Goal: Task Accomplishment & Management: Manage account settings

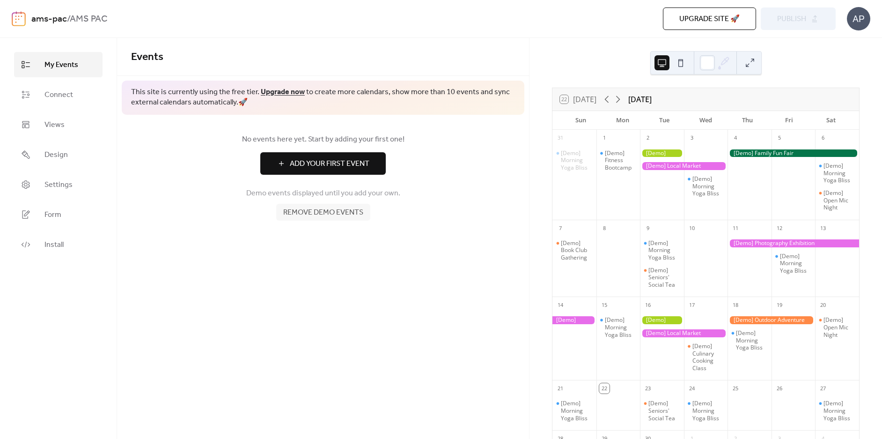
click at [373, 166] on button "Add Your First Event" at bounding box center [322, 163] width 125 height 22
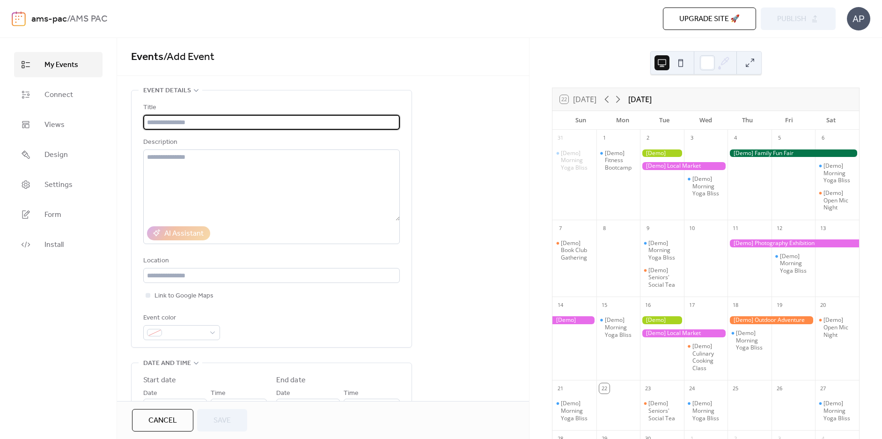
click at [268, 122] on input "text" at bounding box center [271, 122] width 256 height 15
click at [274, 119] on input "text" at bounding box center [271, 122] width 256 height 15
paste input "**********"
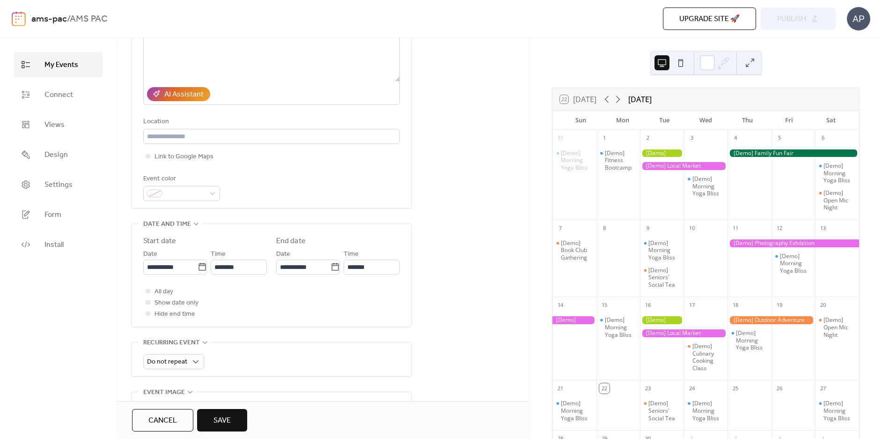
scroll to position [140, 0]
type input "**********"
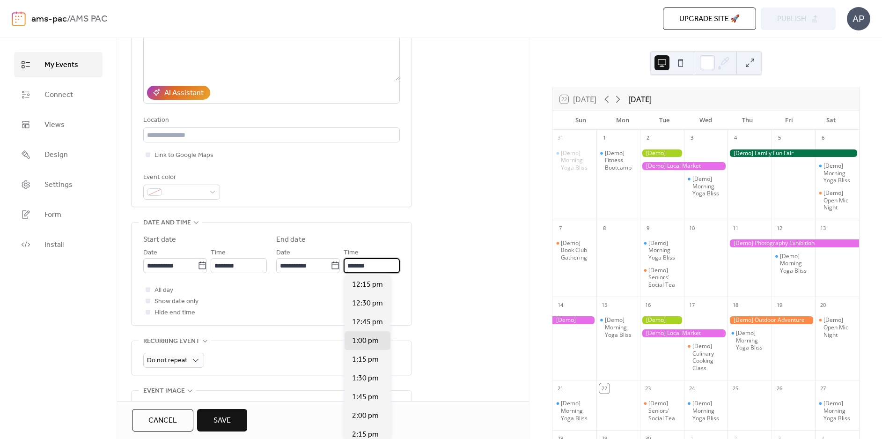
click at [377, 267] on input "*******" at bounding box center [372, 265] width 56 height 15
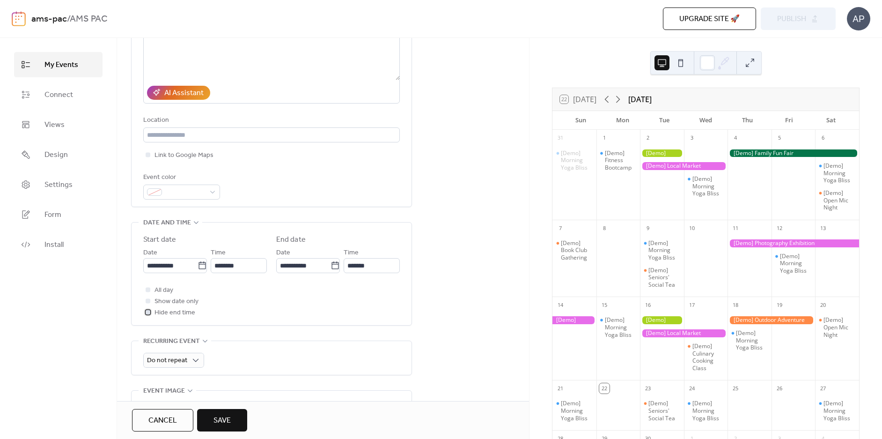
click at [150, 312] on div at bounding box center [148, 311] width 5 height 5
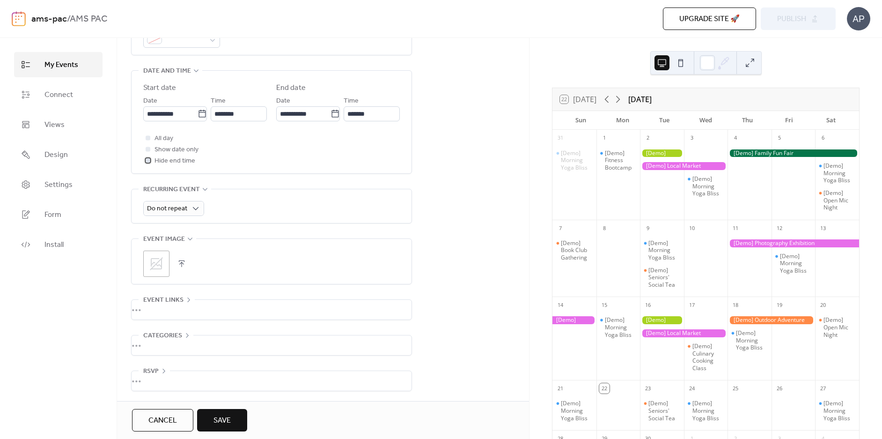
scroll to position [294, 0]
click at [156, 263] on icon at bounding box center [156, 263] width 15 height 15
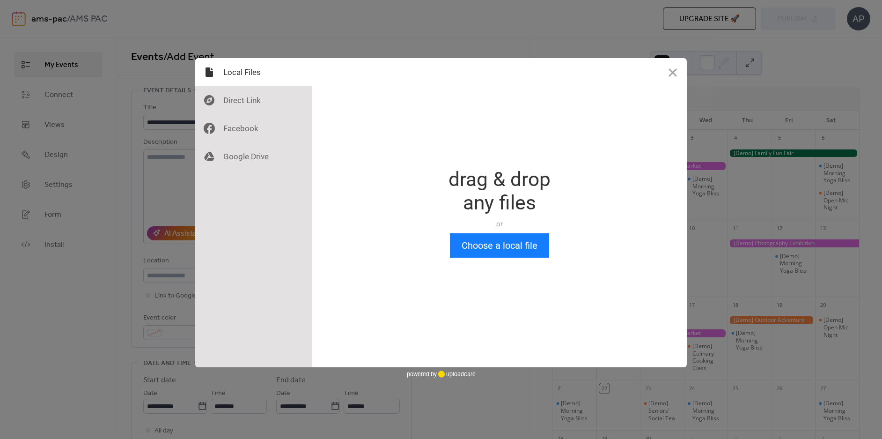
scroll to position [0, 0]
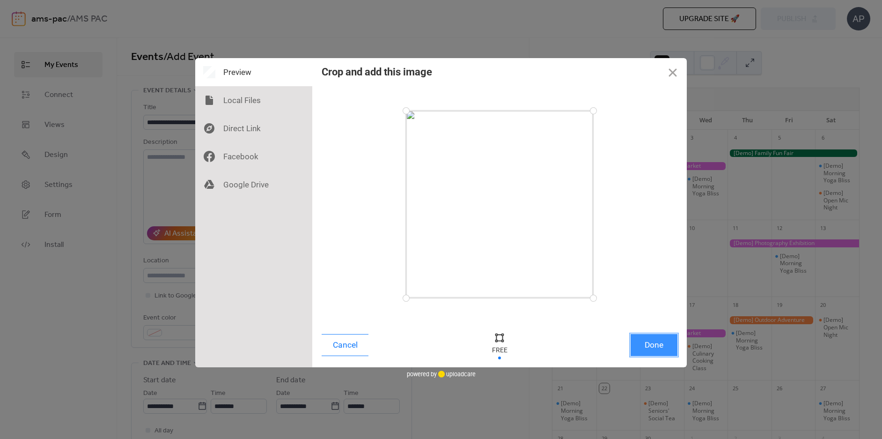
click at [659, 351] on button "Done" at bounding box center [653, 345] width 47 height 22
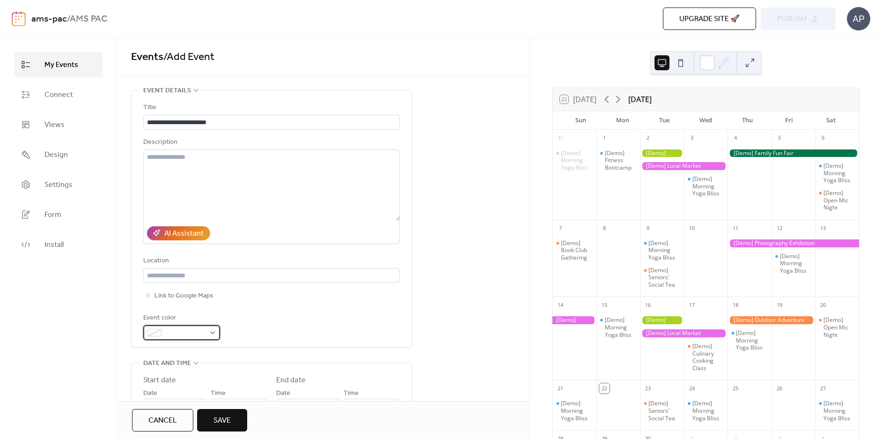
click at [213, 329] on div at bounding box center [181, 332] width 77 height 15
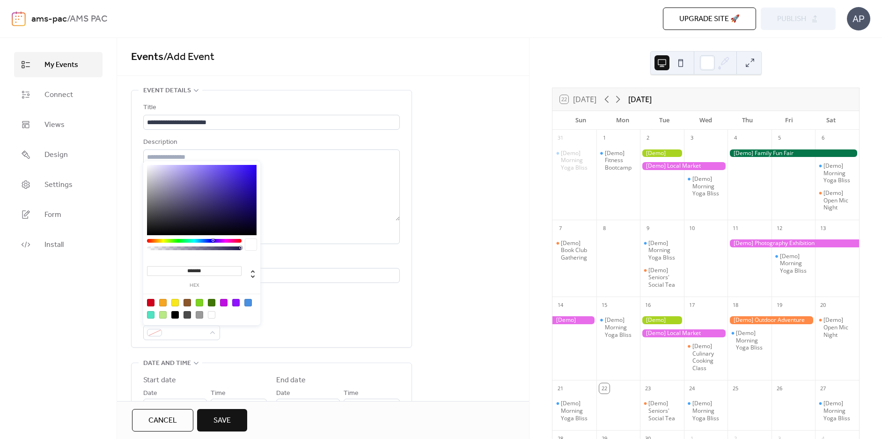
type input "*******"
click at [253, 168] on div at bounding box center [202, 200] width 110 height 70
click at [227, 423] on span "Save" at bounding box center [221, 420] width 17 height 11
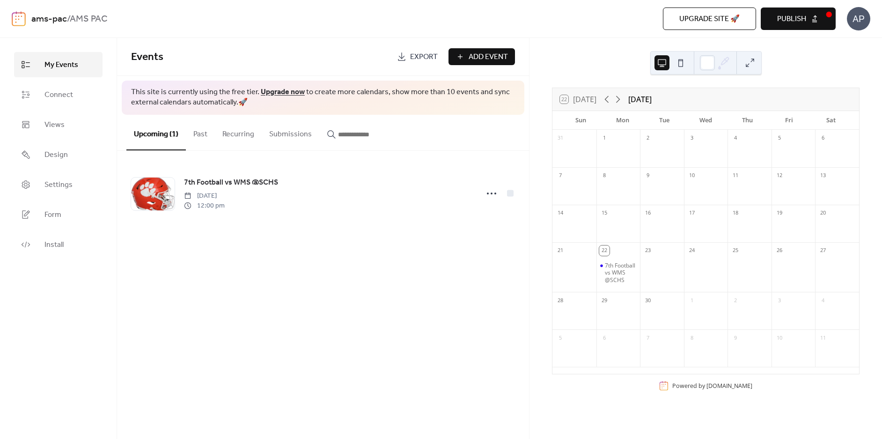
click at [665, 263] on div at bounding box center [662, 273] width 44 height 32
click at [653, 251] on div "23" at bounding box center [648, 250] width 10 height 10
click at [651, 251] on div "23" at bounding box center [648, 250] width 10 height 10
click at [665, 288] on div at bounding box center [662, 273] width 44 height 32
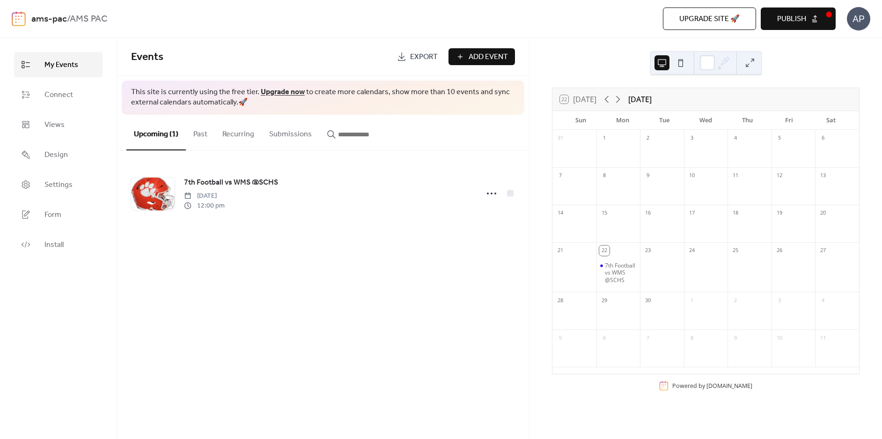
click at [502, 56] on span "Add Event" at bounding box center [487, 56] width 39 height 11
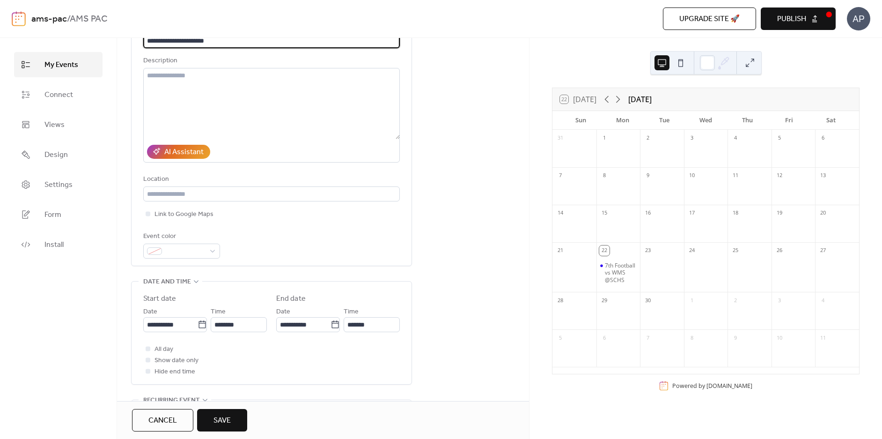
scroll to position [94, 0]
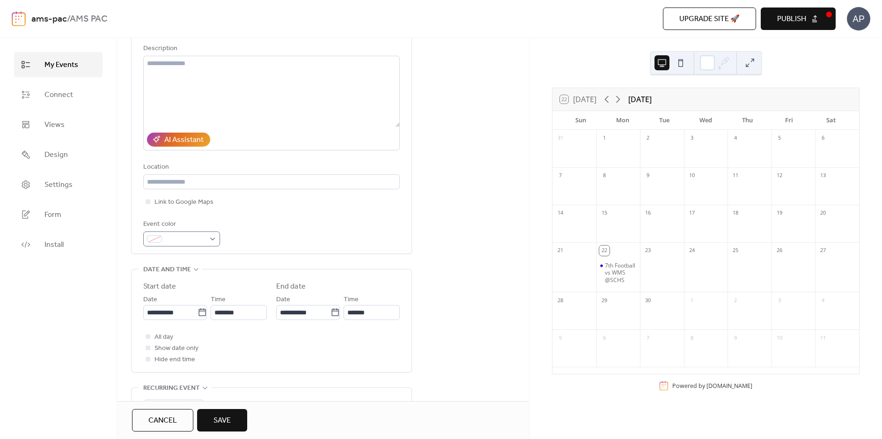
type input "**********"
click at [212, 239] on div at bounding box center [181, 238] width 77 height 15
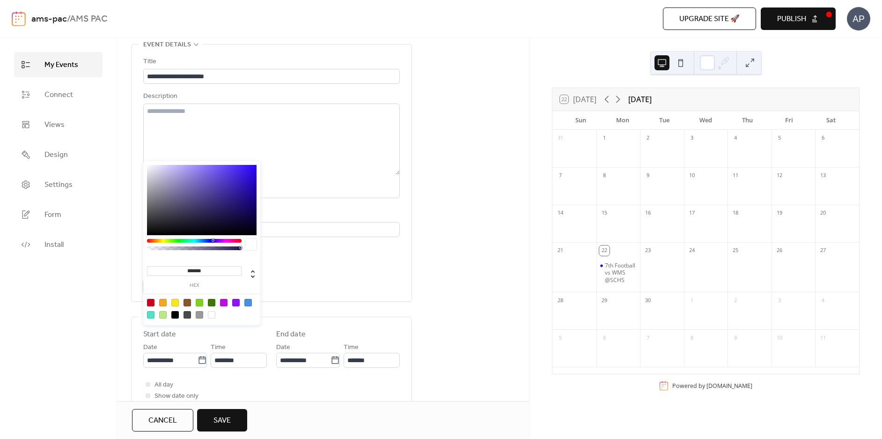
scroll to position [0, 0]
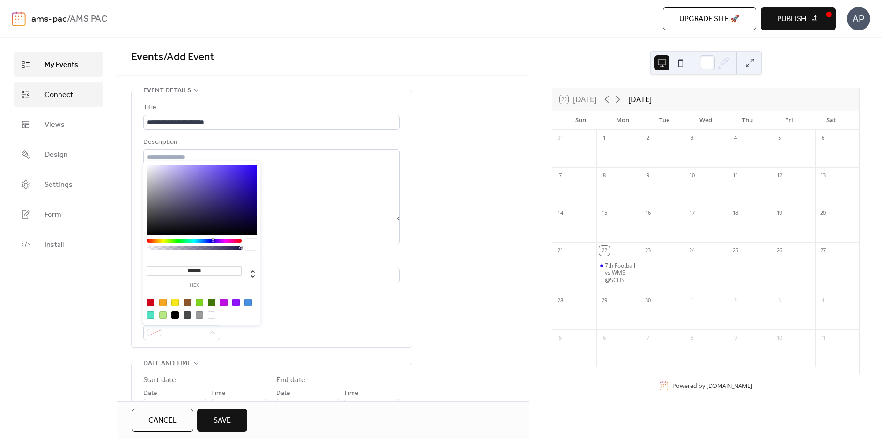
click at [61, 94] on span "Connect" at bounding box center [58, 94] width 29 height 11
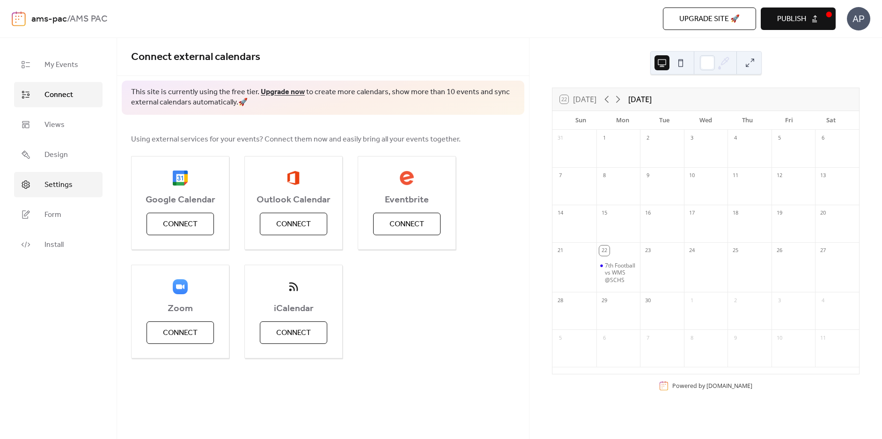
click at [67, 182] on span "Settings" at bounding box center [58, 184] width 28 height 11
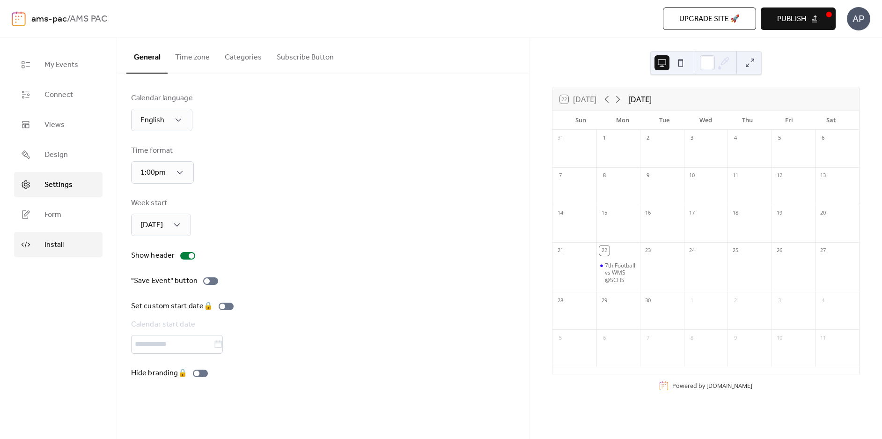
click at [72, 245] on link "Install" at bounding box center [58, 244] width 88 height 25
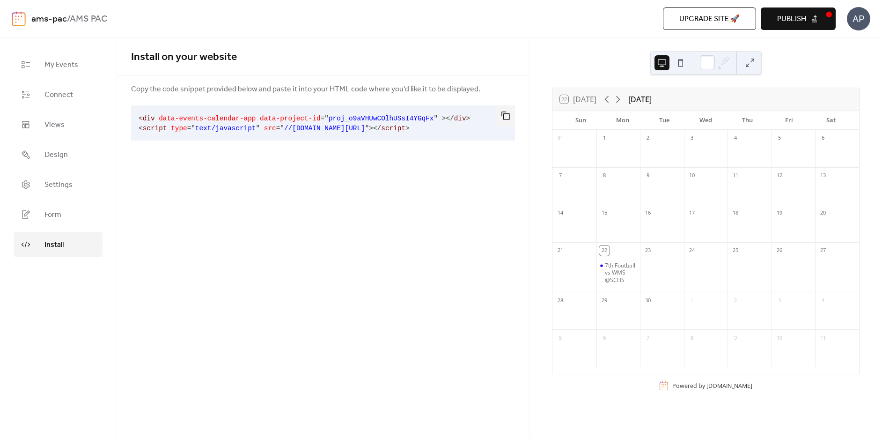
click at [336, 125] on span "//[DOMAIN_NAME][URL]" at bounding box center [324, 127] width 81 height 7
click at [358, 127] on span "//[DOMAIN_NAME][URL]" at bounding box center [324, 127] width 81 height 7
click at [458, 127] on pre "< div data-events-calendar-app data-project-id = " proj_o9aVHUwCOlhUSsI4YGqFx "…" at bounding box center [315, 122] width 369 height 35
click at [441, 128] on pre "< div data-events-calendar-app data-project-id = " proj_o9aVHUwCOlhUSsI4YGqFx "…" at bounding box center [315, 122] width 369 height 35
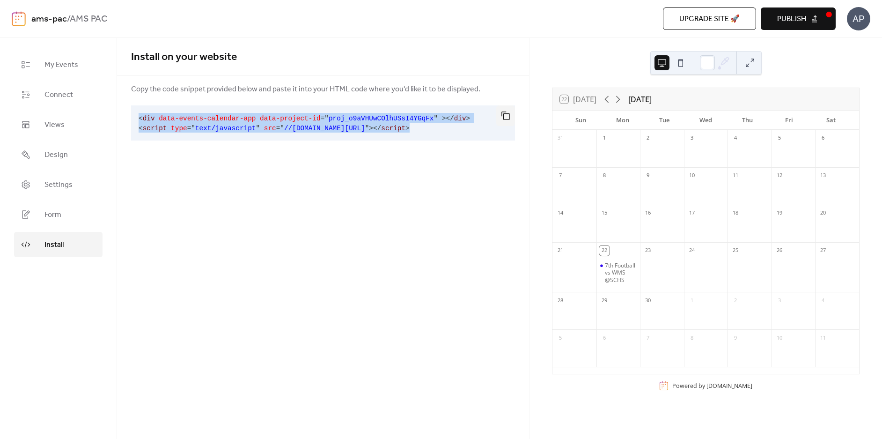
drag, startPoint x: 437, startPoint y: 128, endPoint x: 139, endPoint y: 117, distance: 298.3
click at [139, 117] on pre "< div data-events-calendar-app data-project-id = " proj_o9aVHUwCOlhUSsI4YGqFx "…" at bounding box center [315, 122] width 369 height 35
copy code "< div data-events-calendar-app data-project-id = " proj_o9aVHUwCOlhUSsI4YGqFx "…"
click at [807, 24] on button "Publish" at bounding box center [797, 18] width 75 height 22
click at [77, 153] on link "Design" at bounding box center [58, 154] width 88 height 25
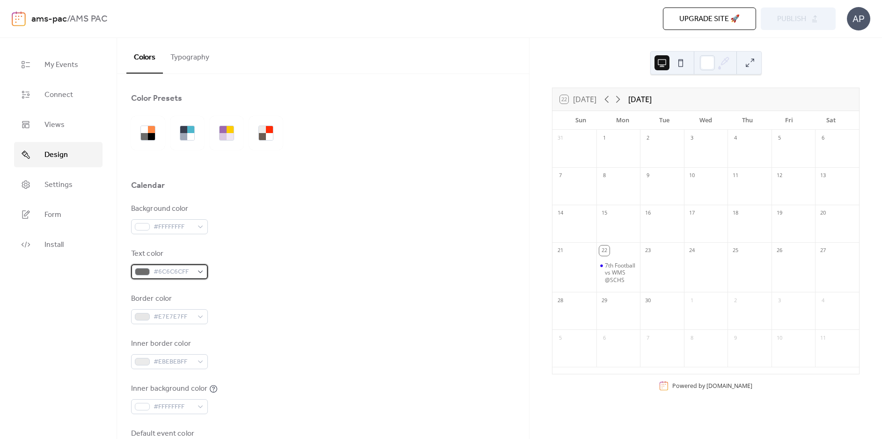
click at [201, 270] on div "#6C6C6CFF" at bounding box center [169, 271] width 77 height 15
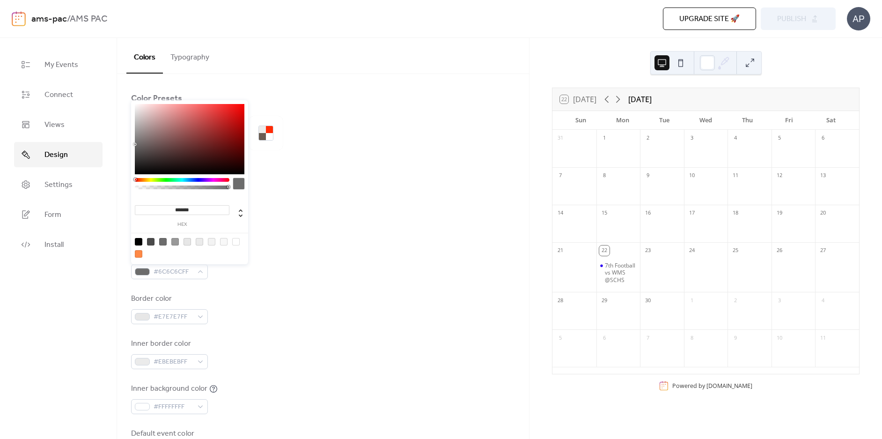
click at [275, 298] on div "Border color #E7E7E7FF" at bounding box center [323, 308] width 384 height 31
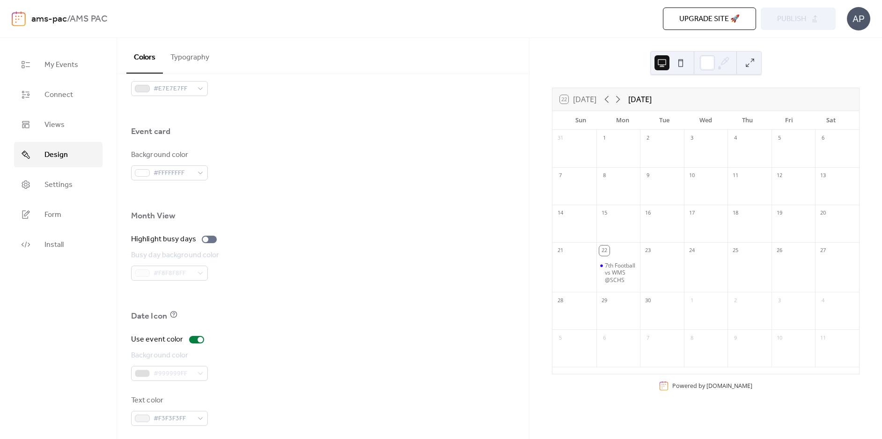
scroll to position [542, 0]
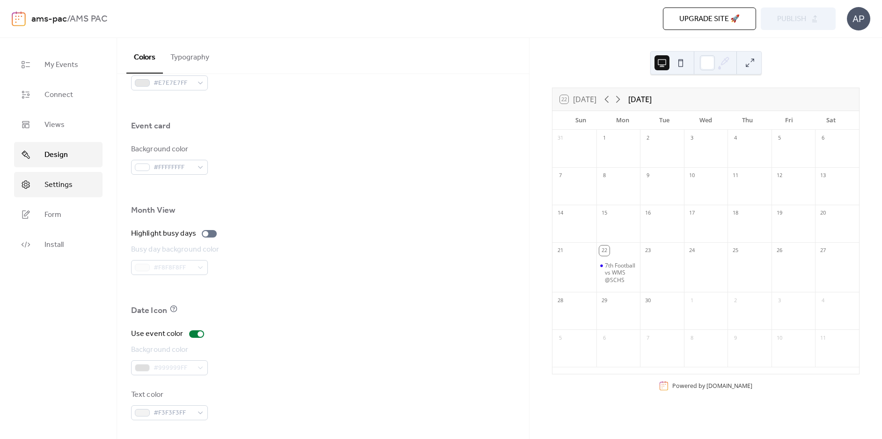
click at [58, 189] on span "Settings" at bounding box center [58, 184] width 28 height 11
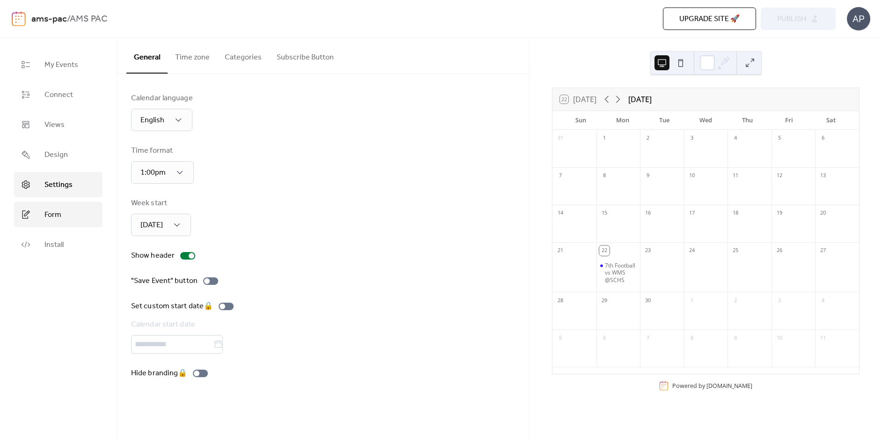
click at [58, 212] on span "Form" at bounding box center [52, 214] width 17 height 11
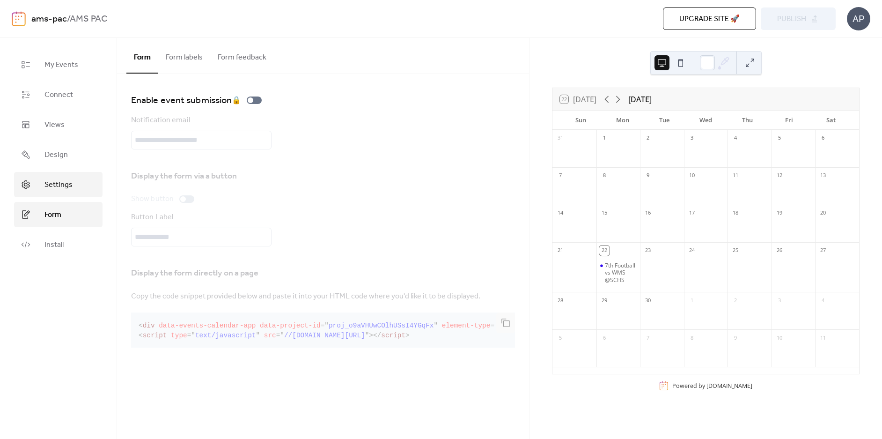
click at [65, 189] on span "Settings" at bounding box center [58, 184] width 28 height 11
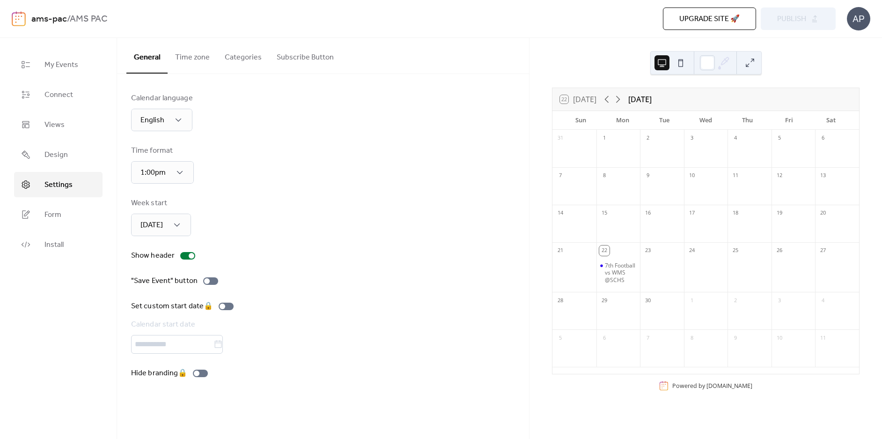
click at [300, 48] on button "Subscribe Button" at bounding box center [305, 55] width 72 height 35
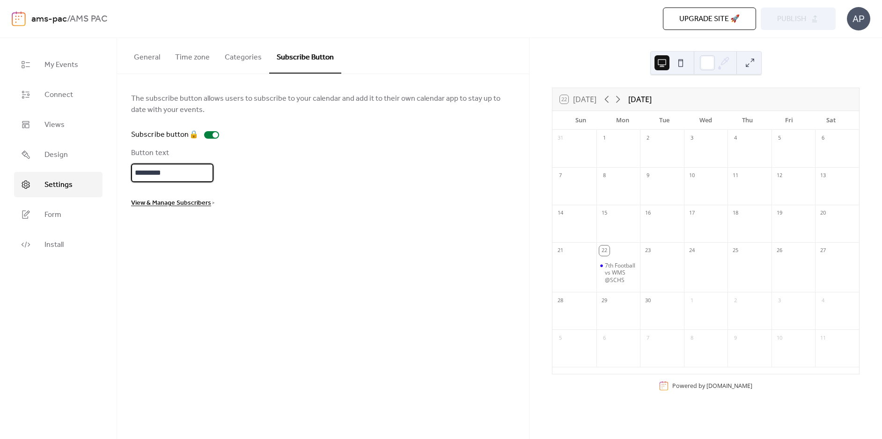
click at [197, 174] on input "*********" at bounding box center [172, 172] width 82 height 19
type input "**********"
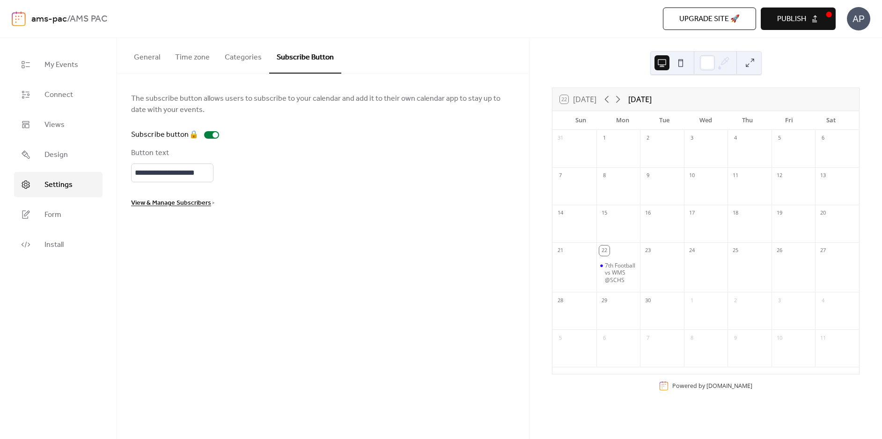
click at [256, 200] on div "View & Manage Subscribers >" at bounding box center [323, 202] width 384 height 11
click at [211, 204] on link "View & Manage Subscribers >" at bounding box center [172, 202] width 83 height 5
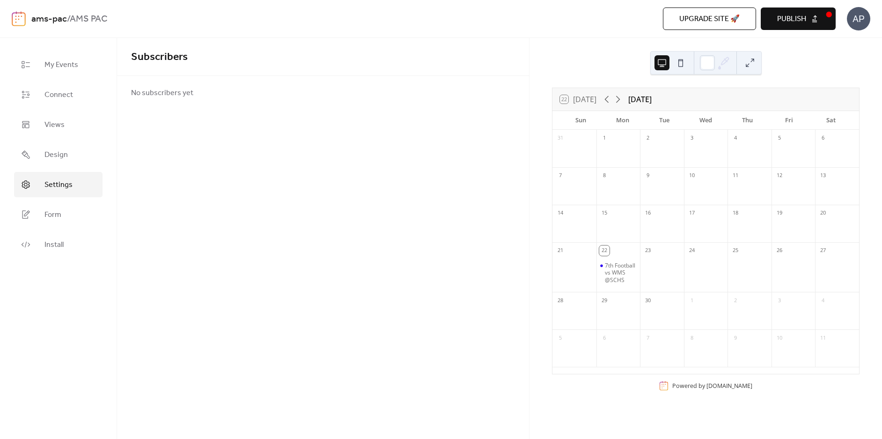
click at [61, 186] on span "Settings" at bounding box center [58, 184] width 28 height 11
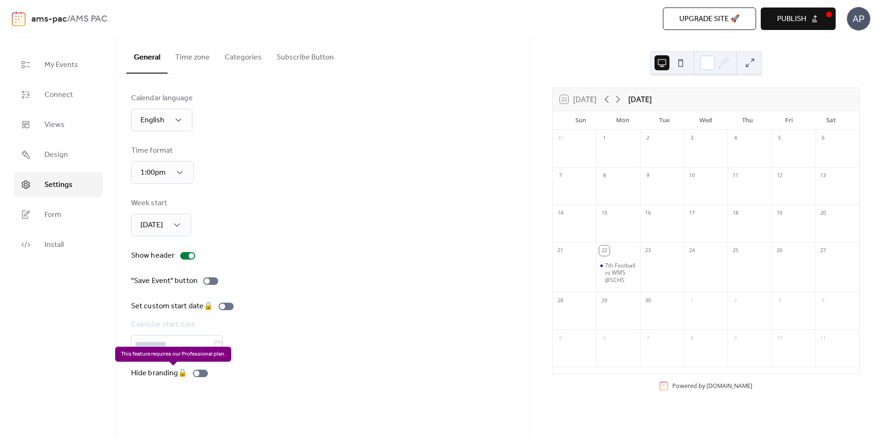
click at [204, 374] on div "Hide branding 🔒" at bounding box center [171, 372] width 80 height 11
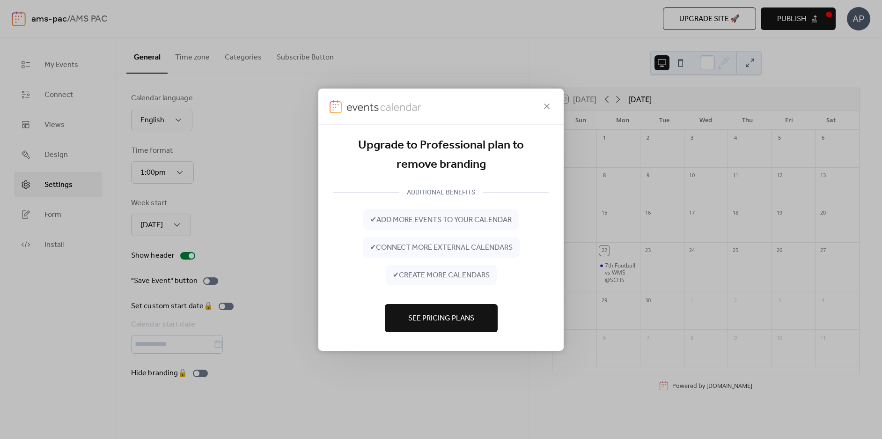
click at [432, 324] on span "See Pricing Plans" at bounding box center [441, 318] width 66 height 11
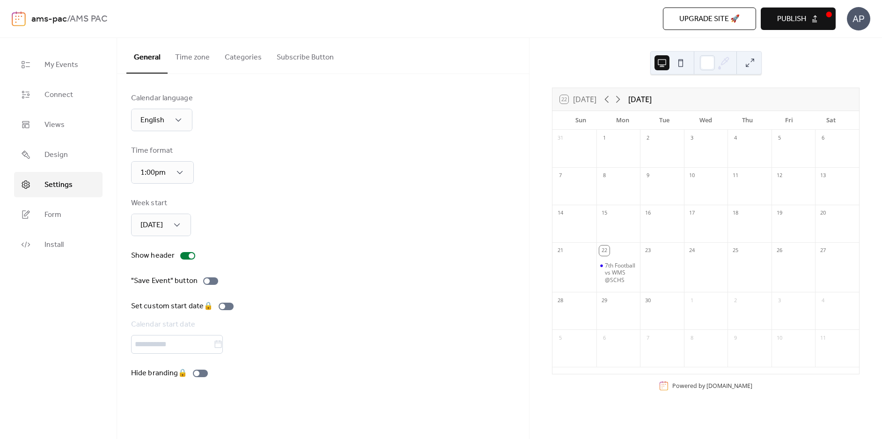
click at [199, 57] on button "Time zone" at bounding box center [193, 55] width 50 height 35
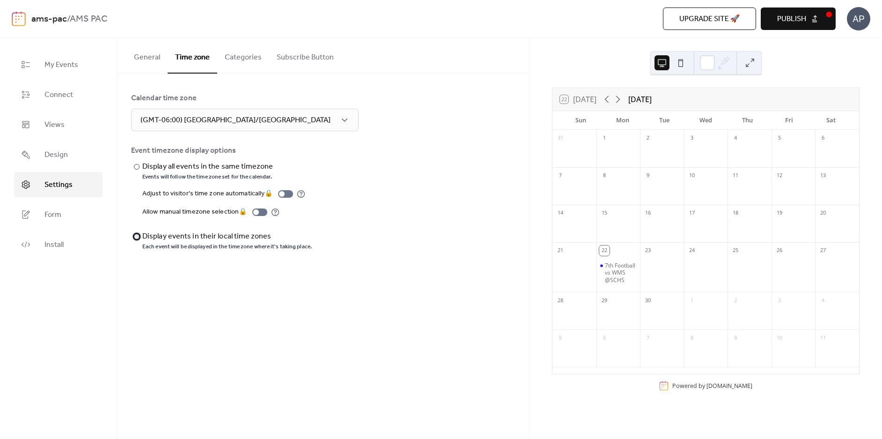
click at [164, 234] on div "Display events in their local time zones" at bounding box center [226, 236] width 168 height 11
click at [58, 153] on span "Design" at bounding box center [55, 154] width 23 height 11
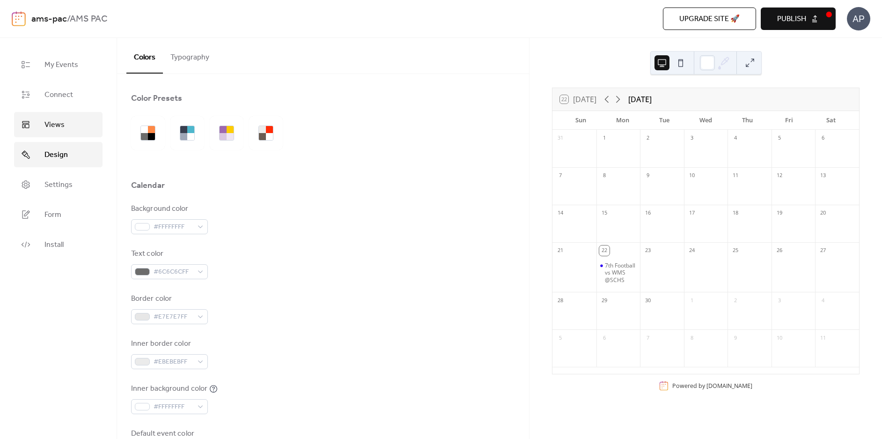
click at [62, 128] on span "Views" at bounding box center [54, 124] width 20 height 11
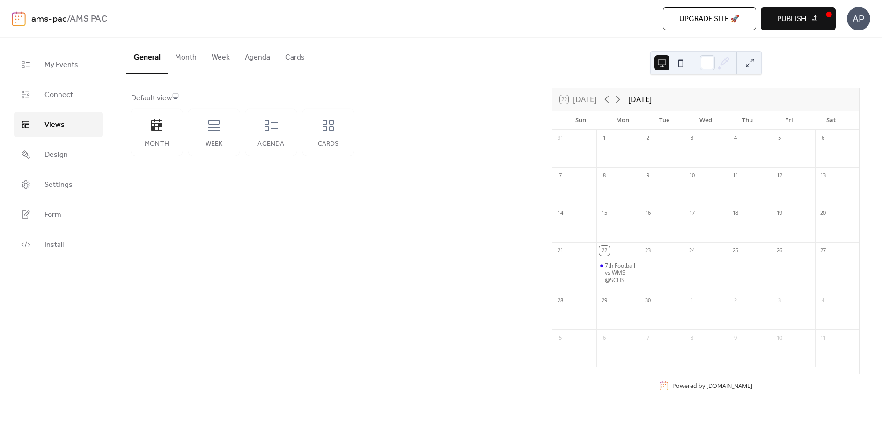
click at [197, 57] on button "Month" at bounding box center [186, 55] width 37 height 35
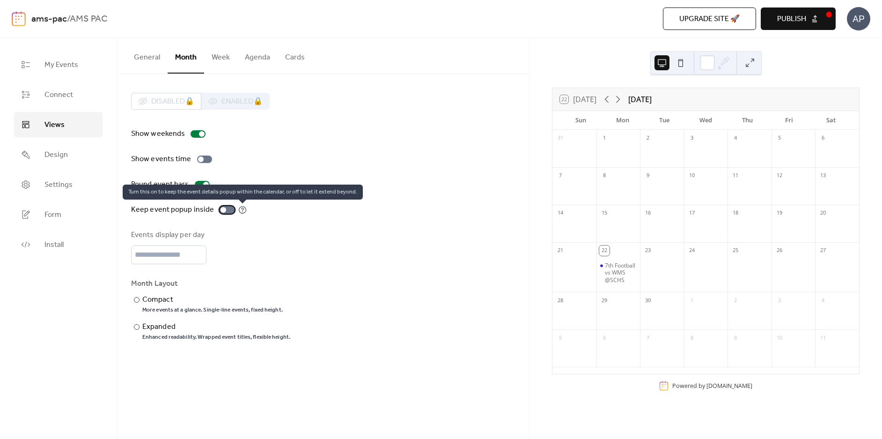
click at [241, 209] on icon at bounding box center [242, 209] width 8 height 8
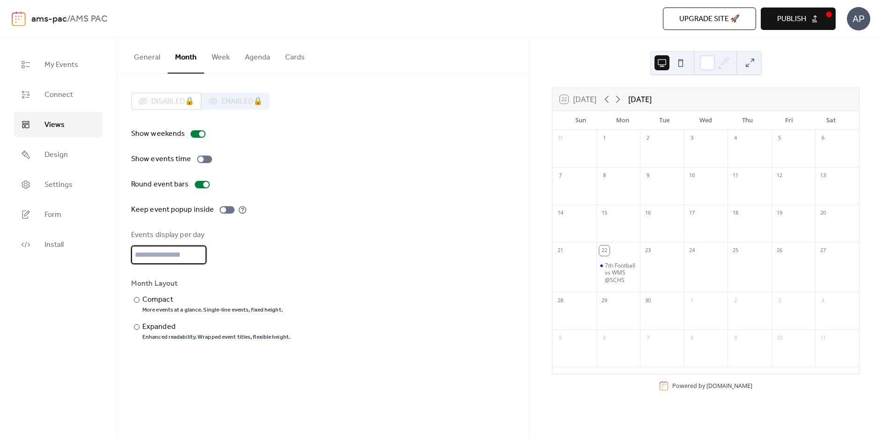
scroll to position [1, 0]
drag, startPoint x: 185, startPoint y: 256, endPoint x: 121, endPoint y: 260, distance: 64.2
click at [121, 260] on div "Disabled 🔒 Enabled 🔒 Show weekends Show events time Round event bars Keep event…" at bounding box center [323, 216] width 412 height 285
type input "*"
click at [256, 241] on div "Events display per day *" at bounding box center [323, 246] width 384 height 35
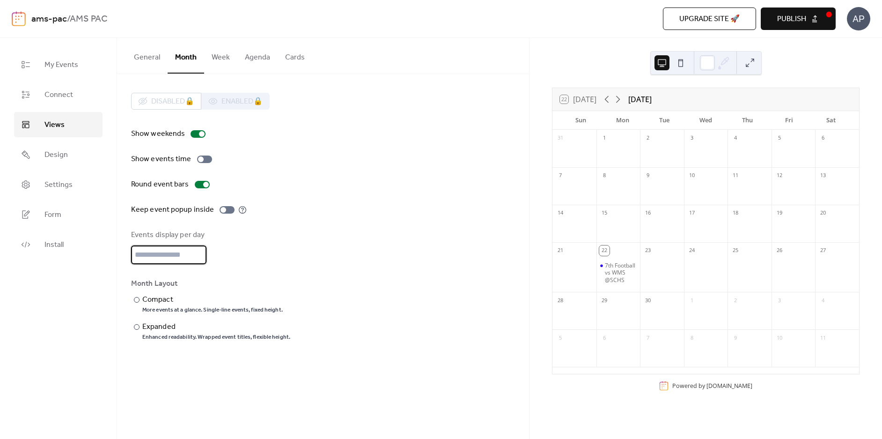
scroll to position [0, 0]
click at [70, 94] on span "Connect" at bounding box center [58, 94] width 29 height 11
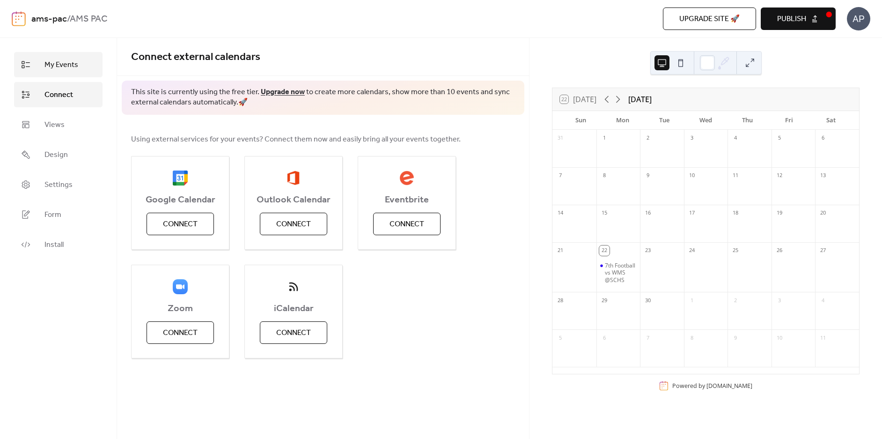
click at [74, 75] on link "My Events" at bounding box center [58, 64] width 88 height 25
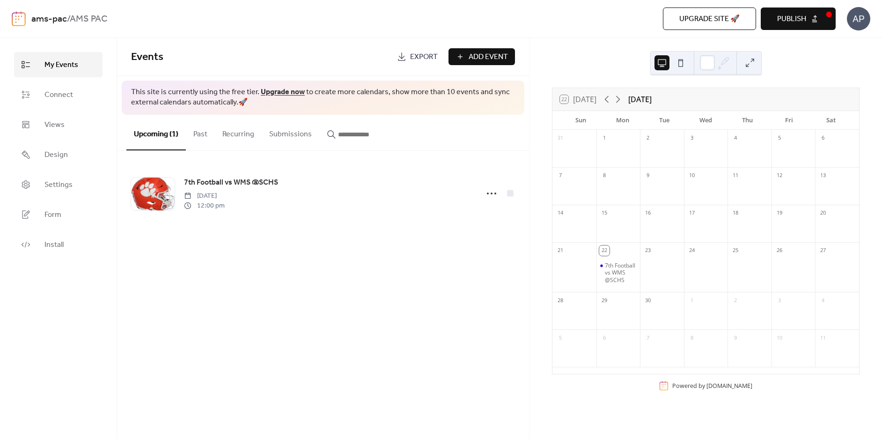
click at [468, 57] on span "Add Event" at bounding box center [487, 56] width 39 height 11
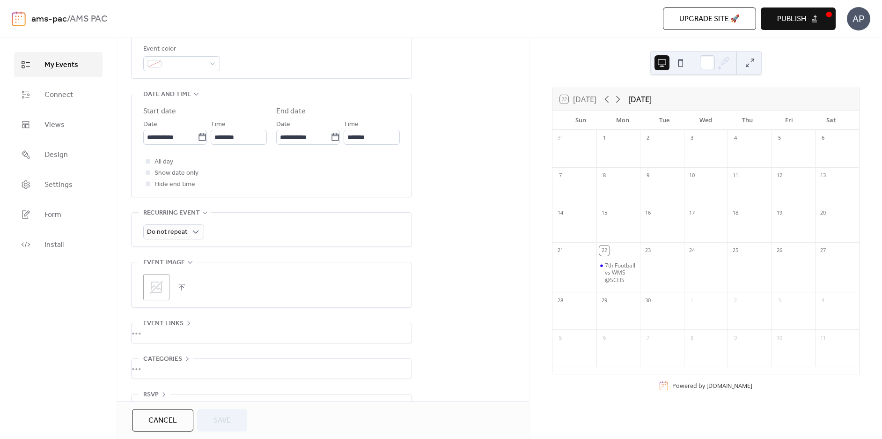
scroll to position [281, 0]
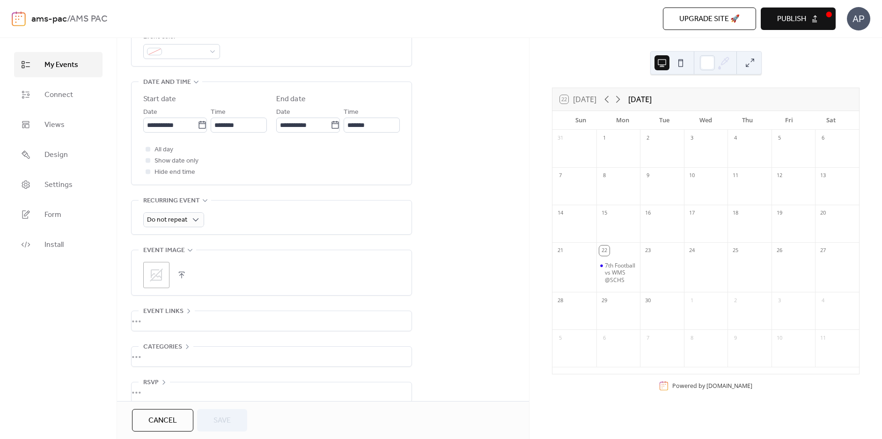
click at [158, 274] on icon at bounding box center [156, 274] width 15 height 15
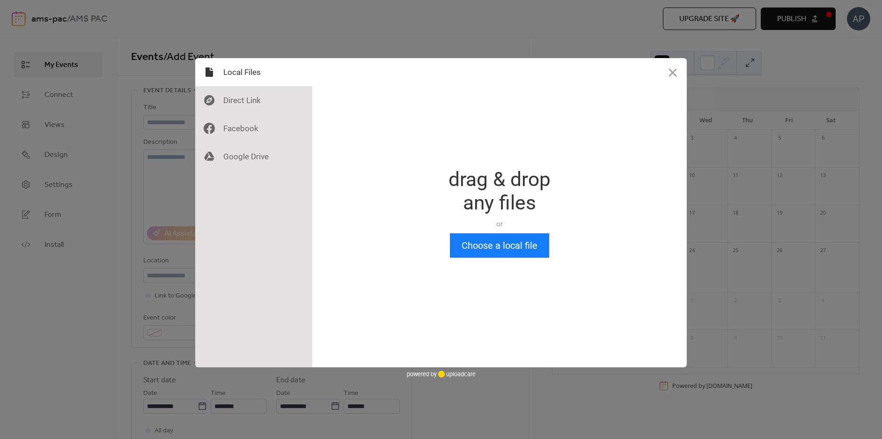
scroll to position [0, 0]
click at [520, 257] on div "Drop a file here drag & drop any files or Upload files from your computer Choos…" at bounding box center [499, 212] width 374 height 309
click at [522, 251] on button "Choose a local file" at bounding box center [499, 245] width 99 height 24
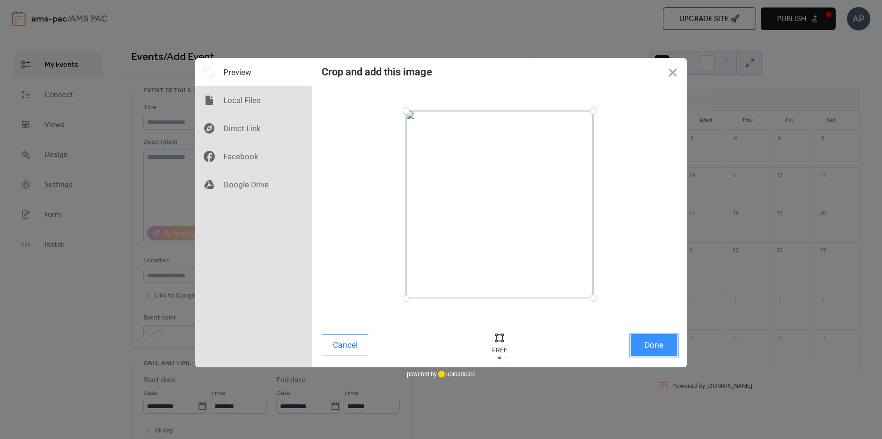
click at [646, 343] on button "Done" at bounding box center [653, 345] width 47 height 22
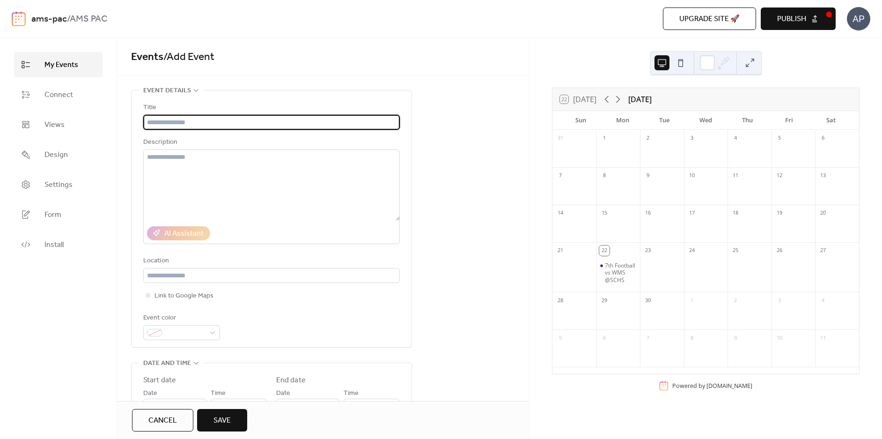
click at [276, 123] on input "text" at bounding box center [271, 122] width 256 height 15
paste input "**********"
type input "**********"
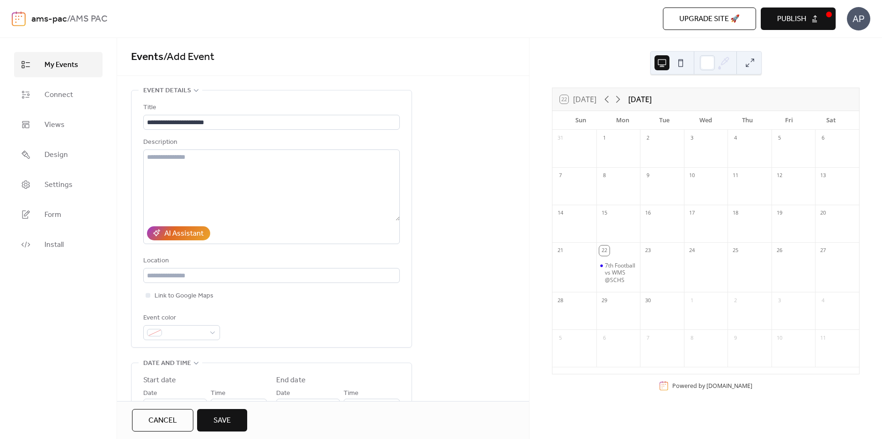
click at [230, 418] on span "Save" at bounding box center [221, 420] width 17 height 11
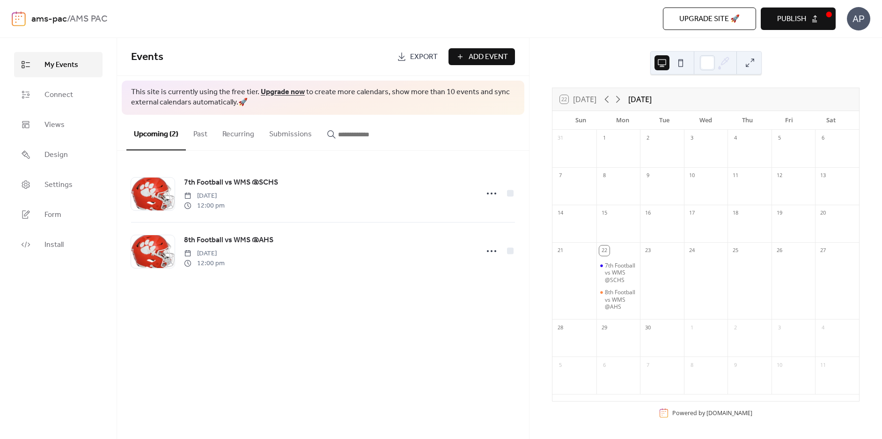
click at [795, 17] on span "Publish" at bounding box center [791, 19] width 29 height 11
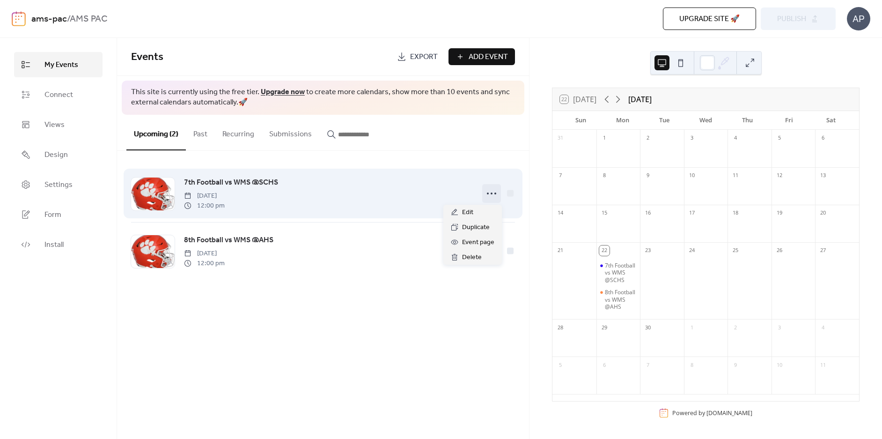
click at [496, 191] on icon at bounding box center [491, 193] width 15 height 15
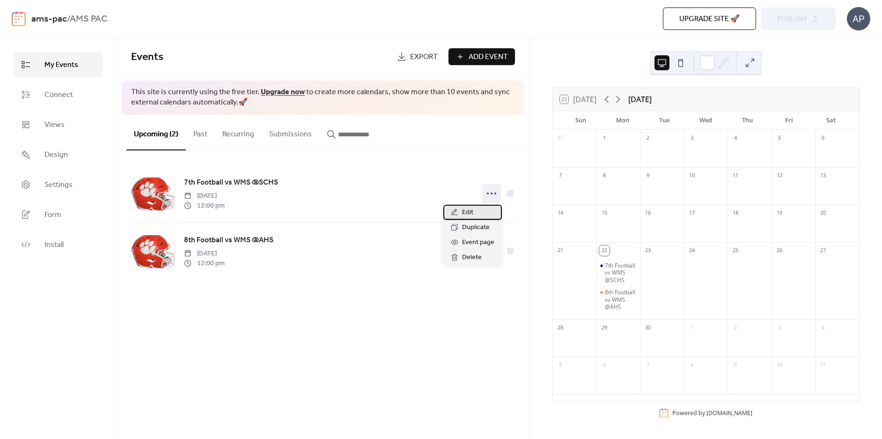
click at [485, 212] on div "Edit" at bounding box center [472, 212] width 58 height 15
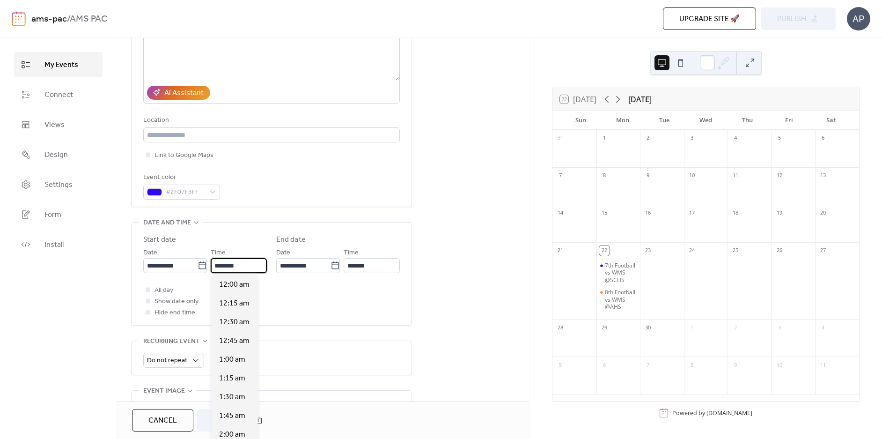
scroll to position [899, 0]
click at [251, 264] on input "********" at bounding box center [239, 265] width 56 height 15
drag, startPoint x: 251, startPoint y: 264, endPoint x: 194, endPoint y: 264, distance: 56.6
click at [194, 264] on div "**********" at bounding box center [205, 260] width 124 height 26
type input "********"
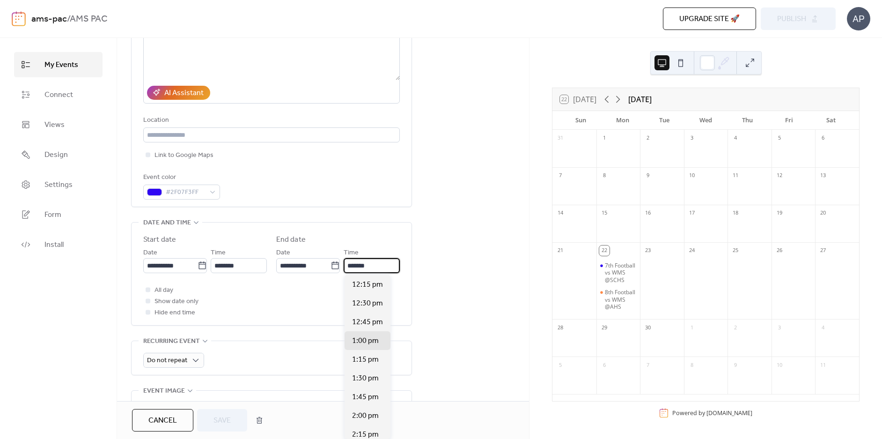
drag, startPoint x: 375, startPoint y: 265, endPoint x: 345, endPoint y: 267, distance: 30.0
click at [345, 267] on input "*******" at bounding box center [372, 265] width 56 height 15
type input "*******"
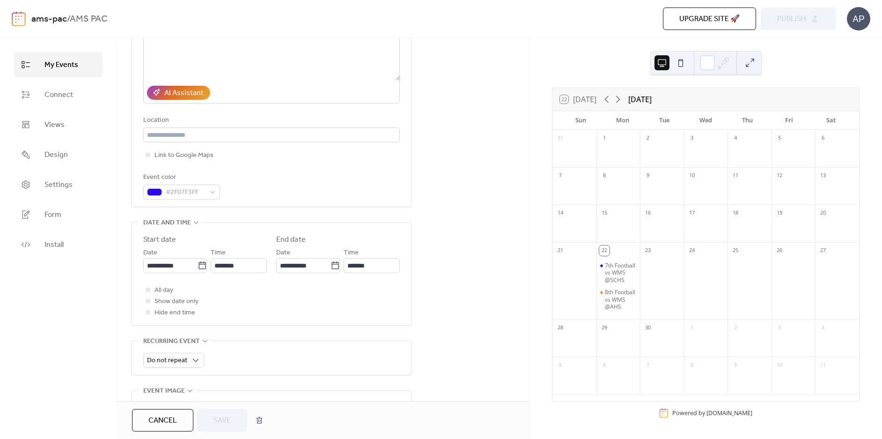
click at [292, 297] on div "All day Show date only Hide end time" at bounding box center [271, 301] width 256 height 34
click at [196, 221] on icon at bounding box center [195, 222] width 7 height 7
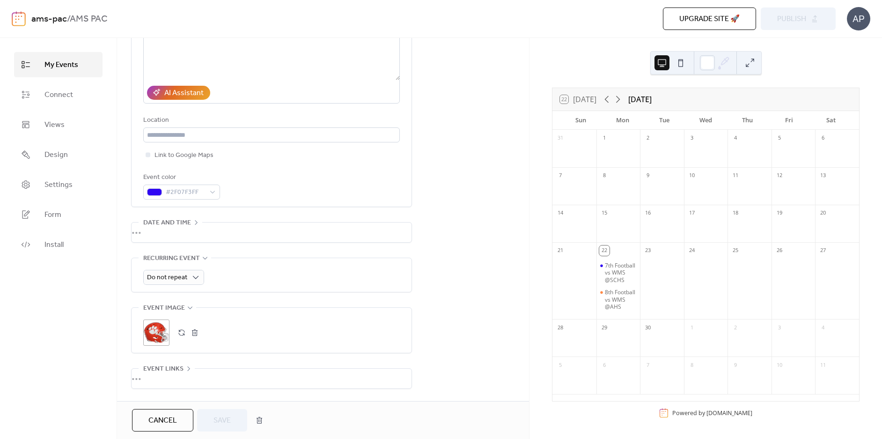
click at [196, 221] on icon at bounding box center [195, 222] width 7 height 7
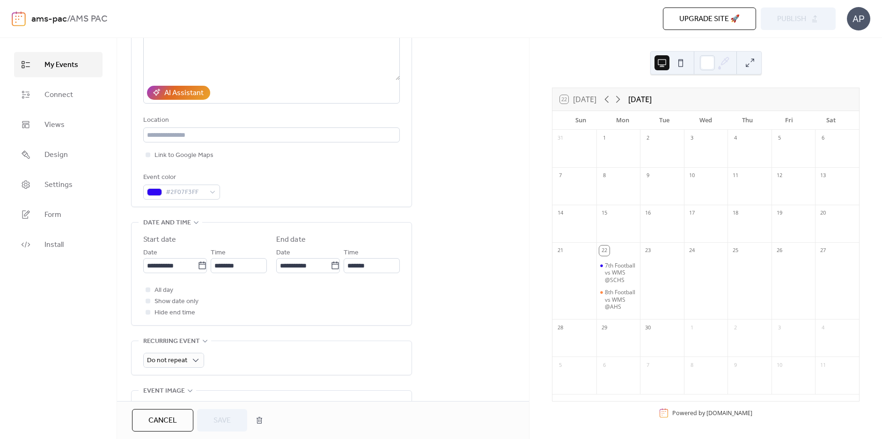
click at [147, 300] on div at bounding box center [148, 300] width 5 height 5
click at [148, 301] on div at bounding box center [148, 300] width 5 height 5
click at [148, 311] on icon at bounding box center [147, 311] width 3 height 3
click at [148, 302] on div at bounding box center [148, 300] width 5 height 5
click at [223, 415] on span "Save" at bounding box center [221, 420] width 17 height 11
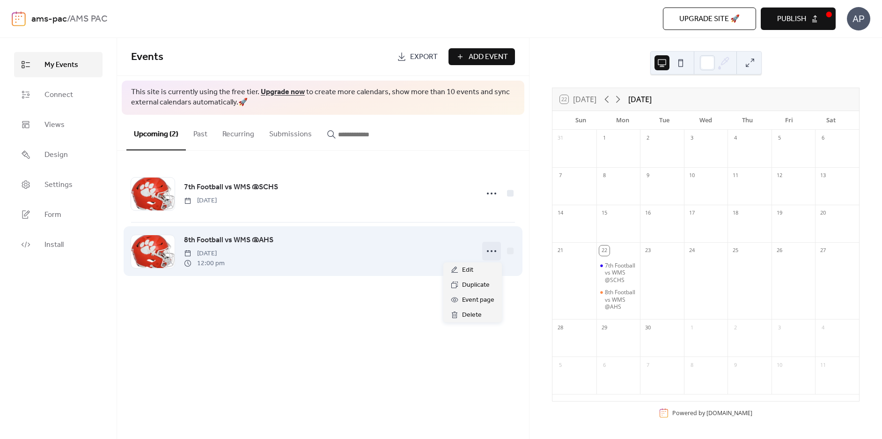
click at [490, 253] on icon at bounding box center [491, 250] width 15 height 15
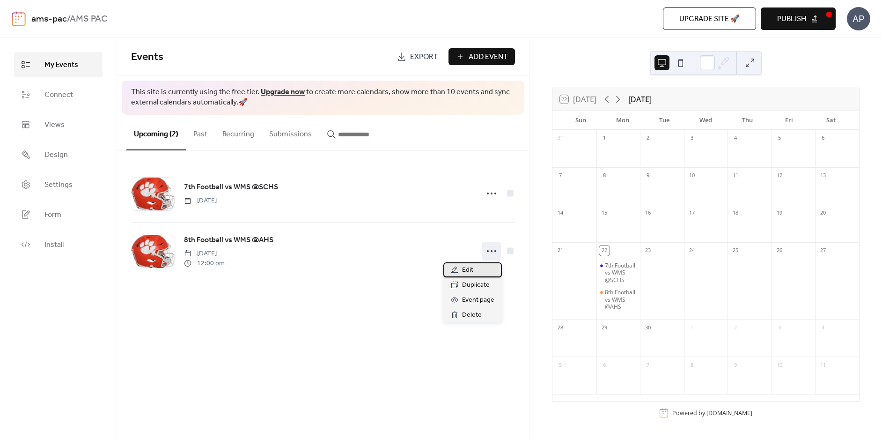
click at [485, 274] on div "Edit" at bounding box center [472, 269] width 58 height 15
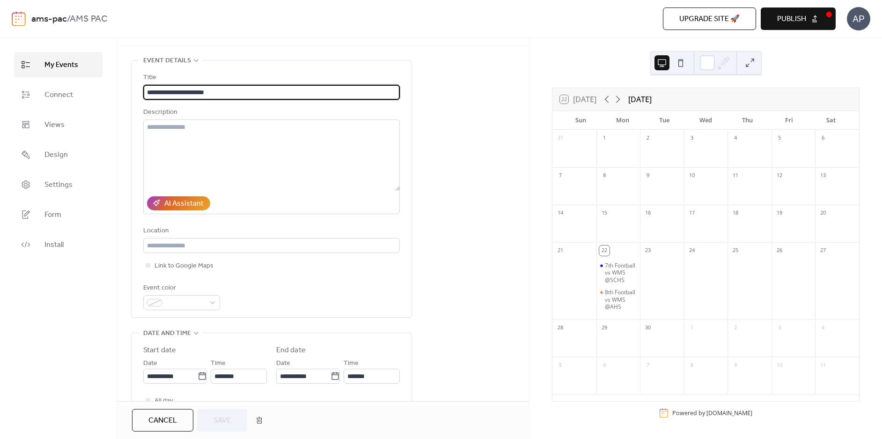
scroll to position [187, 0]
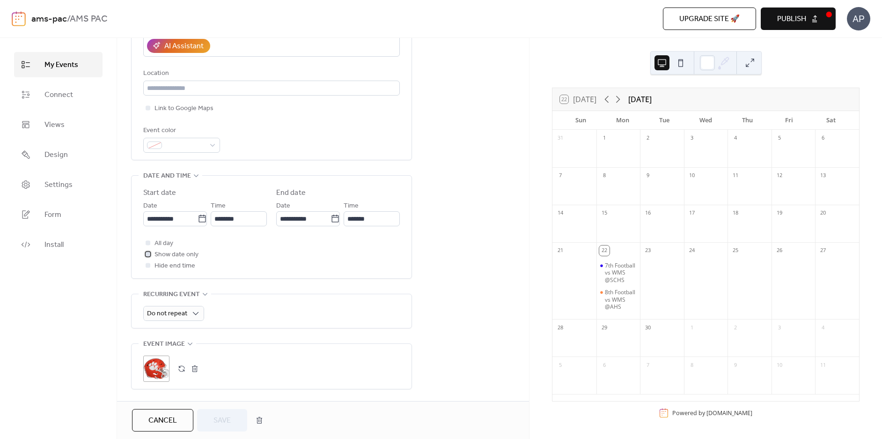
click at [150, 255] on div at bounding box center [148, 253] width 5 height 5
click at [238, 411] on button "Save" at bounding box center [222, 420] width 50 height 22
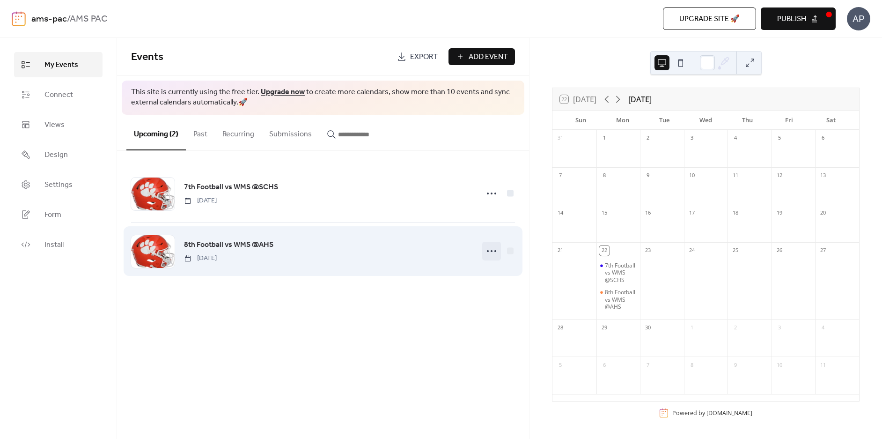
click at [490, 253] on icon at bounding box center [491, 250] width 15 height 15
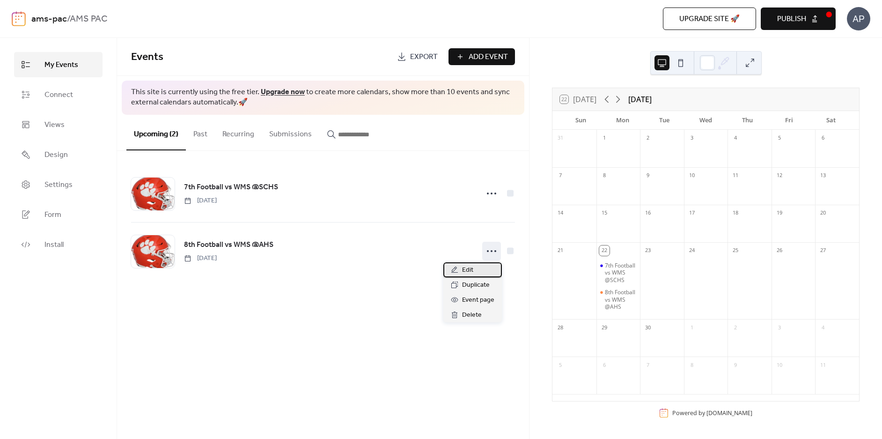
click at [476, 270] on div "Edit" at bounding box center [472, 269] width 58 height 15
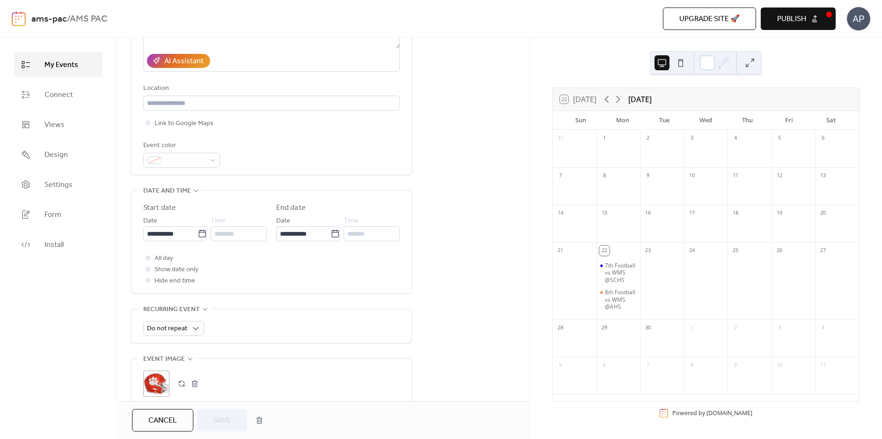
scroll to position [234, 0]
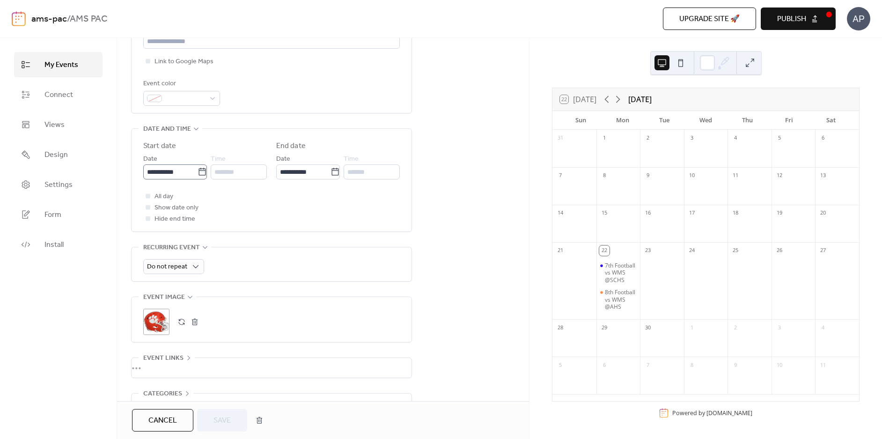
click at [203, 170] on icon at bounding box center [201, 171] width 9 height 9
click at [197, 170] on input "**********" at bounding box center [170, 171] width 54 height 15
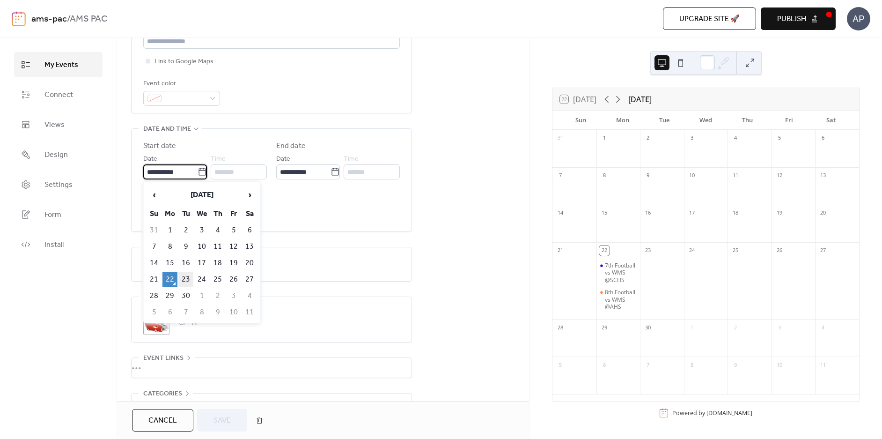
click at [188, 279] on td "23" at bounding box center [185, 278] width 15 height 15
type input "**********"
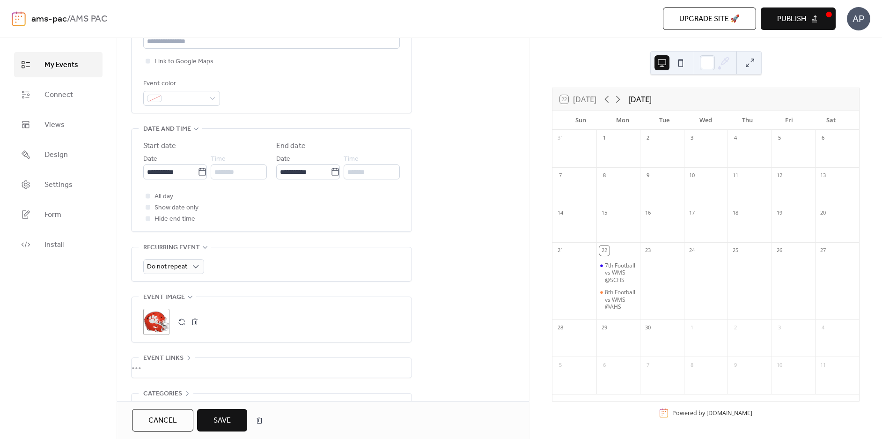
click at [227, 417] on span "Save" at bounding box center [221, 420] width 17 height 11
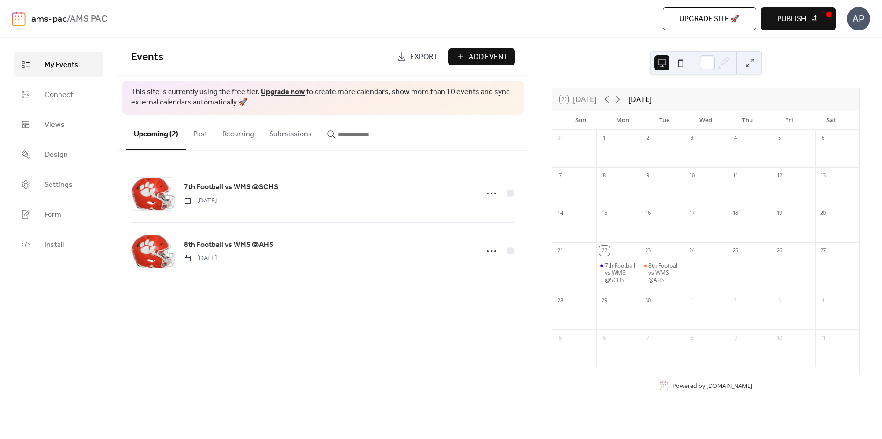
click at [770, 17] on button "Publish" at bounding box center [797, 18] width 75 height 22
click at [488, 60] on span "Add Event" at bounding box center [487, 56] width 39 height 11
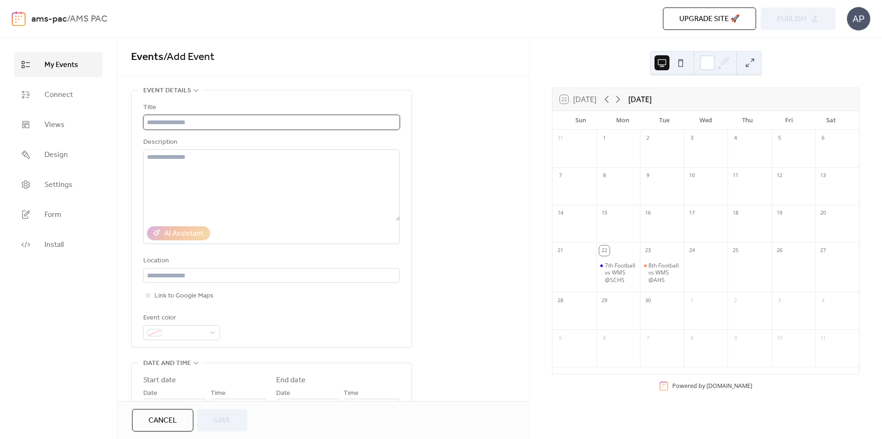
click at [231, 122] on input "text" at bounding box center [271, 122] width 256 height 15
paste input "**********"
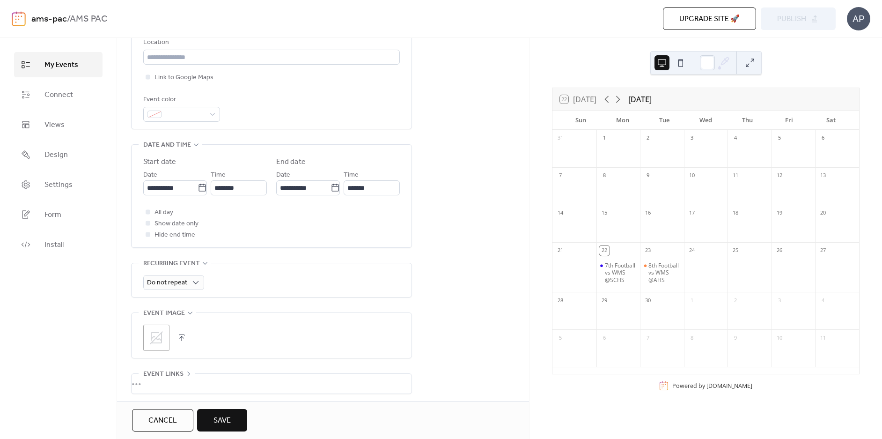
scroll to position [234, 0]
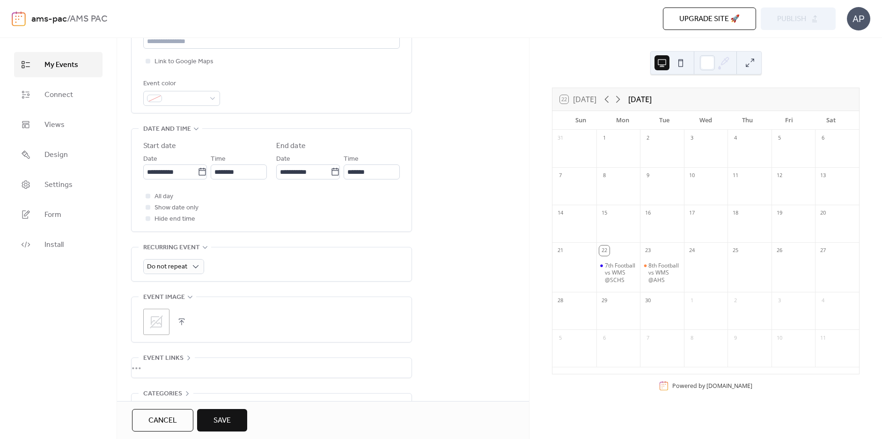
type input "**********"
click at [155, 320] on icon at bounding box center [156, 321] width 15 height 15
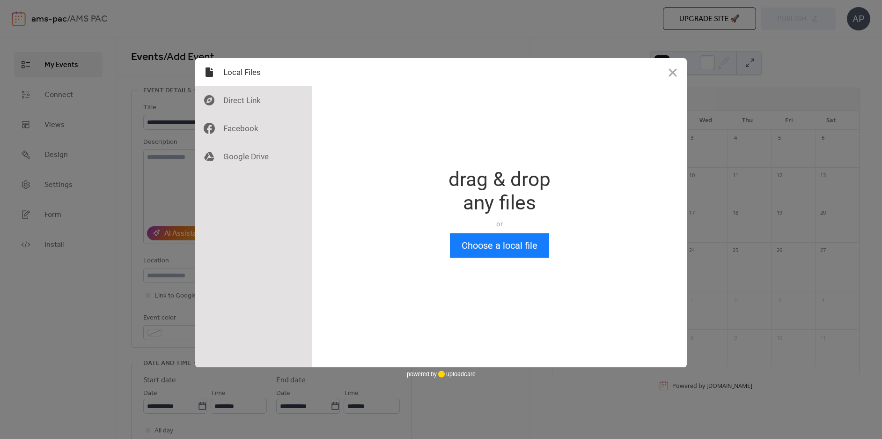
scroll to position [0, 0]
click at [500, 247] on button "Choose a local file" at bounding box center [499, 245] width 99 height 24
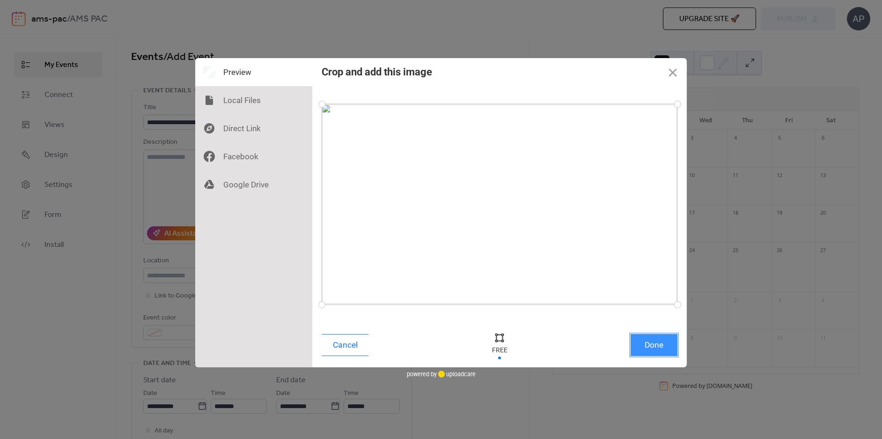
click at [666, 343] on button "Done" at bounding box center [653, 345] width 47 height 22
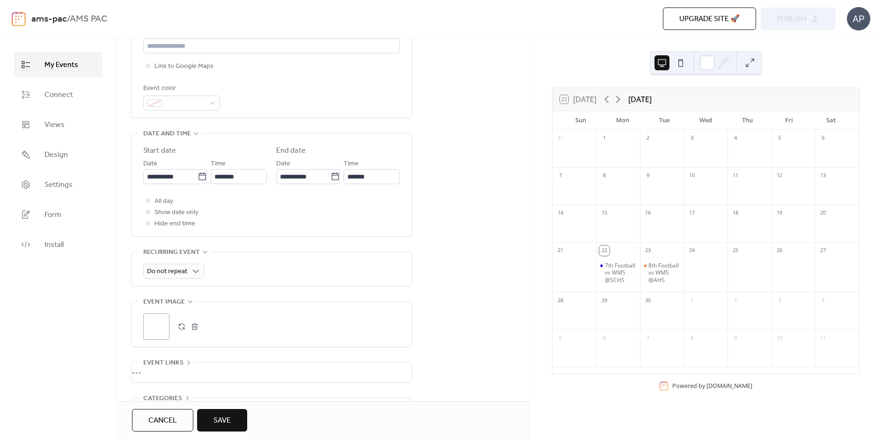
scroll to position [234, 0]
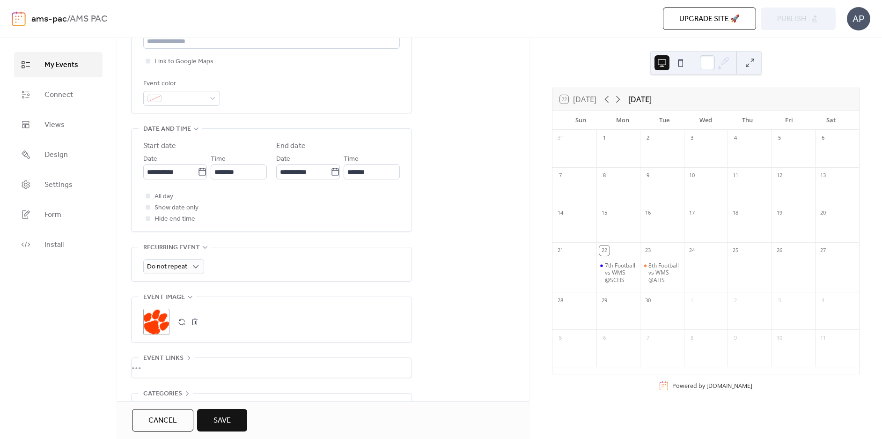
drag, startPoint x: 231, startPoint y: 421, endPoint x: 163, endPoint y: 228, distance: 204.8
click at [237, 226] on div "**********" at bounding box center [323, 238] width 412 height 401
click at [143, 208] on div "**********" at bounding box center [272, 180] width 280 height 102
click at [148, 205] on div at bounding box center [148, 207] width 5 height 5
click at [199, 173] on icon at bounding box center [201, 171] width 9 height 9
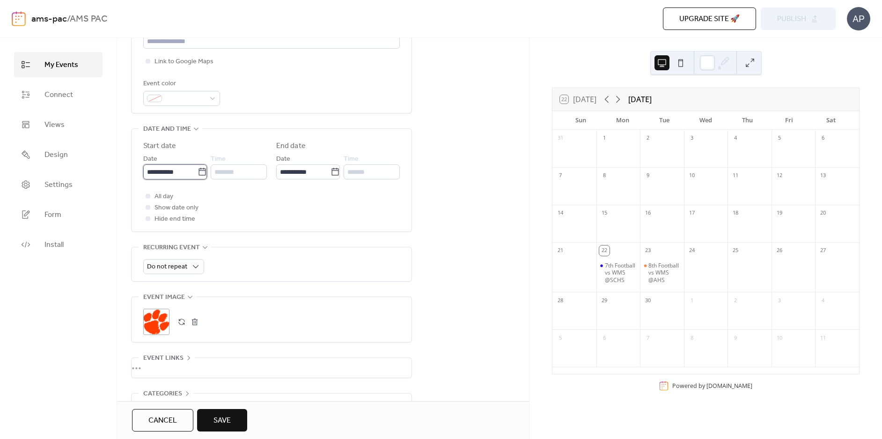
click at [197, 173] on input "**********" at bounding box center [170, 171] width 54 height 15
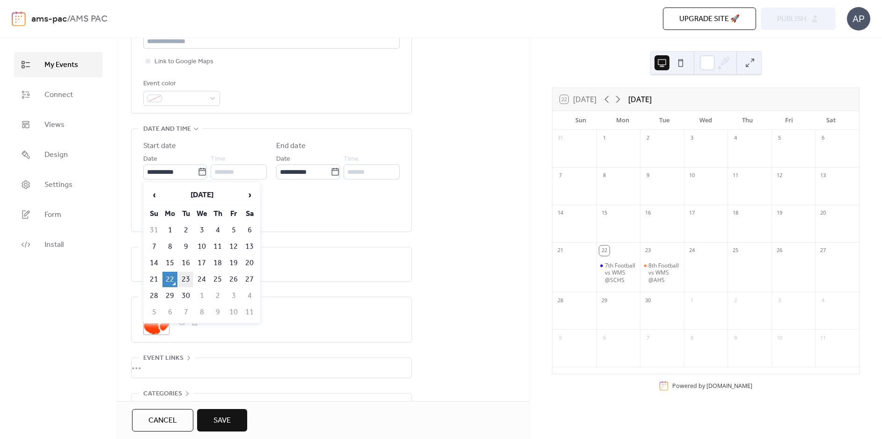
click at [188, 276] on td "23" at bounding box center [185, 278] width 15 height 15
type input "**********"
click at [245, 418] on button "Save" at bounding box center [222, 420] width 50 height 22
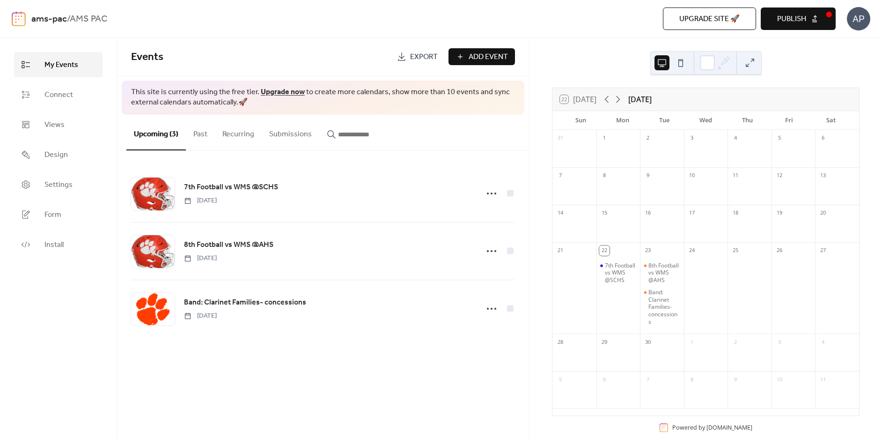
click at [473, 55] on span "Add Event" at bounding box center [487, 56] width 39 height 11
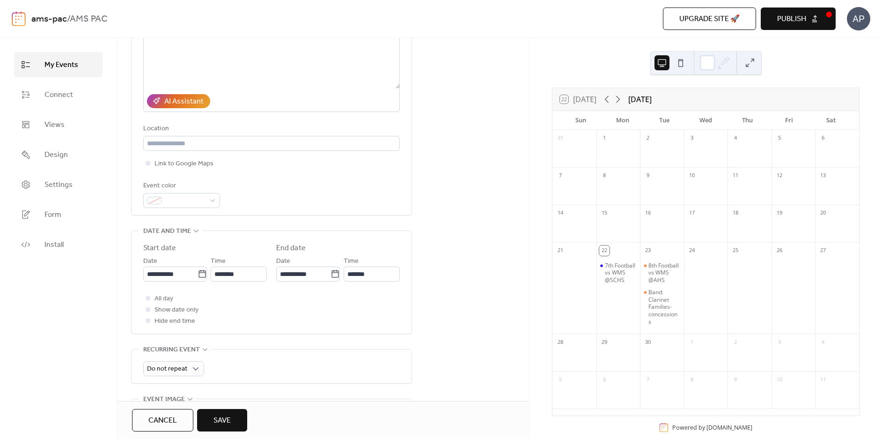
scroll to position [187, 0]
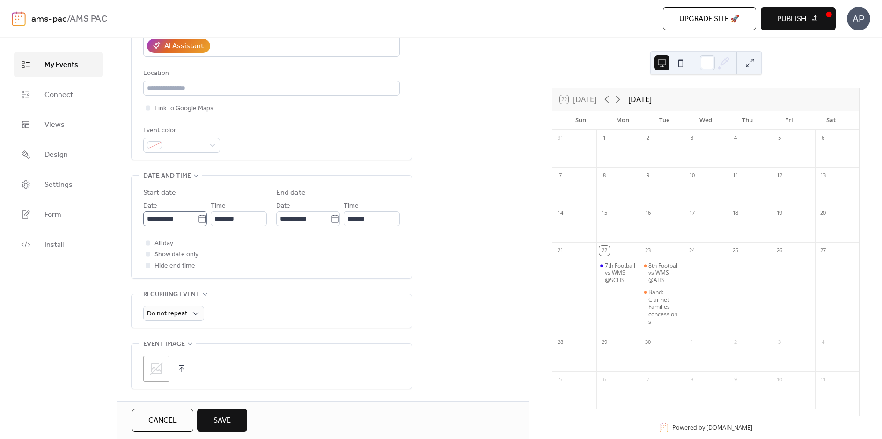
type input "**********"
click at [198, 218] on icon at bounding box center [201, 218] width 9 height 9
click at [197, 218] on input "**********" at bounding box center [170, 218] width 54 height 15
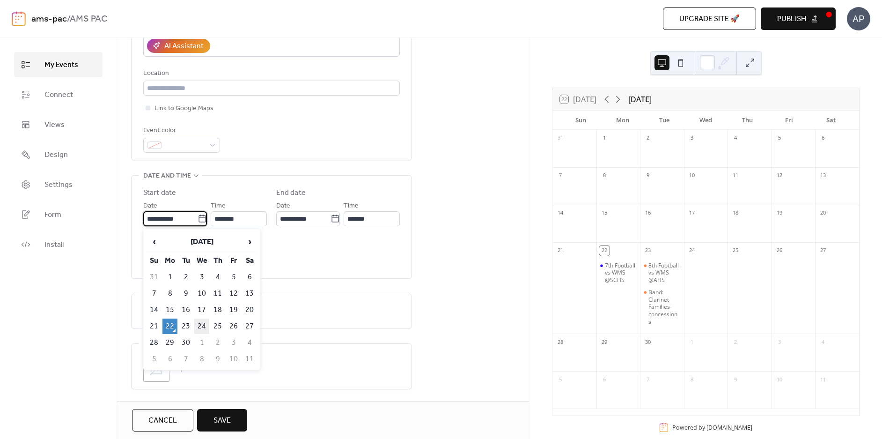
click at [203, 325] on td "24" at bounding box center [201, 325] width 15 height 15
type input "**********"
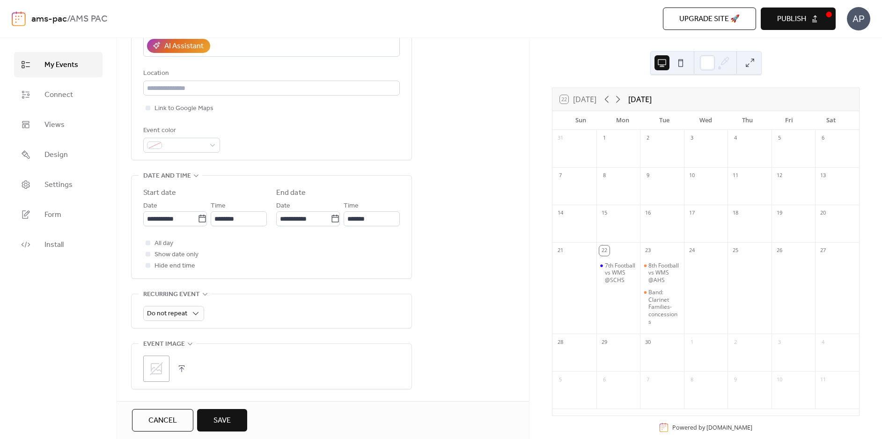
click at [153, 362] on icon at bounding box center [156, 368] width 15 height 15
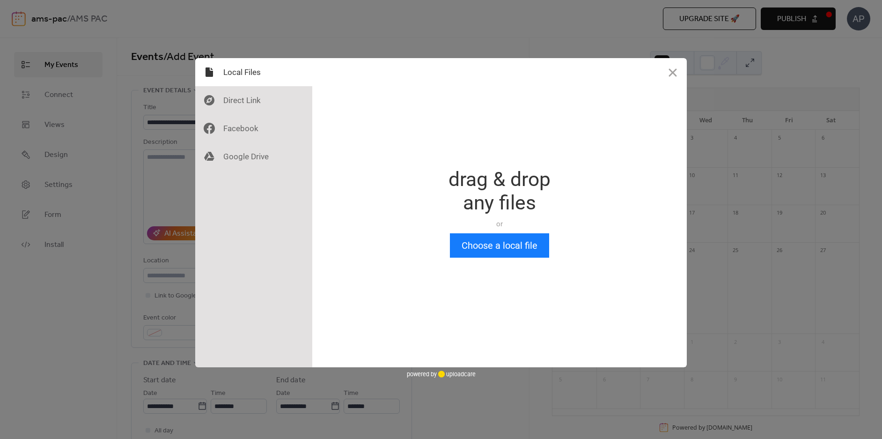
scroll to position [0, 0]
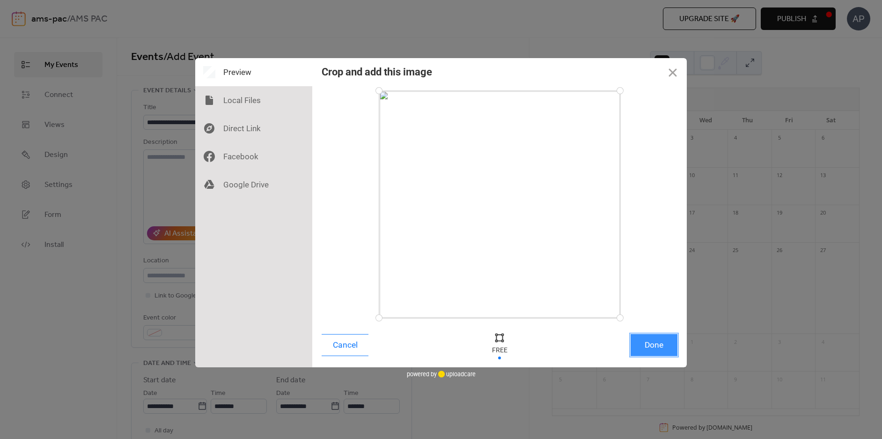
click at [660, 344] on button "Done" at bounding box center [653, 345] width 47 height 22
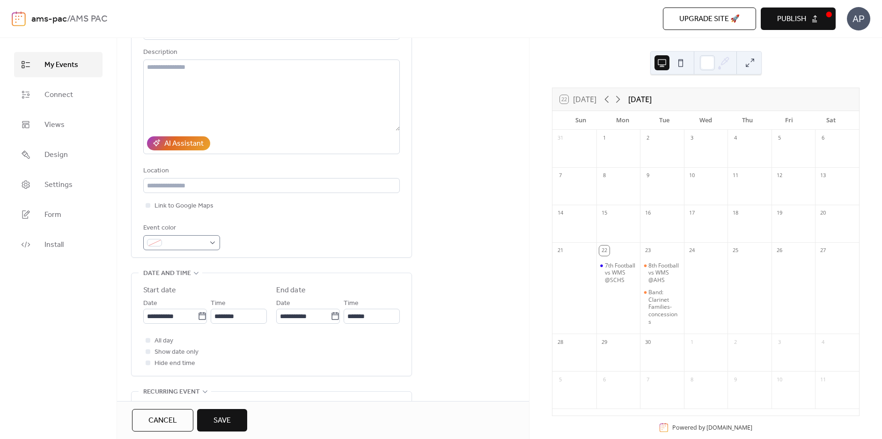
scroll to position [94, 0]
click at [149, 346] on div at bounding box center [148, 347] width 5 height 5
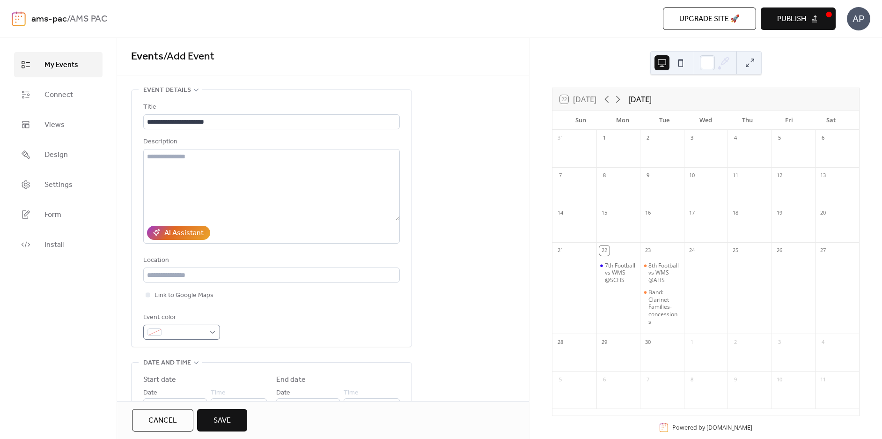
scroll to position [0, 0]
click at [218, 421] on span "Save" at bounding box center [221, 420] width 17 height 11
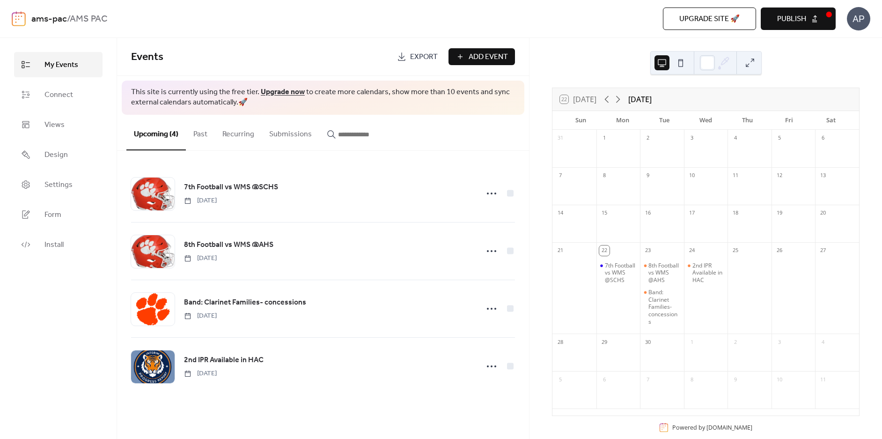
click at [804, 21] on span "Publish" at bounding box center [791, 19] width 29 height 11
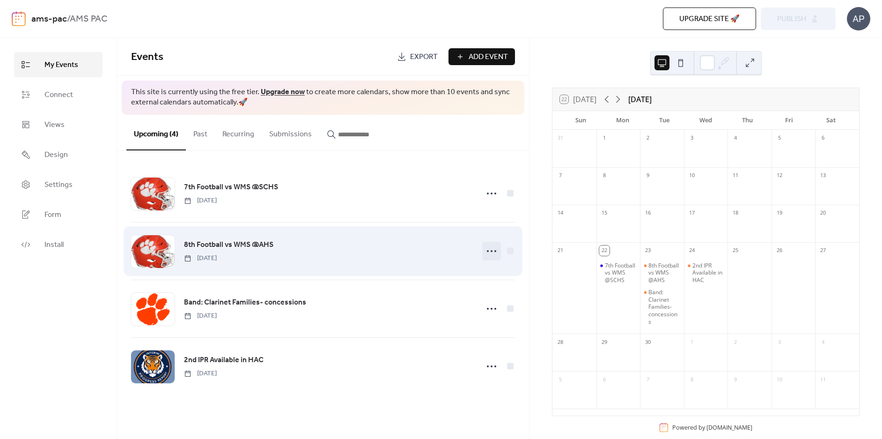
click at [485, 250] on icon at bounding box center [491, 250] width 15 height 15
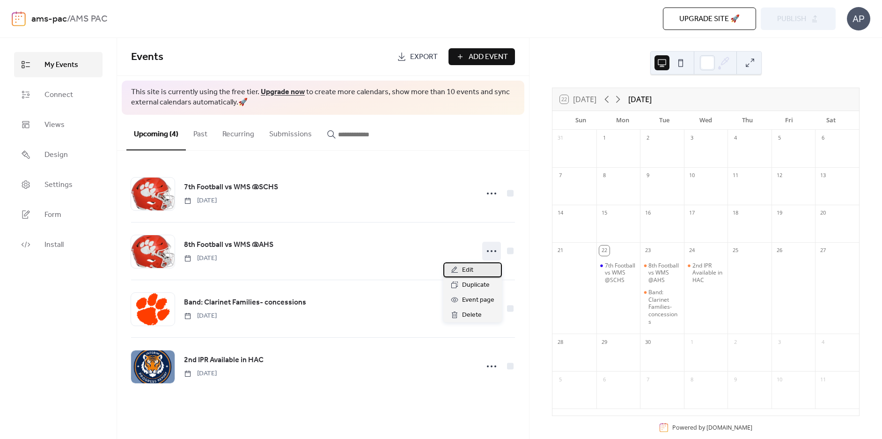
click at [470, 273] on span "Edit" at bounding box center [467, 269] width 11 height 11
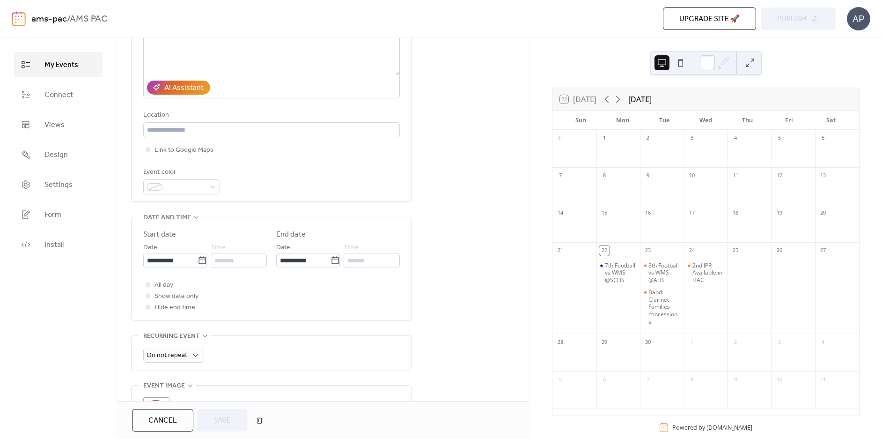
scroll to position [140, 0]
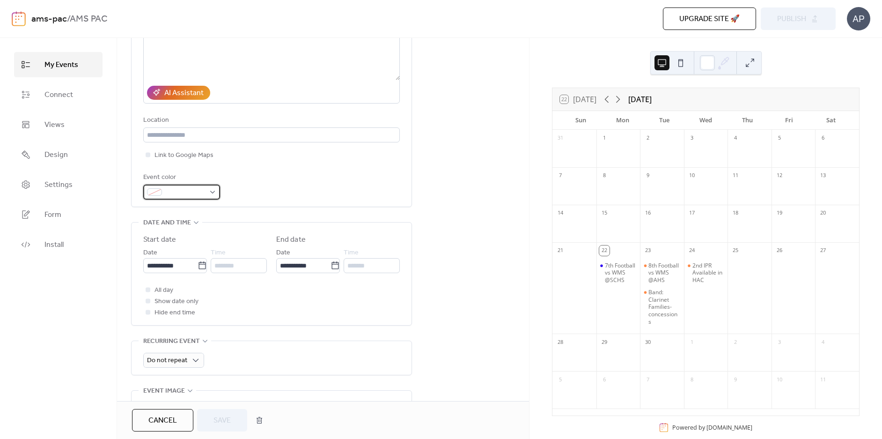
click at [208, 190] on div at bounding box center [181, 191] width 77 height 15
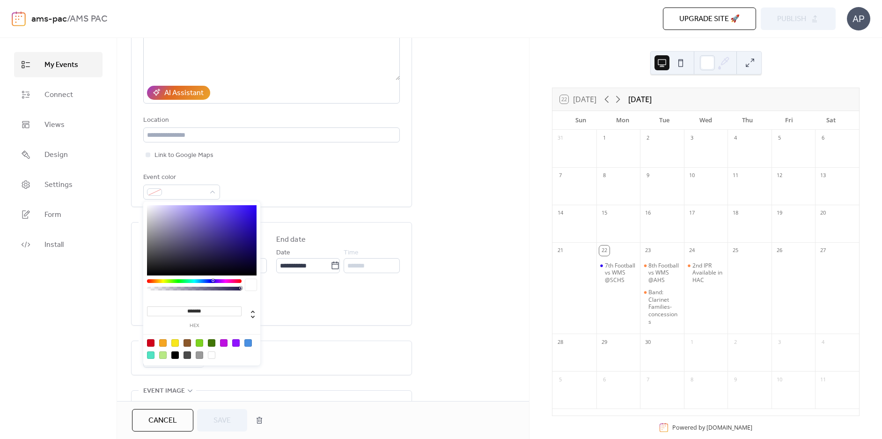
type input "*******"
click at [252, 208] on div at bounding box center [202, 240] width 110 height 70
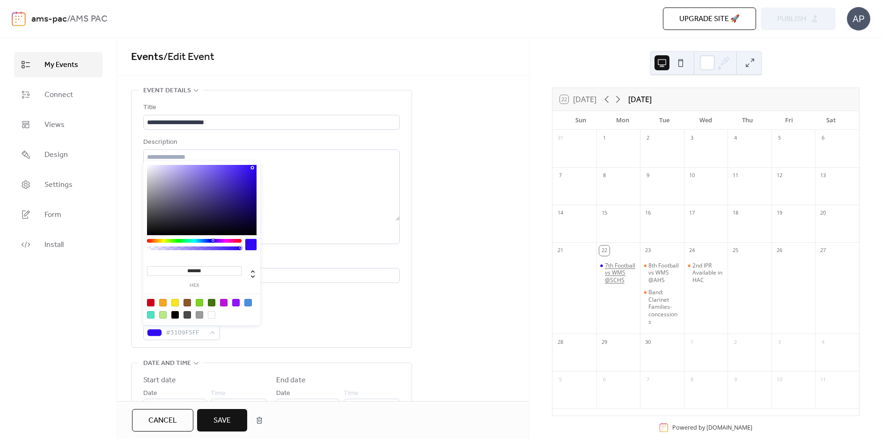
click at [625, 284] on div "7th Football vs WMS @SCHS" at bounding box center [621, 273] width 32 height 22
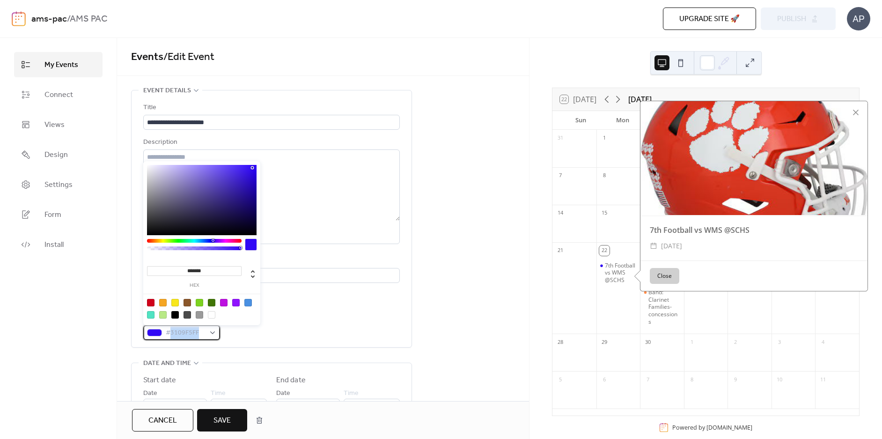
drag, startPoint x: 198, startPoint y: 333, endPoint x: 170, endPoint y: 336, distance: 28.2
click at [170, 336] on span "#3109F5FF" at bounding box center [185, 332] width 39 height 11
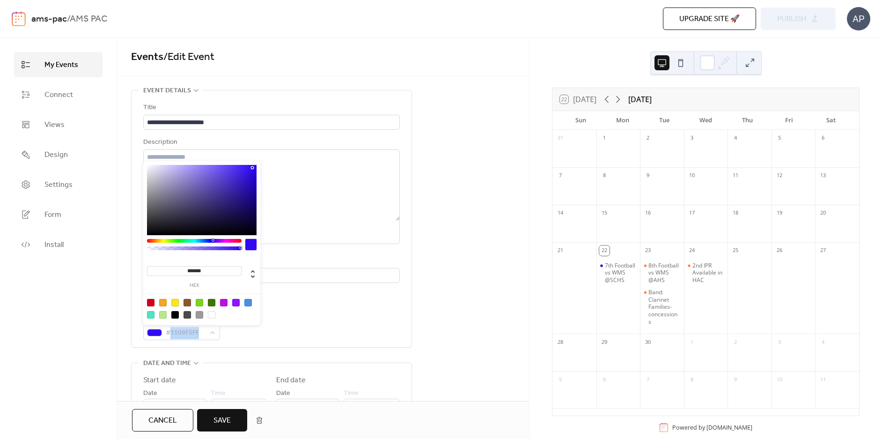
type input "*******"
click at [254, 171] on div at bounding box center [202, 200] width 110 height 70
drag, startPoint x: 203, startPoint y: 333, endPoint x: 171, endPoint y: 337, distance: 32.1
click at [171, 337] on span "#2C06E9FF" at bounding box center [185, 332] width 39 height 11
copy span "2C06E9FF"
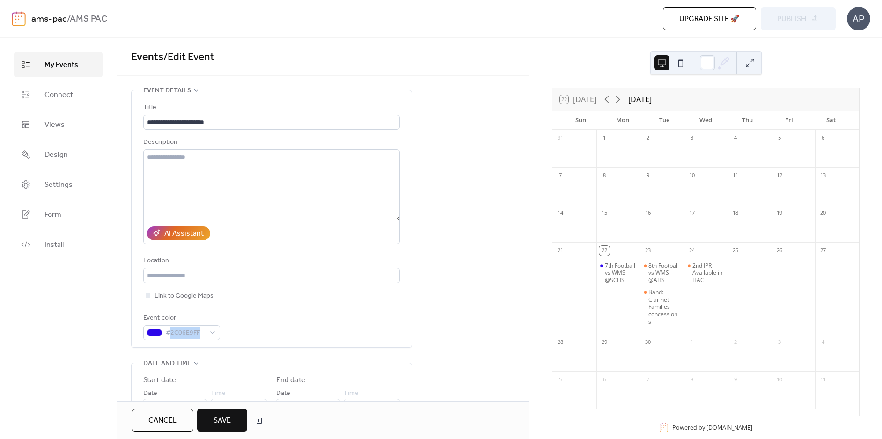
click at [241, 422] on button "Save" at bounding box center [222, 420] width 50 height 22
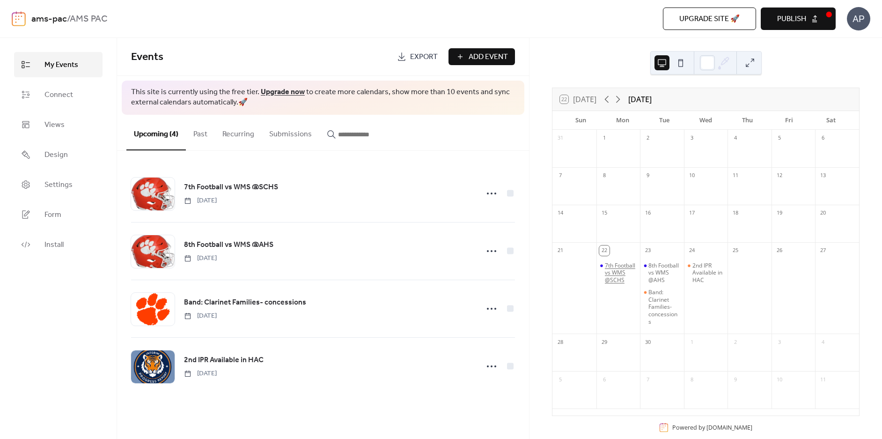
click at [625, 270] on div "7th Football vs WMS @SCHS" at bounding box center [621, 273] width 32 height 22
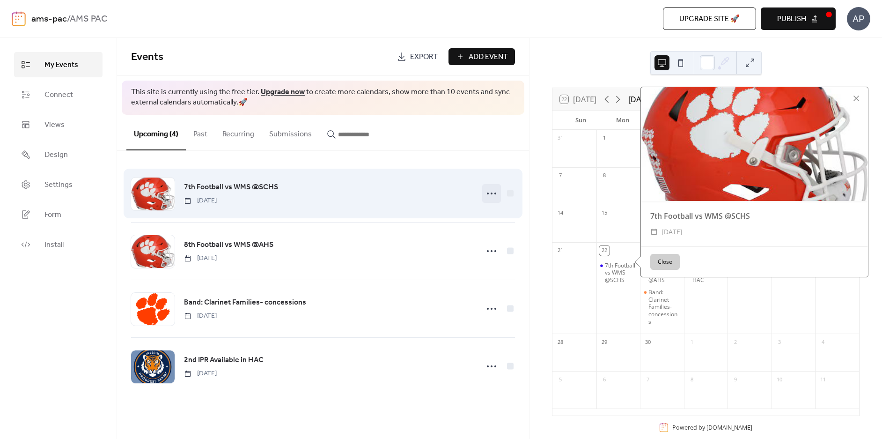
click at [489, 195] on icon at bounding box center [491, 193] width 15 height 15
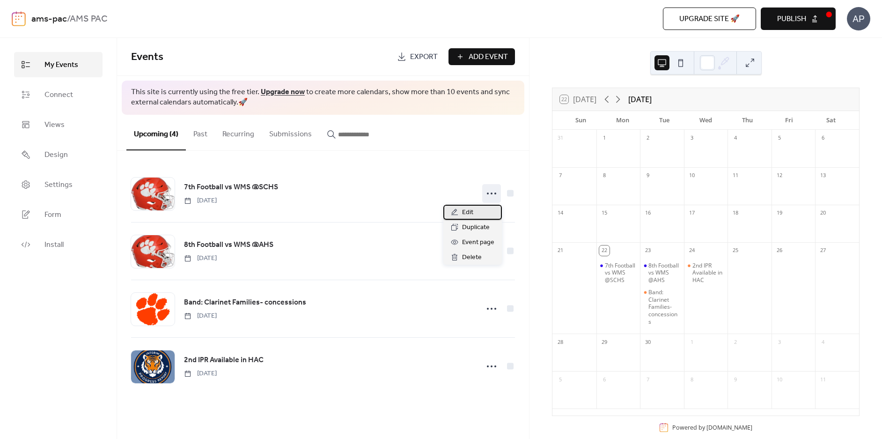
click at [483, 210] on div "Edit" at bounding box center [472, 212] width 58 height 15
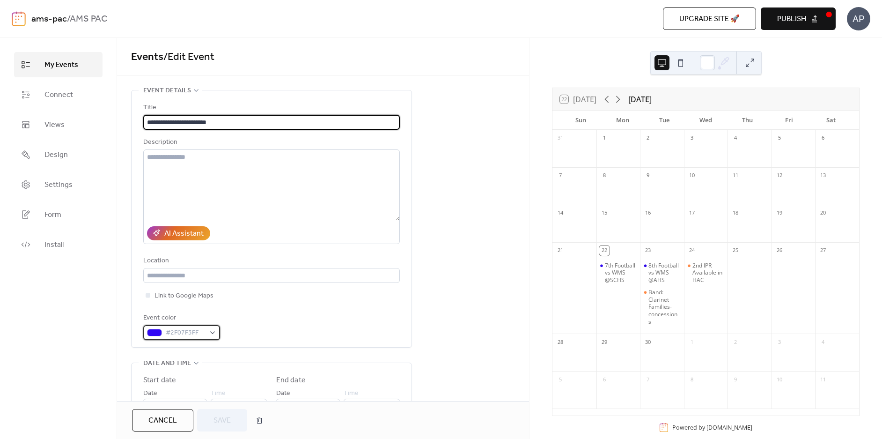
click at [200, 332] on span "#2F07F3FF" at bounding box center [185, 332] width 39 height 11
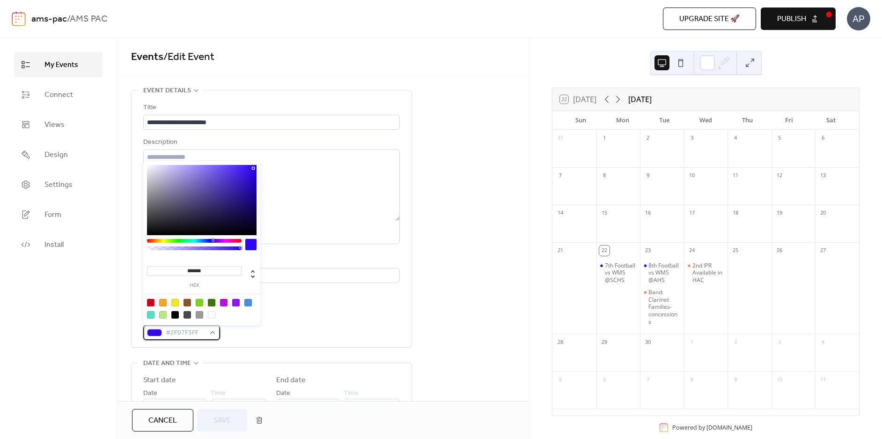
click at [198, 333] on span "#2F07F3FF" at bounding box center [185, 332] width 39 height 11
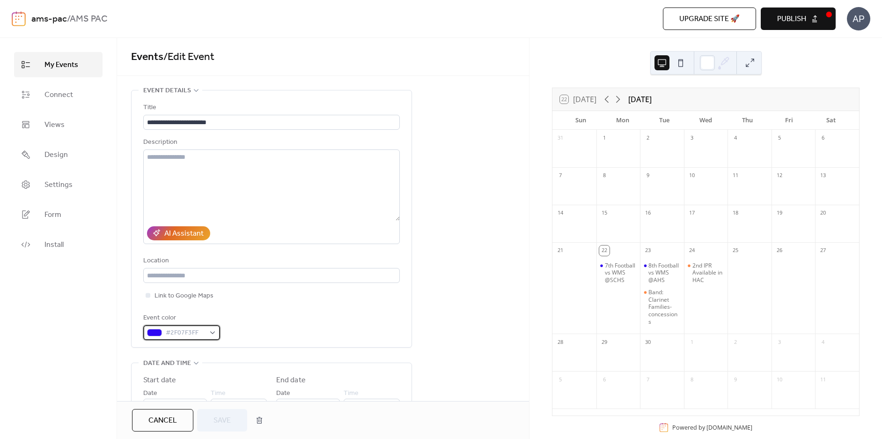
click at [198, 333] on span "#2F07F3FF" at bounding box center [185, 332] width 39 height 11
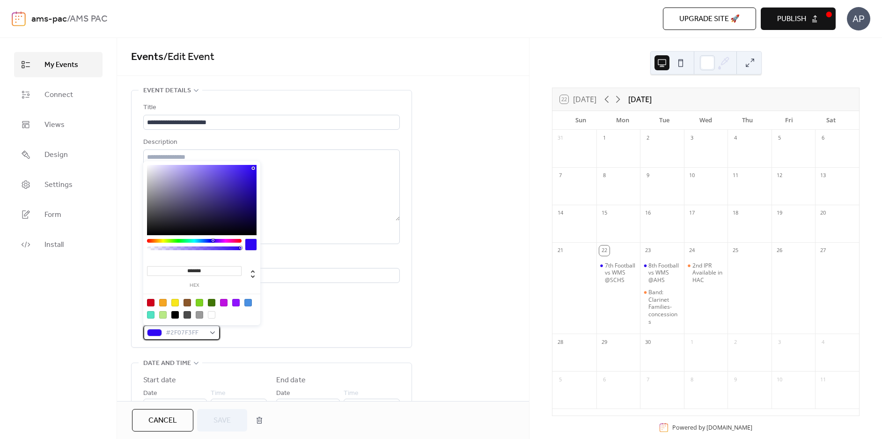
click at [198, 333] on span "#2F07F3FF" at bounding box center [185, 332] width 39 height 11
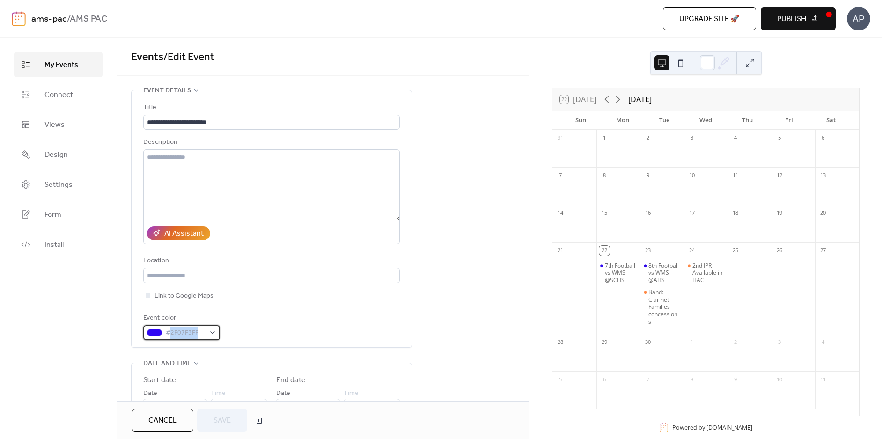
drag, startPoint x: 198, startPoint y: 333, endPoint x: 171, endPoint y: 335, distance: 27.2
click at [171, 335] on span "#2F07F3FF" at bounding box center [185, 332] width 39 height 11
click at [467, 208] on div "**********" at bounding box center [323, 391] width 412 height 603
click at [498, 294] on div "**********" at bounding box center [323, 391] width 412 height 603
click at [692, 248] on div "24" at bounding box center [692, 250] width 10 height 10
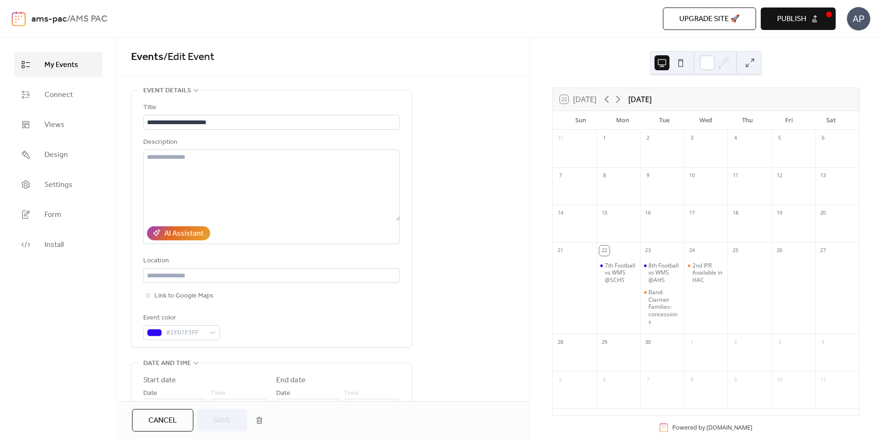
click at [703, 307] on div "2nd IPR Available in HAC" at bounding box center [706, 293] width 44 height 73
click at [651, 249] on div "23" at bounding box center [648, 250] width 10 height 10
click at [424, 68] on div "Events / Edit Event" at bounding box center [323, 57] width 412 height 38
click at [61, 63] on span "My Events" at bounding box center [61, 64] width 34 height 11
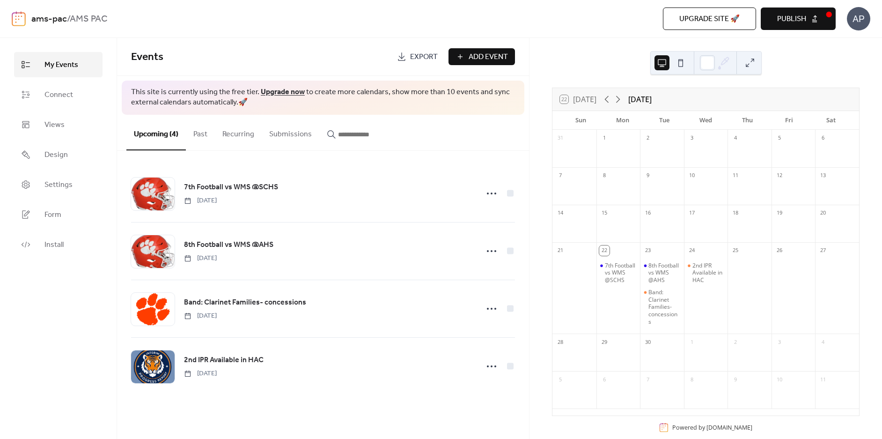
click at [499, 57] on span "Add Event" at bounding box center [487, 56] width 39 height 11
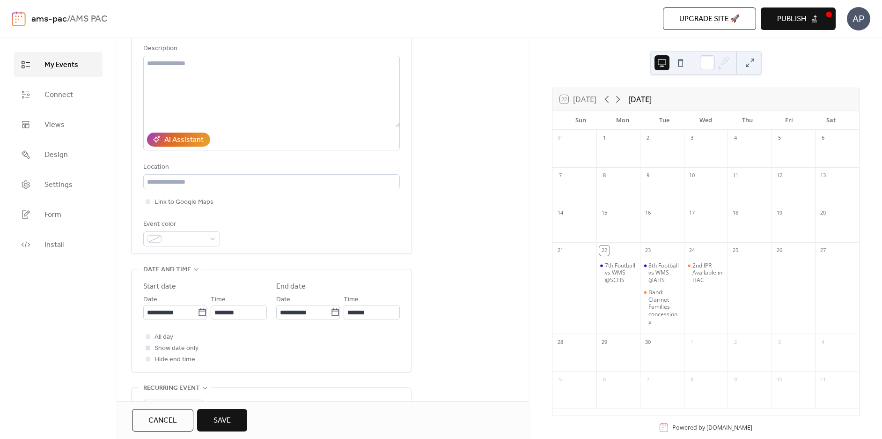
scroll to position [140, 0]
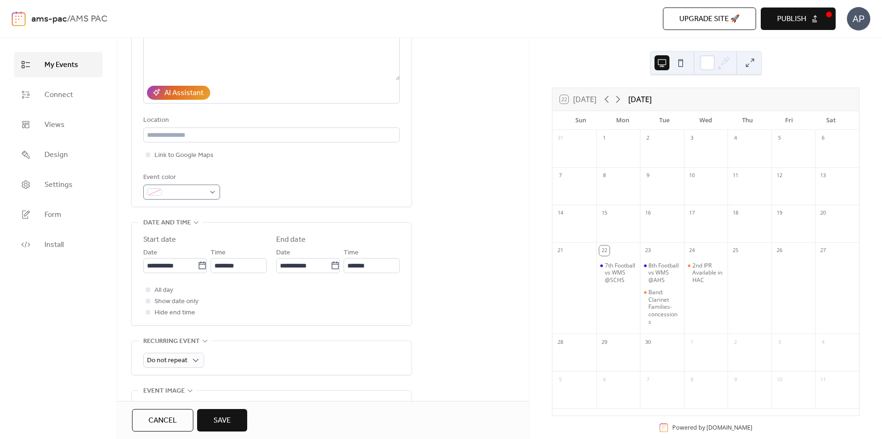
type input "**********"
click at [210, 192] on div at bounding box center [181, 191] width 77 height 15
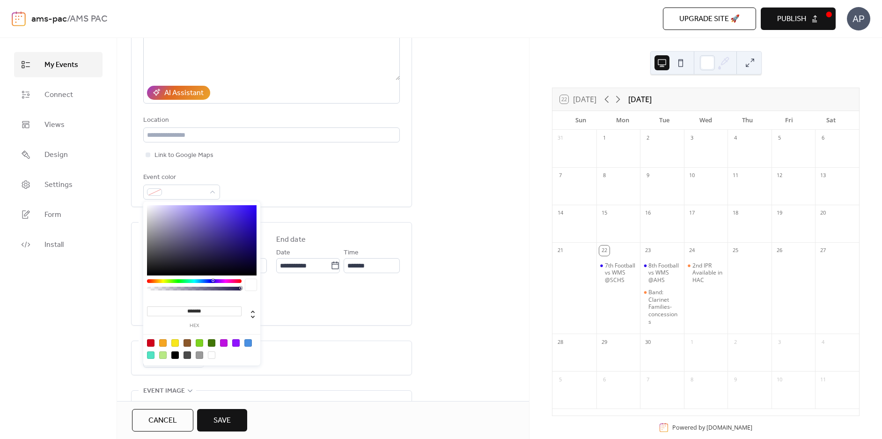
drag, startPoint x: 204, startPoint y: 305, endPoint x: 175, endPoint y: 308, distance: 28.7
click at [176, 308] on input "*******" at bounding box center [194, 311] width 95 height 10
paste input "**********"
type input "**********"
drag, startPoint x: 224, startPoint y: 309, endPoint x: 110, endPoint y: 303, distance: 113.9
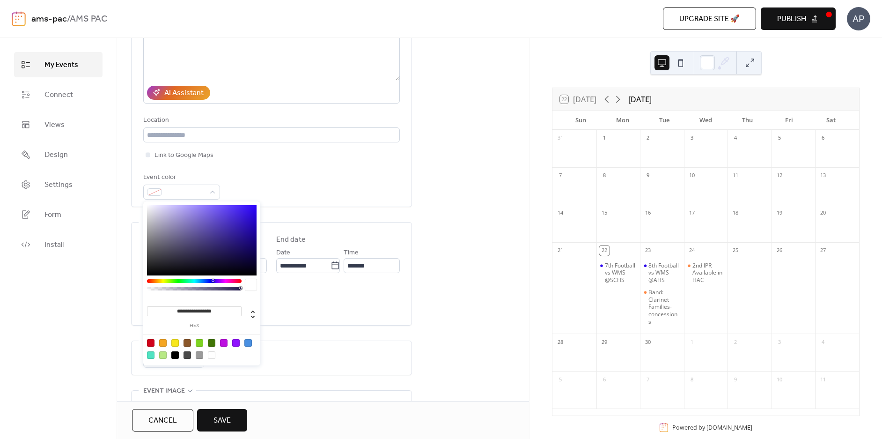
click at [110, 303] on body "**********" at bounding box center [441, 219] width 882 height 439
click at [624, 273] on div "7th Football vs WMS @SCHS" at bounding box center [621, 273] width 32 height 22
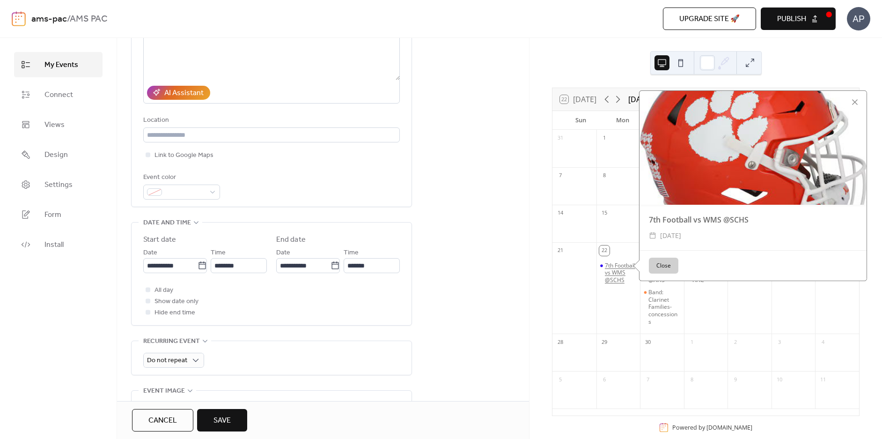
click at [621, 269] on div "7th Football vs WMS @SCHS" at bounding box center [621, 273] width 32 height 22
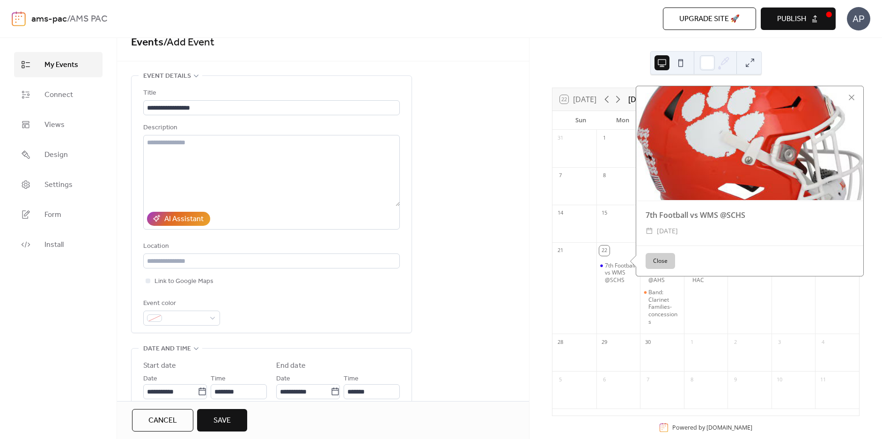
scroll to position [0, 0]
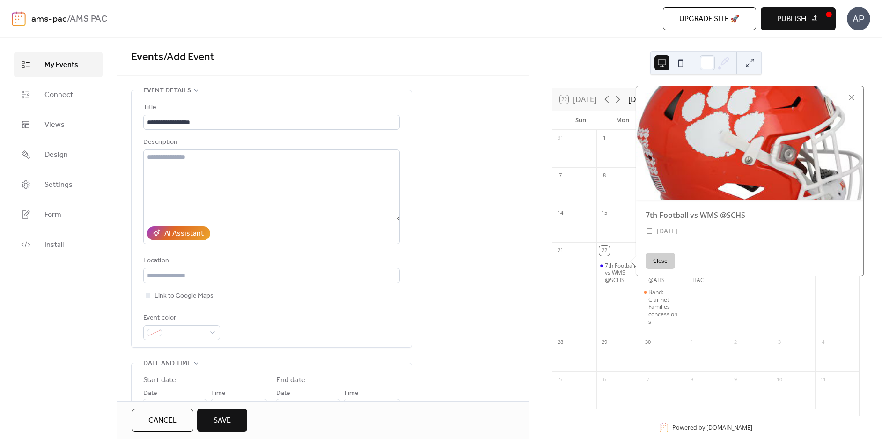
click at [181, 427] on button "Cancel" at bounding box center [162, 420] width 61 height 22
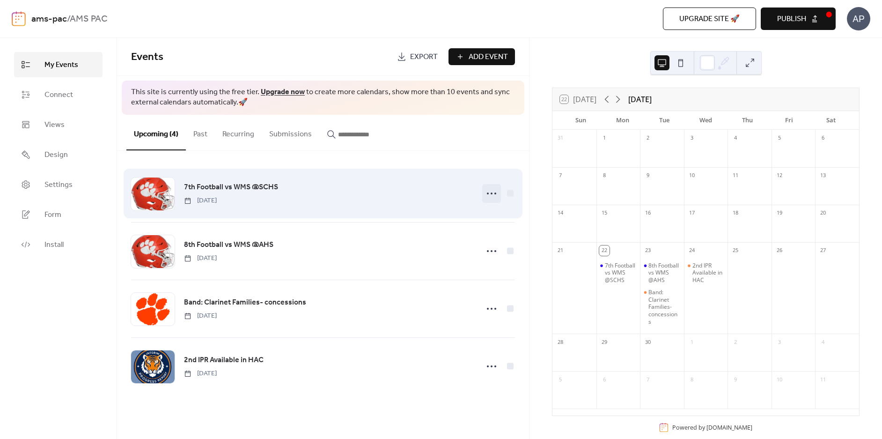
click at [492, 194] on icon at bounding box center [491, 193] width 15 height 15
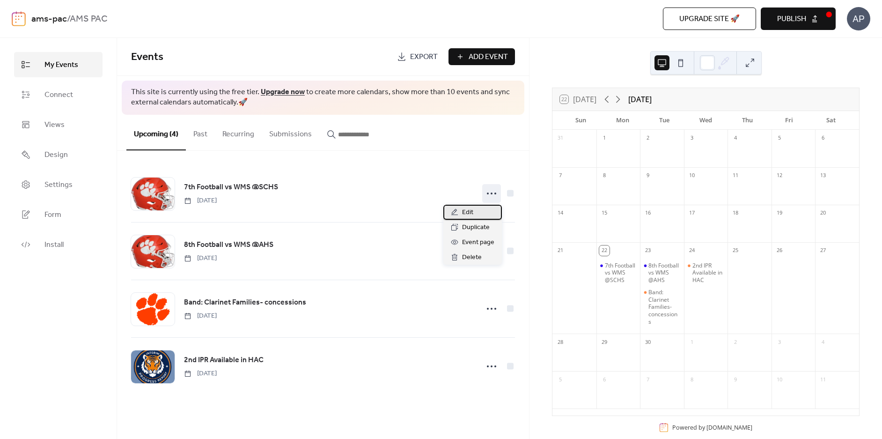
click at [473, 213] on span "Edit" at bounding box center [467, 212] width 11 height 11
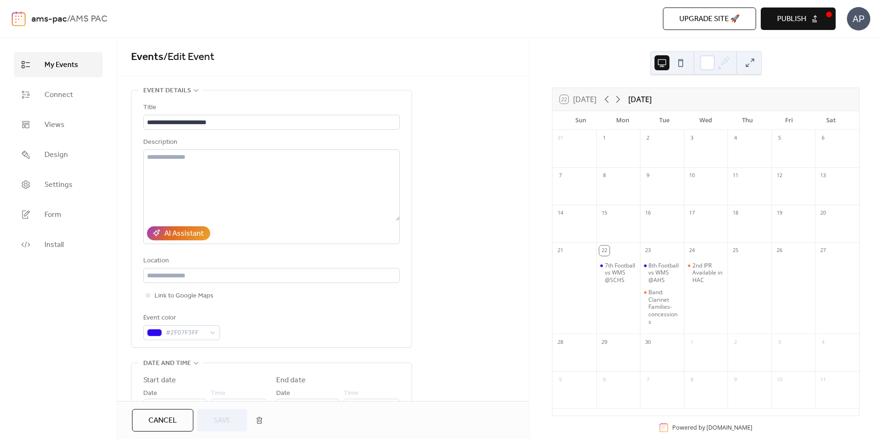
click at [56, 66] on span "My Events" at bounding box center [61, 64] width 34 height 11
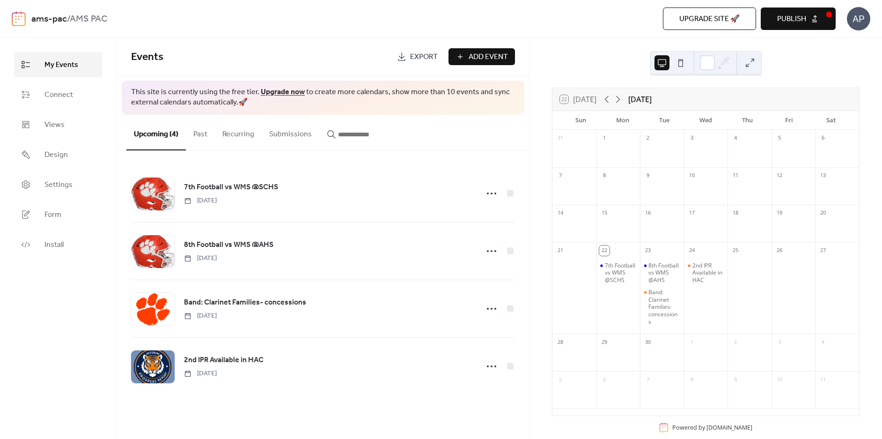
click at [483, 63] on span "Add Event" at bounding box center [487, 56] width 39 height 11
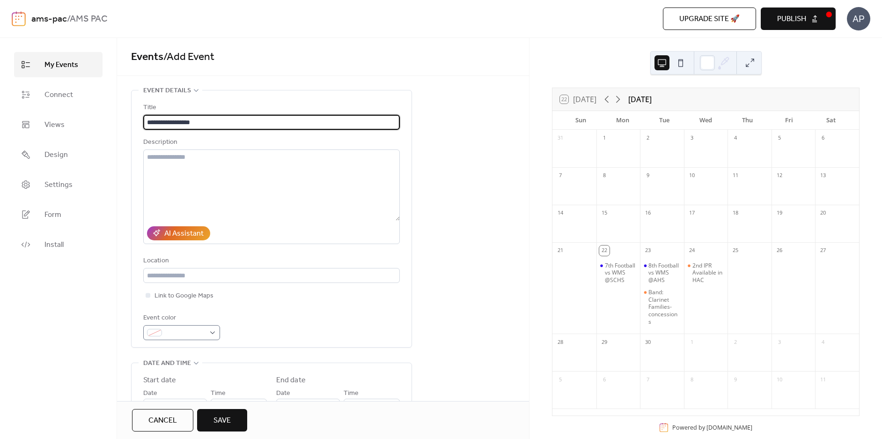
type input "**********"
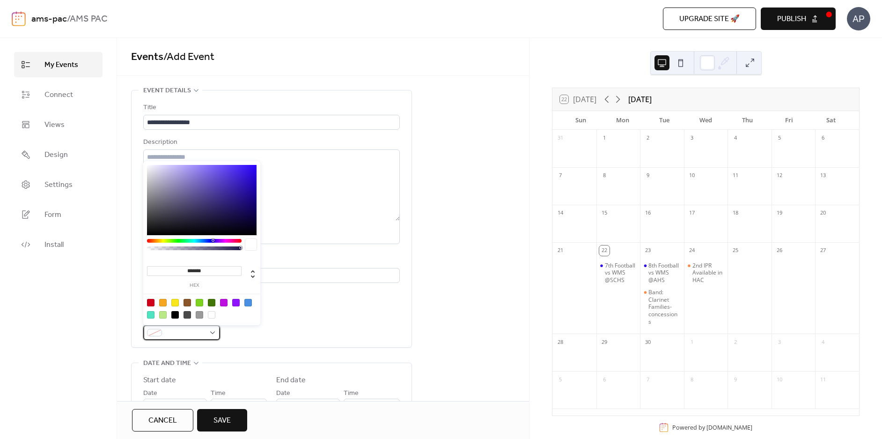
click at [206, 328] on div at bounding box center [181, 332] width 77 height 15
drag, startPoint x: 213, startPoint y: 269, endPoint x: 179, endPoint y: 272, distance: 34.3
click at [179, 272] on input "*******" at bounding box center [194, 271] width 95 height 10
type input "*******"
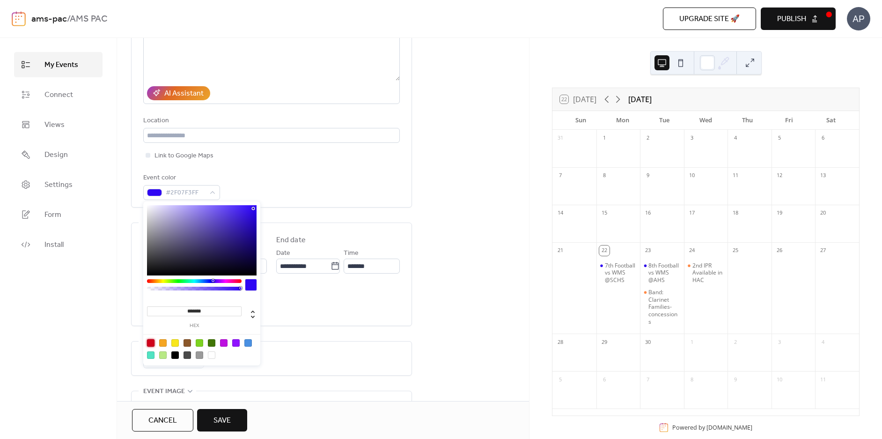
scroll to position [140, 0]
click at [340, 315] on div "All day Show date only Hide end time" at bounding box center [271, 301] width 256 height 34
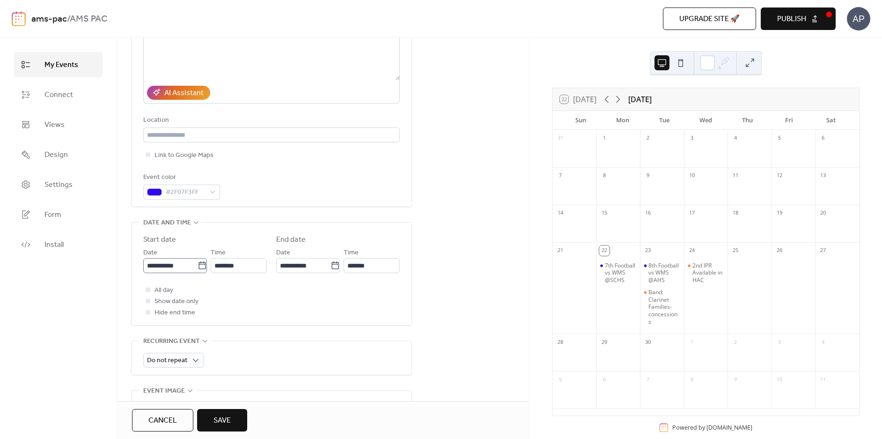
click at [200, 263] on icon at bounding box center [201, 265] width 9 height 9
click at [197, 263] on input "**********" at bounding box center [170, 265] width 54 height 15
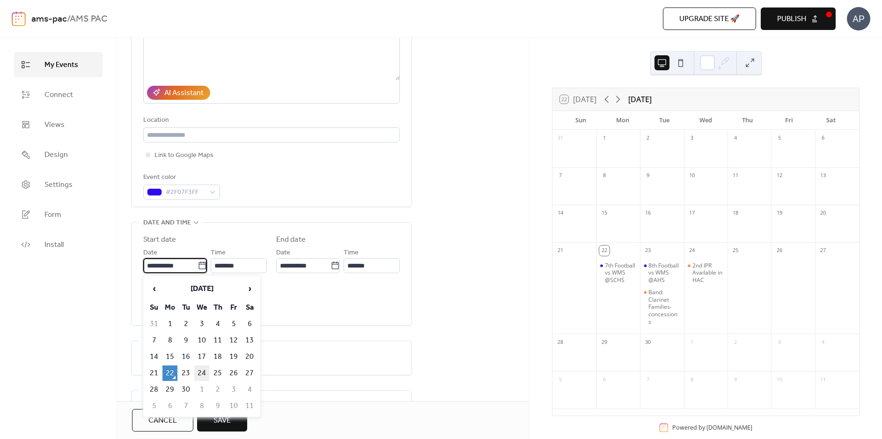
click at [203, 374] on td "24" at bounding box center [201, 372] width 15 height 15
type input "**********"
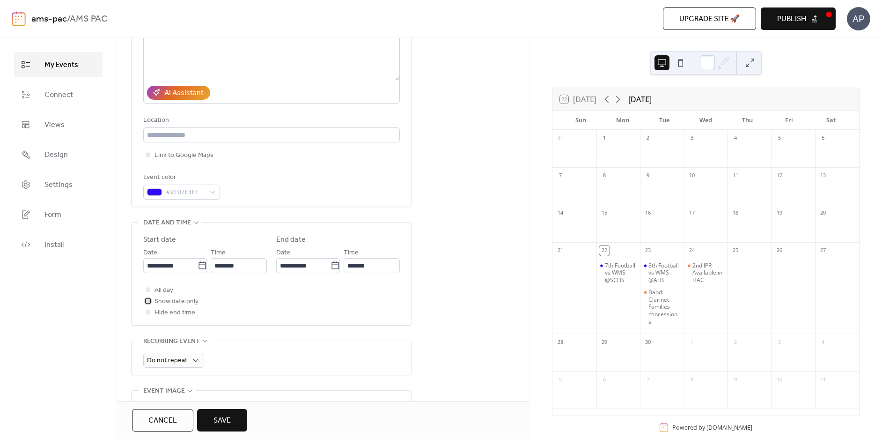
click at [148, 301] on div at bounding box center [147, 300] width 9 height 9
click at [223, 422] on span "Save" at bounding box center [221, 420] width 17 height 11
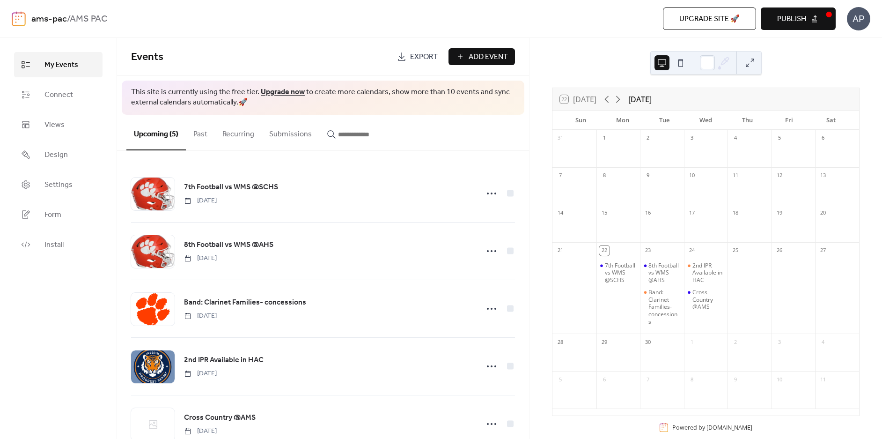
click at [799, 10] on button "Publish" at bounding box center [797, 18] width 75 height 22
click at [501, 59] on span "Add Event" at bounding box center [487, 56] width 39 height 11
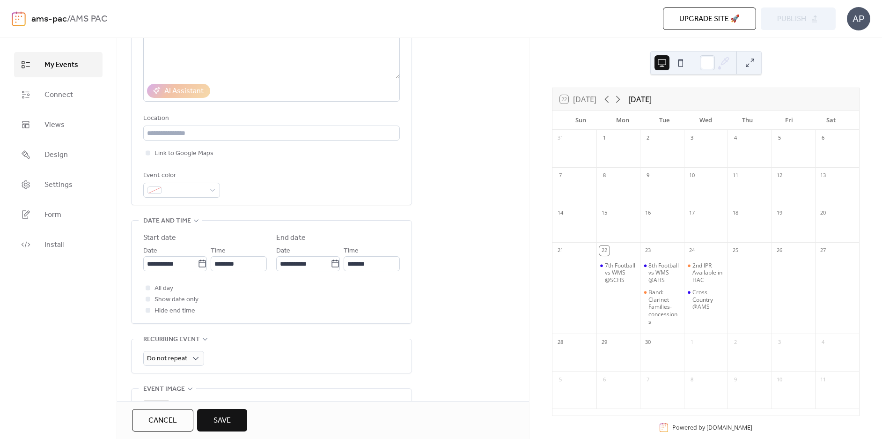
scroll to position [187, 0]
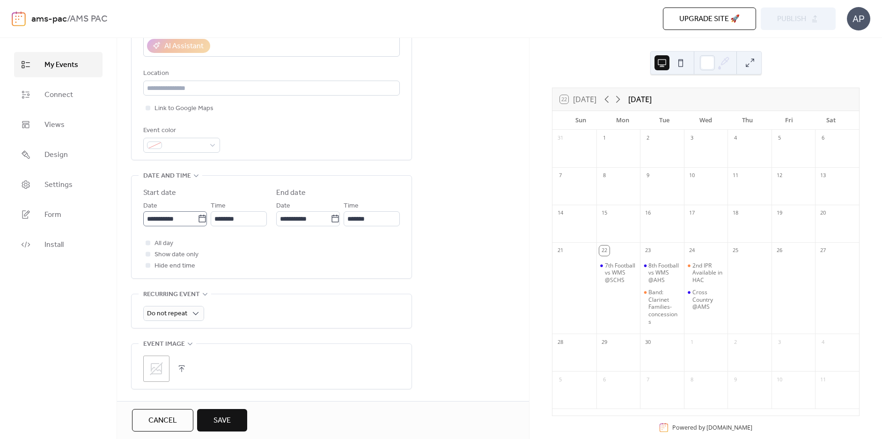
type input "**********"
click at [199, 218] on icon at bounding box center [201, 218] width 9 height 9
click at [197, 218] on input "**********" at bounding box center [170, 218] width 54 height 15
click at [217, 323] on td "25" at bounding box center [217, 325] width 15 height 15
type input "**********"
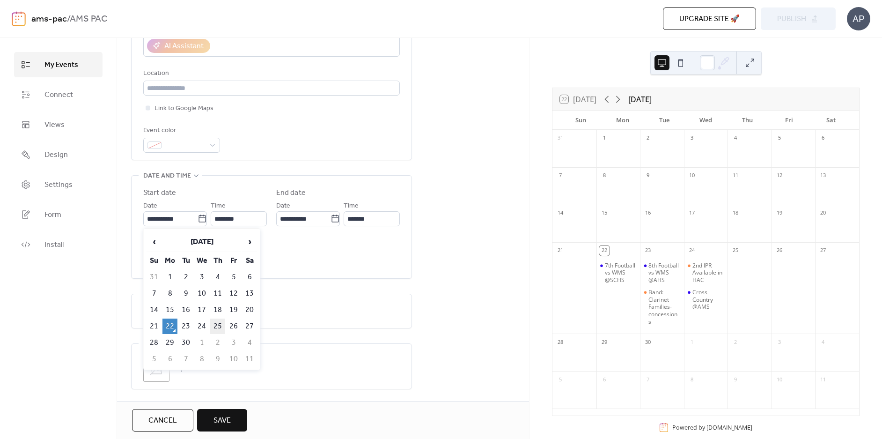
type input "**********"
click at [149, 254] on div at bounding box center [148, 253] width 5 height 5
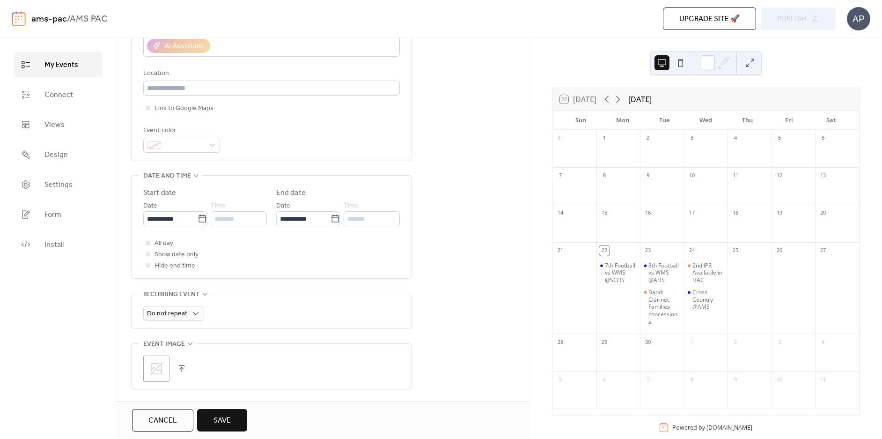
click at [175, 367] on div ";" at bounding box center [271, 368] width 256 height 26
click at [162, 372] on icon at bounding box center [156, 368] width 13 height 13
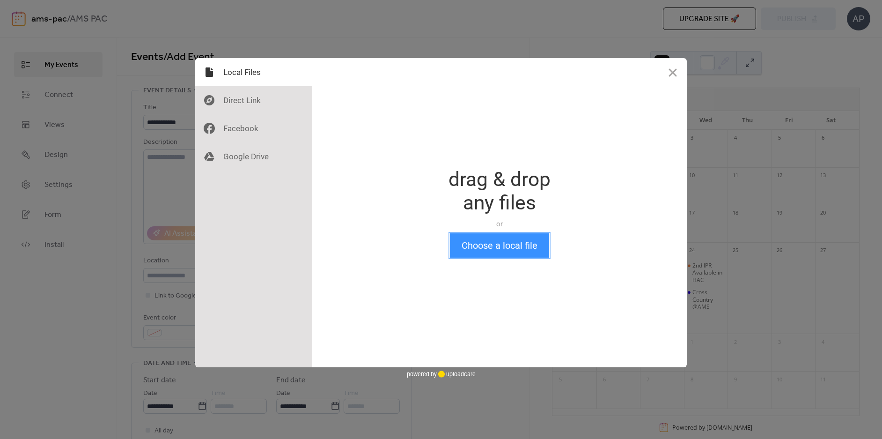
click at [510, 247] on button "Choose a local file" at bounding box center [499, 245] width 99 height 24
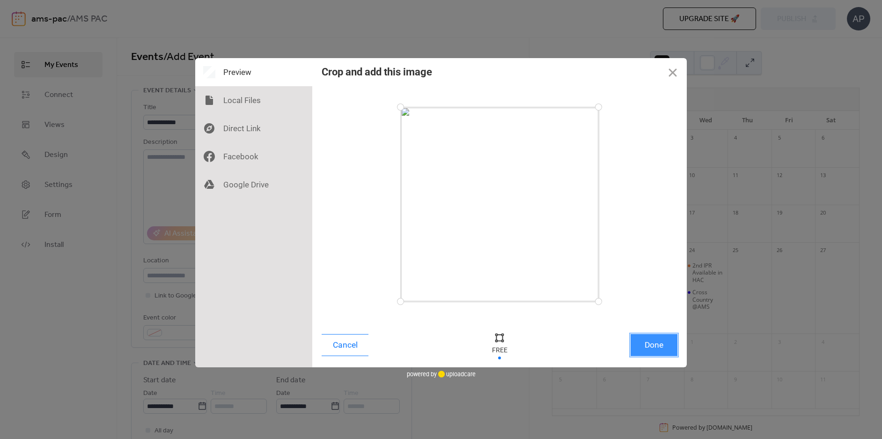
click at [655, 341] on button "Done" at bounding box center [653, 345] width 47 height 22
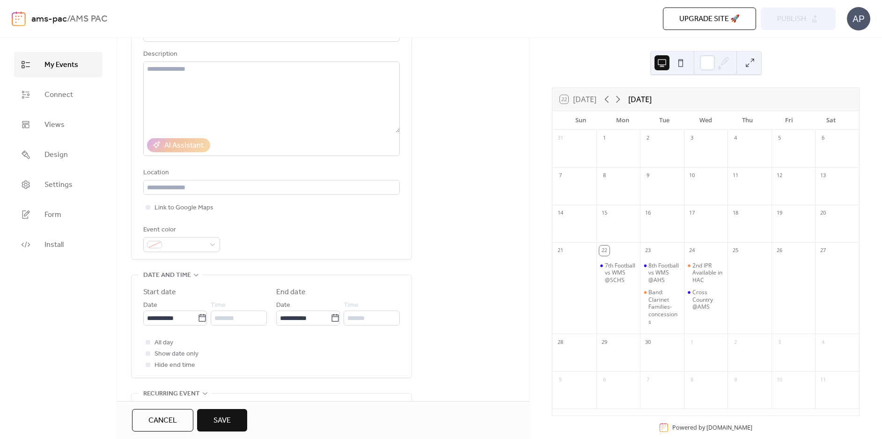
scroll to position [94, 0]
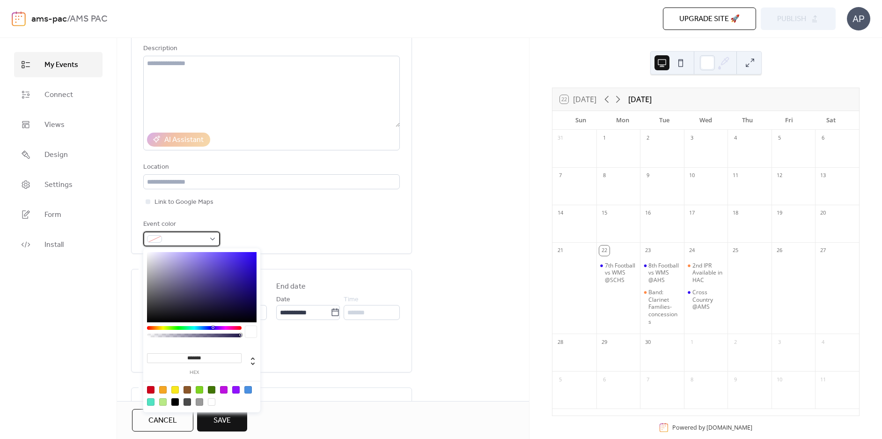
click at [210, 236] on div at bounding box center [181, 238] width 77 height 15
click at [151, 317] on div at bounding box center [202, 287] width 110 height 70
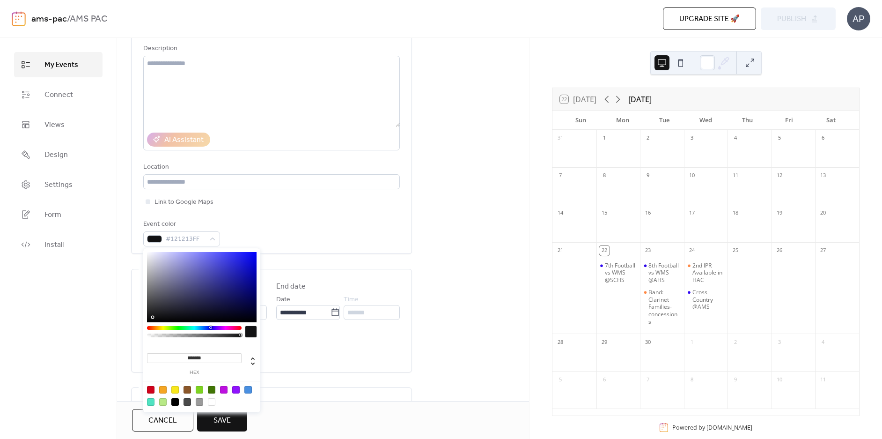
type input "*******"
click at [149, 320] on div at bounding box center [202, 287] width 110 height 70
click at [311, 395] on div "Do not repeat" at bounding box center [271, 404] width 256 height 34
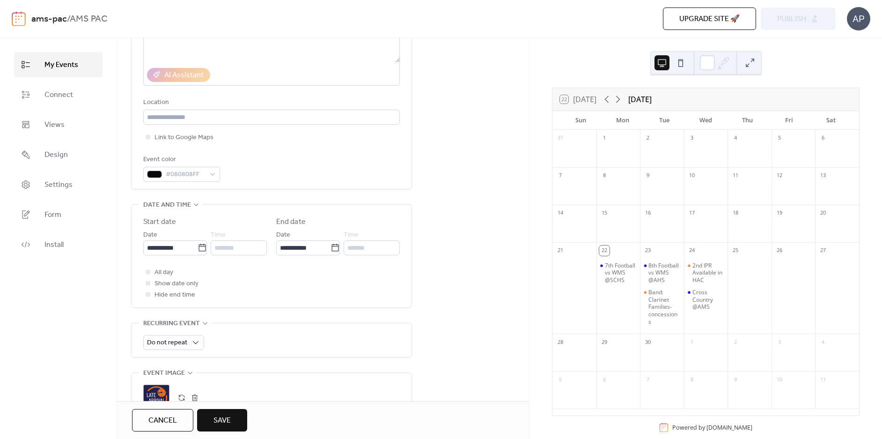
scroll to position [187, 0]
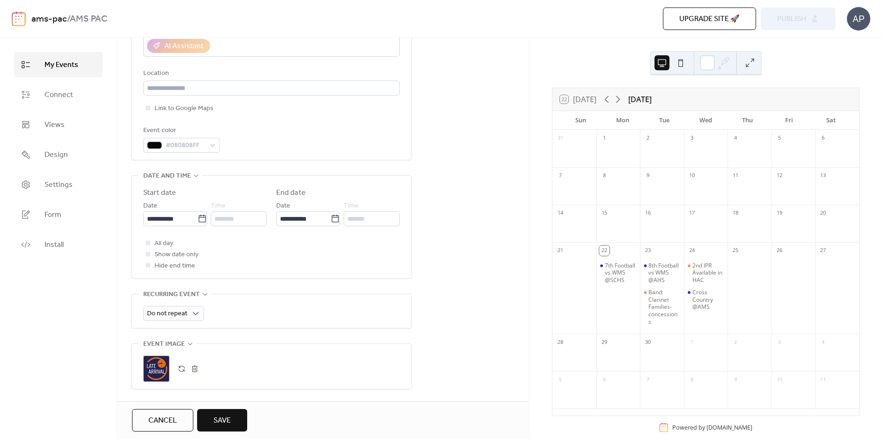
click at [232, 421] on button "Save" at bounding box center [222, 420] width 50 height 22
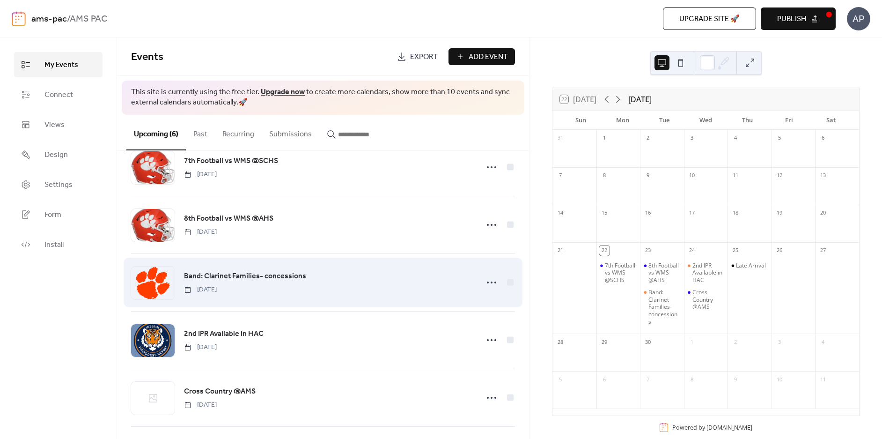
scroll to position [85, 0]
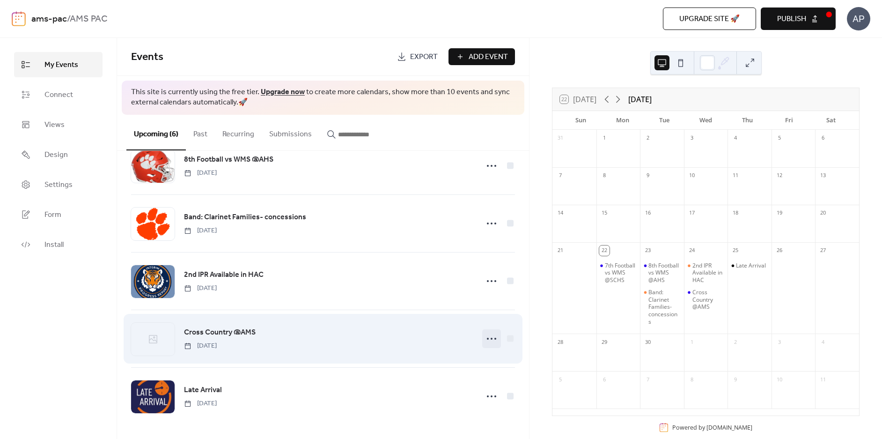
click at [493, 334] on icon at bounding box center [491, 338] width 15 height 15
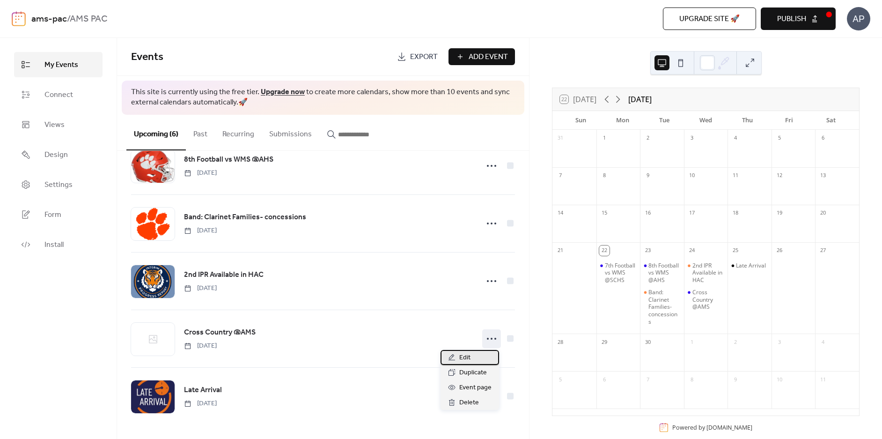
click at [476, 358] on div "Edit" at bounding box center [469, 357] width 58 height 15
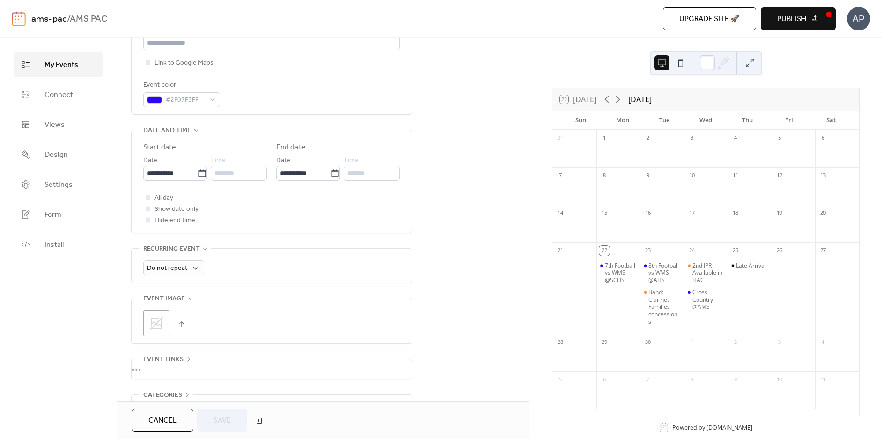
scroll to position [234, 0]
click at [153, 326] on icon at bounding box center [156, 321] width 13 height 13
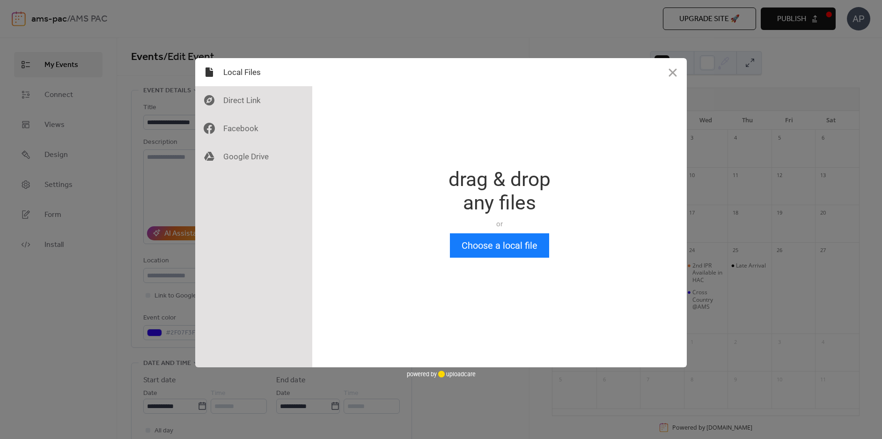
scroll to position [0, 0]
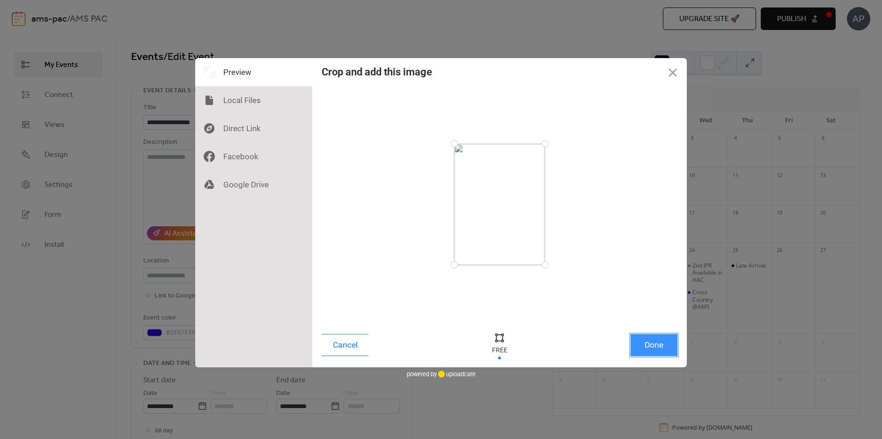
click at [660, 345] on button "Done" at bounding box center [653, 345] width 47 height 22
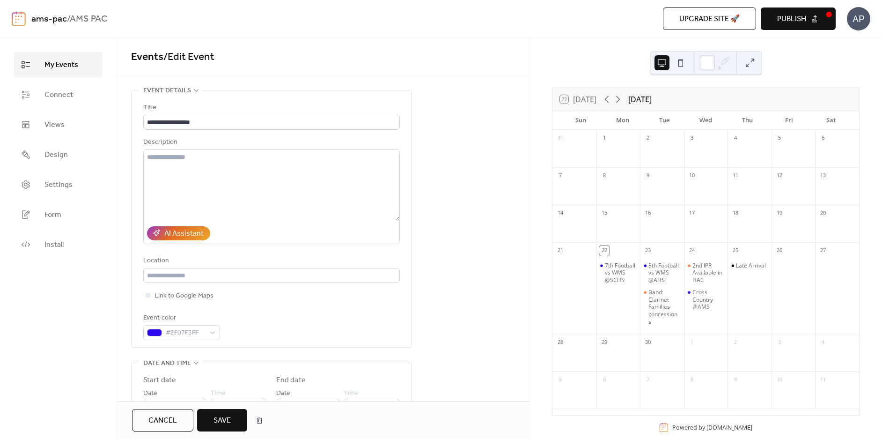
click at [213, 418] on span "Save" at bounding box center [221, 420] width 17 height 11
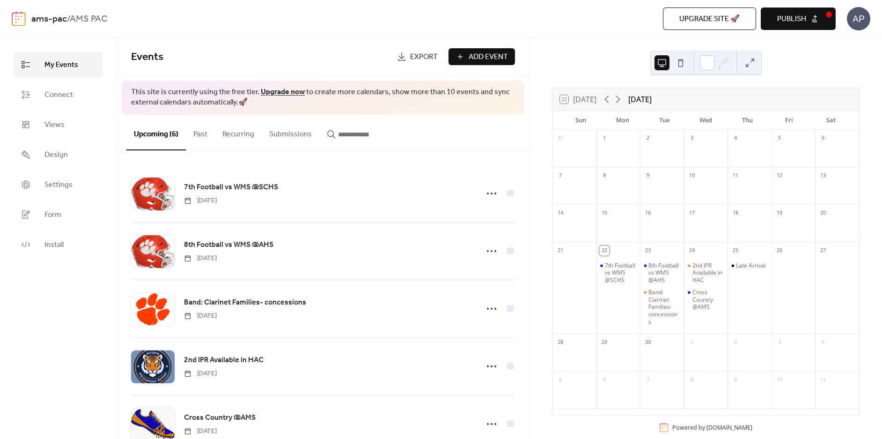
click at [805, 21] on span "Publish" at bounding box center [791, 19] width 29 height 11
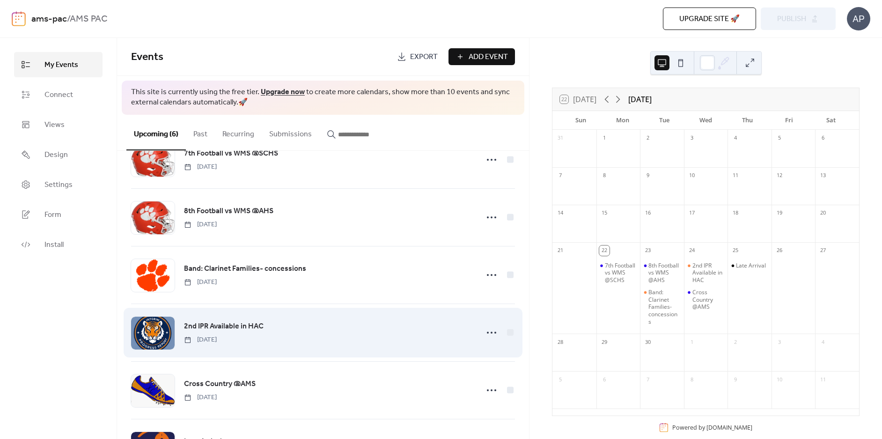
scroll to position [85, 0]
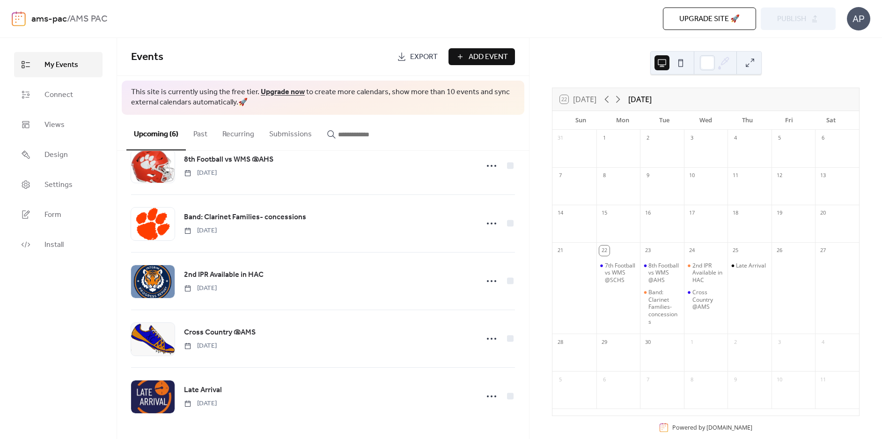
click at [494, 51] on span "Add Event" at bounding box center [487, 56] width 39 height 11
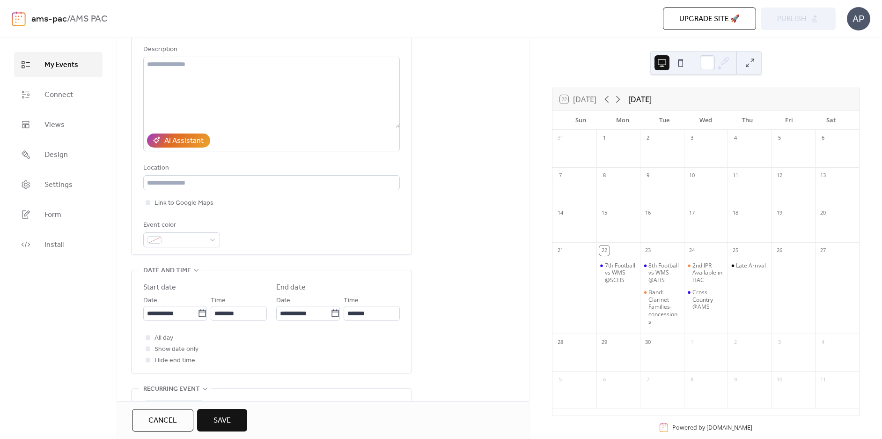
scroll to position [94, 0]
type input "**********"
click at [213, 237] on div at bounding box center [181, 238] width 77 height 15
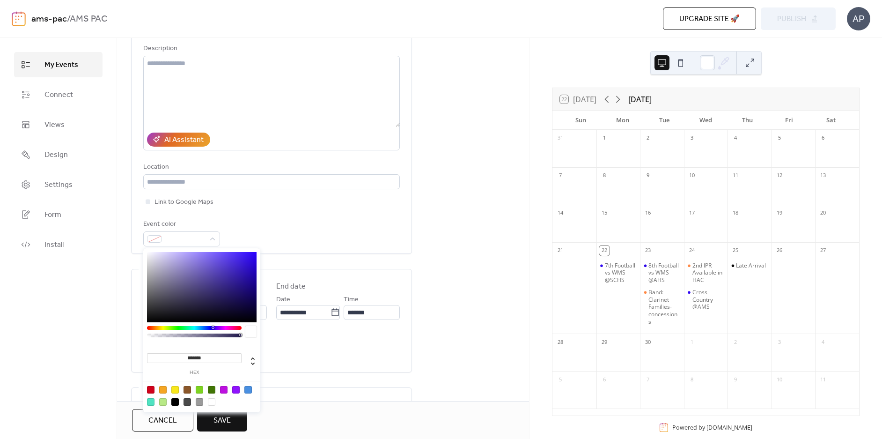
drag, startPoint x: 213, startPoint y: 358, endPoint x: 157, endPoint y: 364, distance: 56.4
click at [157, 364] on div "******* hex" at bounding box center [194, 362] width 95 height 25
type input "********"
click at [322, 415] on div "Cancel Save" at bounding box center [323, 420] width 382 height 22
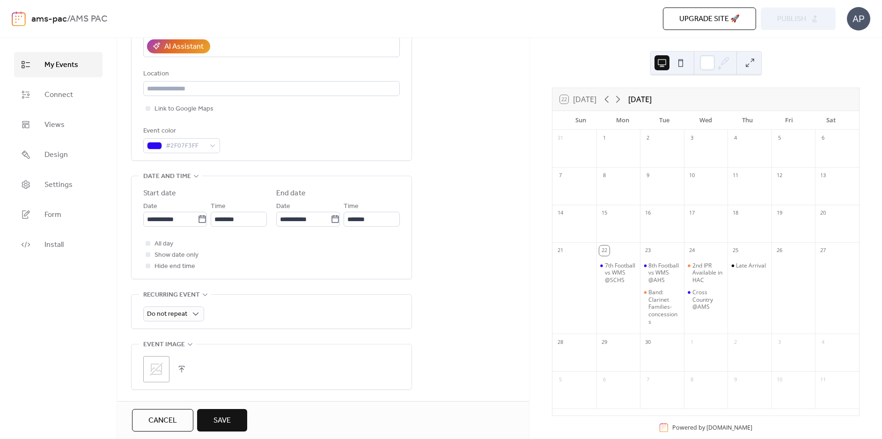
scroll to position [187, 0]
click at [168, 250] on span "Show date only" at bounding box center [176, 254] width 44 height 11
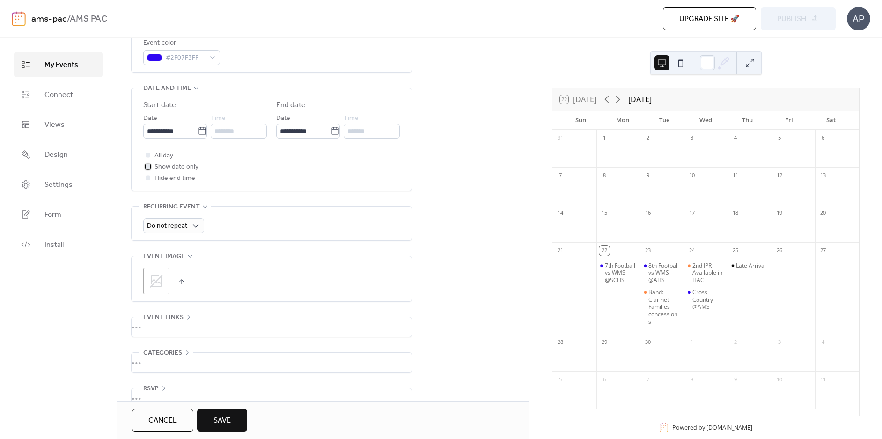
scroll to position [281, 0]
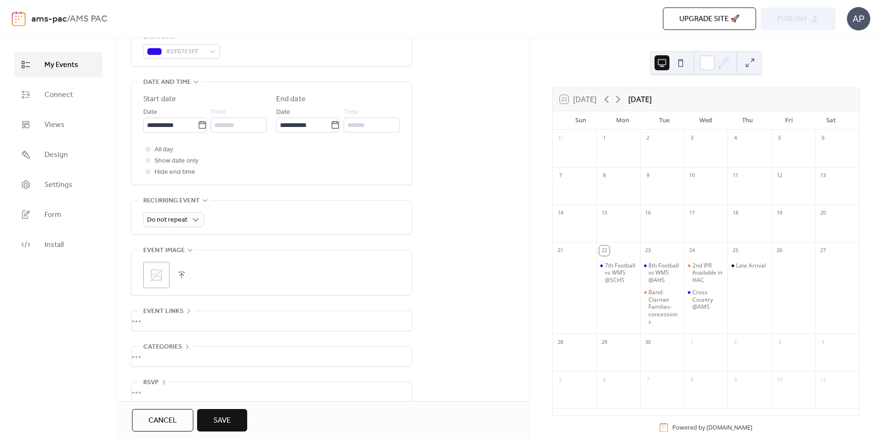
click at [155, 270] on icon at bounding box center [156, 274] width 13 height 13
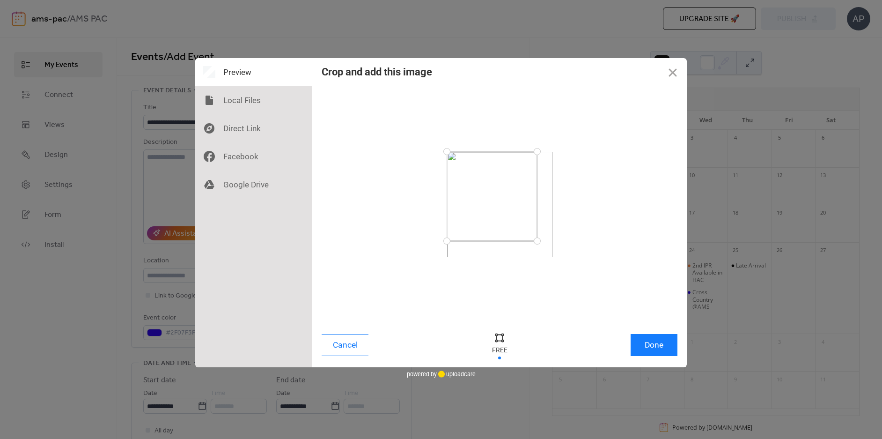
drag, startPoint x: 551, startPoint y: 258, endPoint x: 537, endPoint y: 241, distance: 22.7
click at [537, 241] on div at bounding box center [537, 241] width 16 height 16
drag, startPoint x: 446, startPoint y: 151, endPoint x: 461, endPoint y: 168, distance: 22.5
click at [461, 168] on div at bounding box center [461, 168] width 16 height 16
click at [661, 344] on button "Done" at bounding box center [653, 345] width 47 height 22
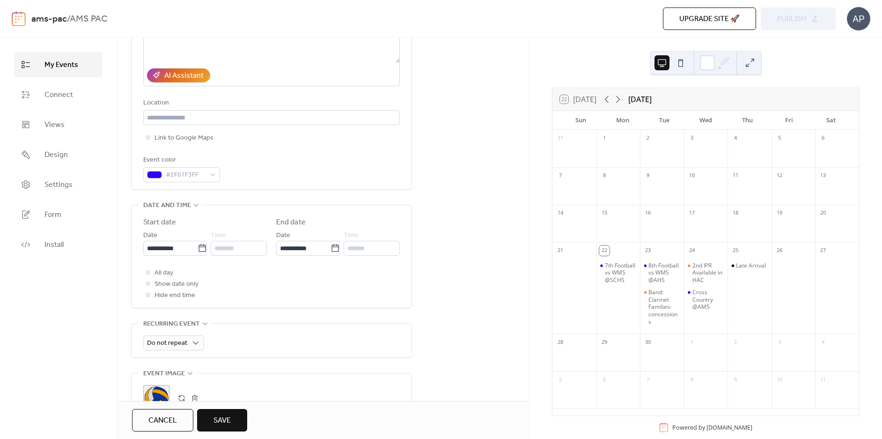
scroll to position [187, 0]
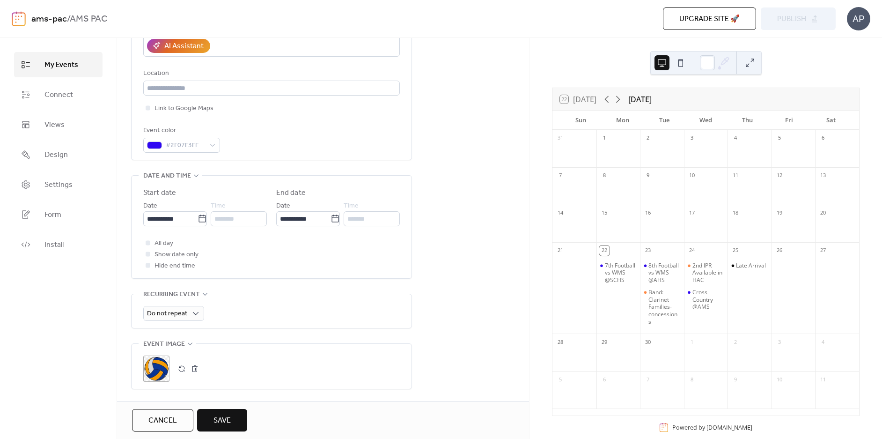
click at [192, 366] on button "button" at bounding box center [194, 368] width 13 height 13
click at [160, 369] on icon at bounding box center [156, 368] width 15 height 15
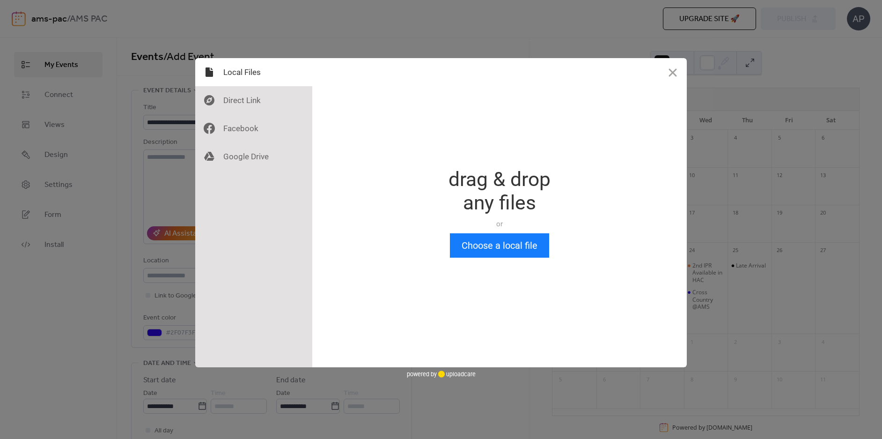
scroll to position [0, 0]
click at [517, 243] on button "Choose a local file" at bounding box center [499, 245] width 99 height 24
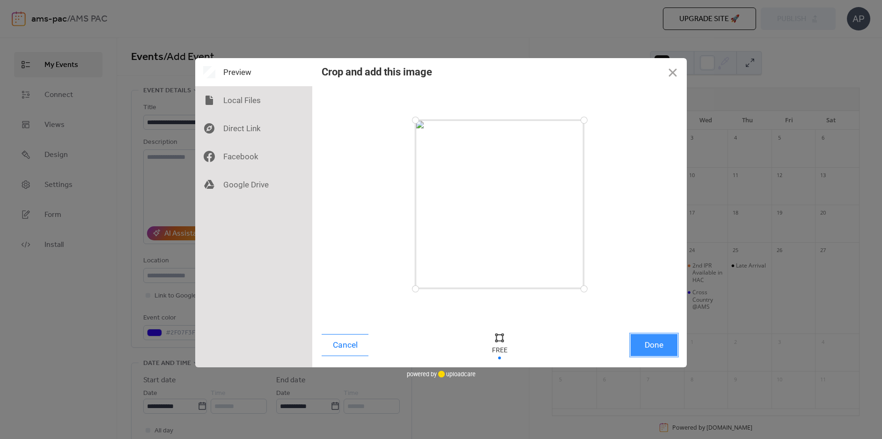
click at [646, 339] on button "Done" at bounding box center [653, 345] width 47 height 22
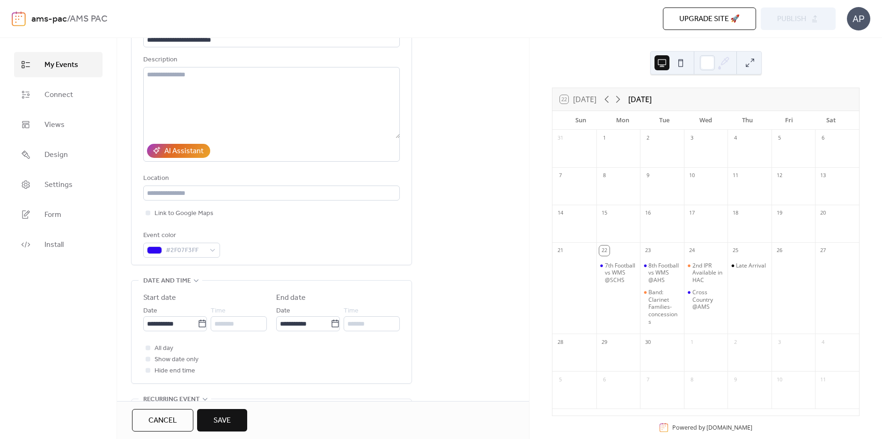
scroll to position [94, 0]
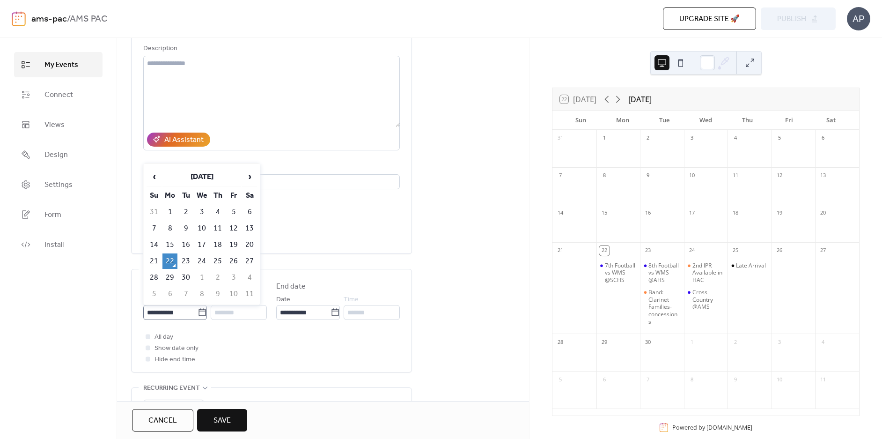
click at [197, 312] on icon at bounding box center [201, 311] width 9 height 9
click at [196, 312] on input "**********" at bounding box center [170, 312] width 54 height 15
click at [219, 260] on td "25" at bounding box center [217, 260] width 15 height 15
type input "**********"
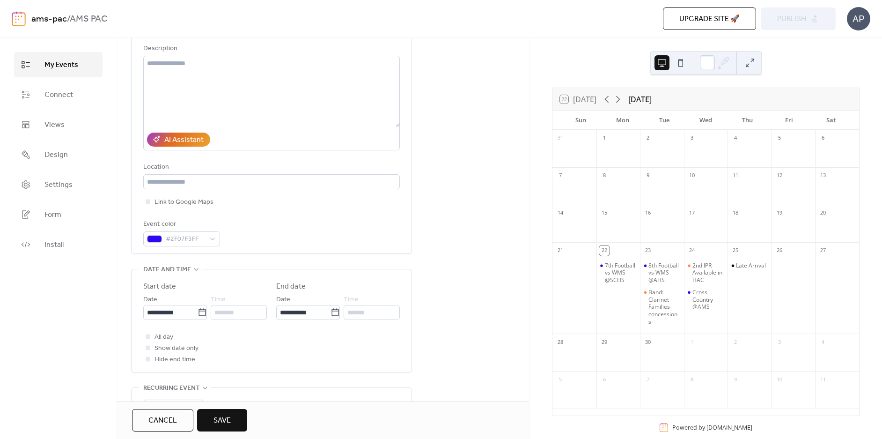
click at [223, 426] on span "Save" at bounding box center [221, 420] width 17 height 11
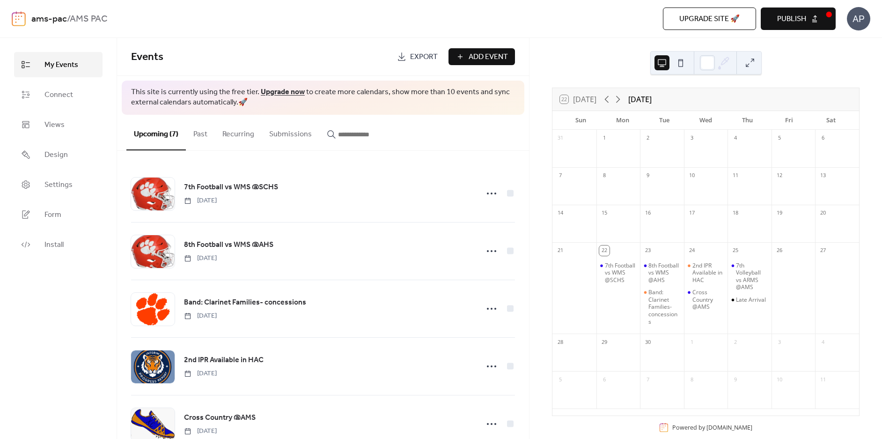
click at [804, 14] on span "Publish" at bounding box center [791, 19] width 29 height 11
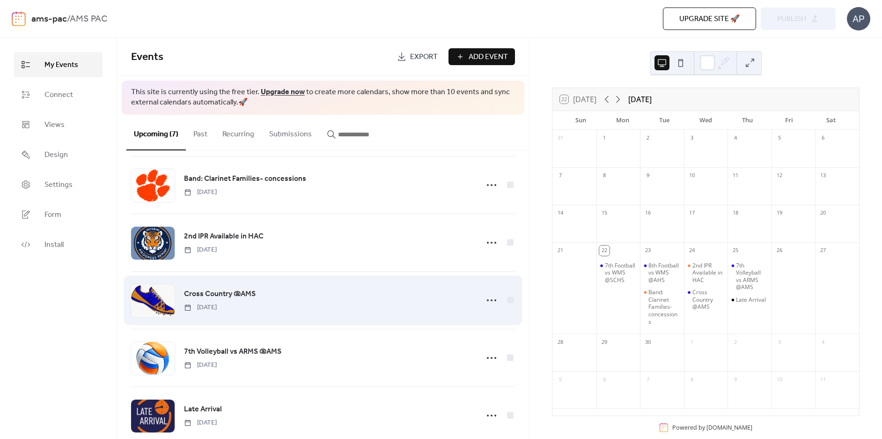
scroll to position [143, 0]
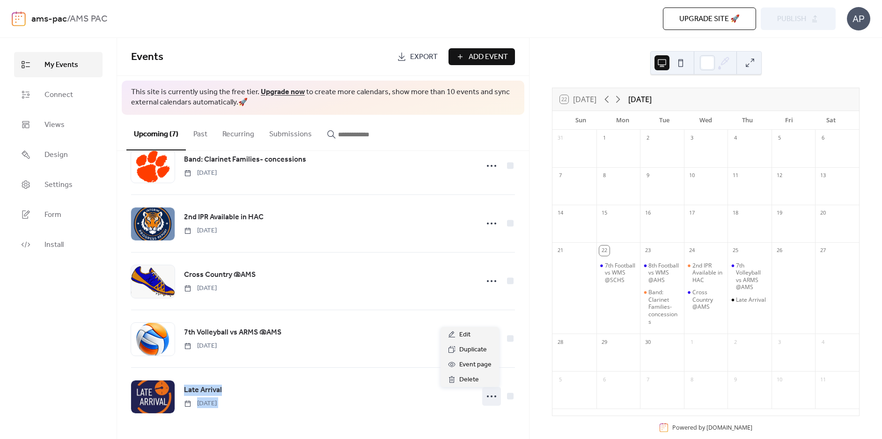
drag, startPoint x: 486, startPoint y: 397, endPoint x: 514, endPoint y: 311, distance: 90.7
click at [514, 311] on div "7th Football vs WMS @SCHS [DATE] 8th Football vs WMS @AHS [DATE] Band: Clarinet…" at bounding box center [323, 295] width 412 height 288
click at [518, 380] on div "7th Football vs WMS @SCHS [DATE] 8th Football vs WMS @AHS [DATE] Band: Clarinet…" at bounding box center [323, 295] width 412 height 288
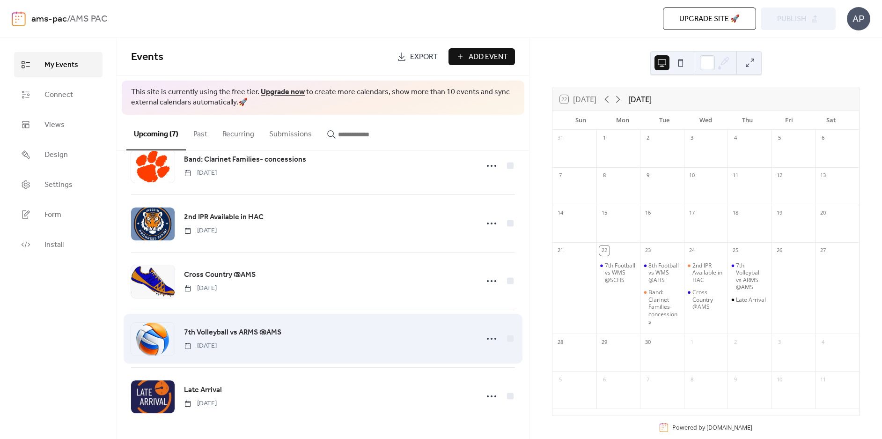
drag, startPoint x: 303, startPoint y: 329, endPoint x: 346, endPoint y: 358, distance: 51.4
click at [346, 358] on div "7th Volleyball vs ARMS @AMS [DATE]" at bounding box center [323, 338] width 384 height 57
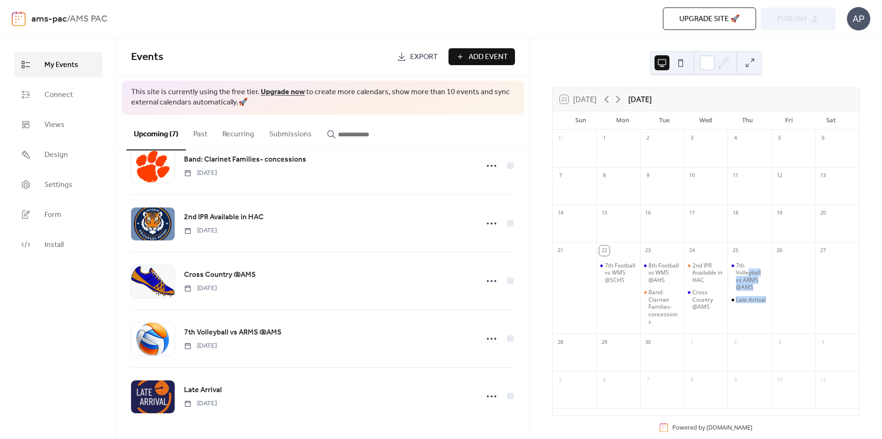
drag, startPoint x: 745, startPoint y: 273, endPoint x: 741, endPoint y: 323, distance: 50.6
click at [741, 323] on div "7th Volleyball vs ARMS @AMS Late Arrival" at bounding box center [749, 293] width 44 height 73
click at [759, 330] on div "7th Volleyball vs ARMS @AMS Late Arrival" at bounding box center [749, 293] width 44 height 73
click at [515, 380] on div "7th Football vs WMS @SCHS [DATE] 8th Football vs WMS @AHS [DATE] Band: Clarinet…" at bounding box center [323, 295] width 412 height 288
click at [515, 354] on div "7th Football vs WMS @SCHS [DATE] 8th Football vs WMS @AHS [DATE] Band: Clarinet…" at bounding box center [323, 295] width 412 height 288
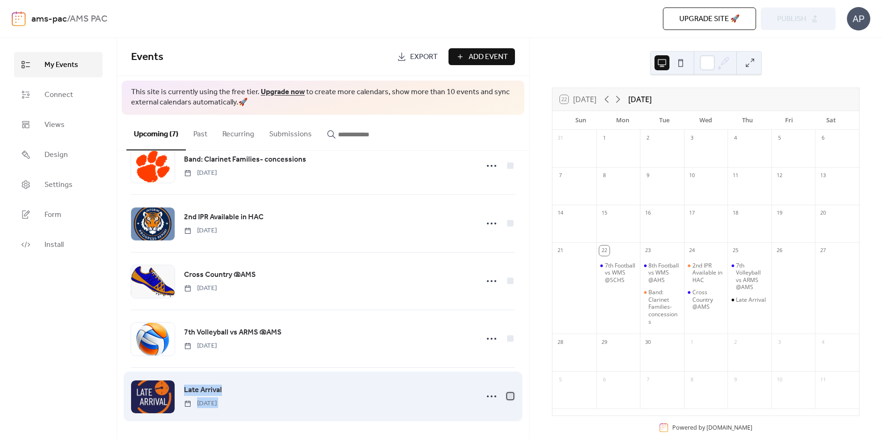
click at [507, 395] on div at bounding box center [510, 395] width 7 height 7
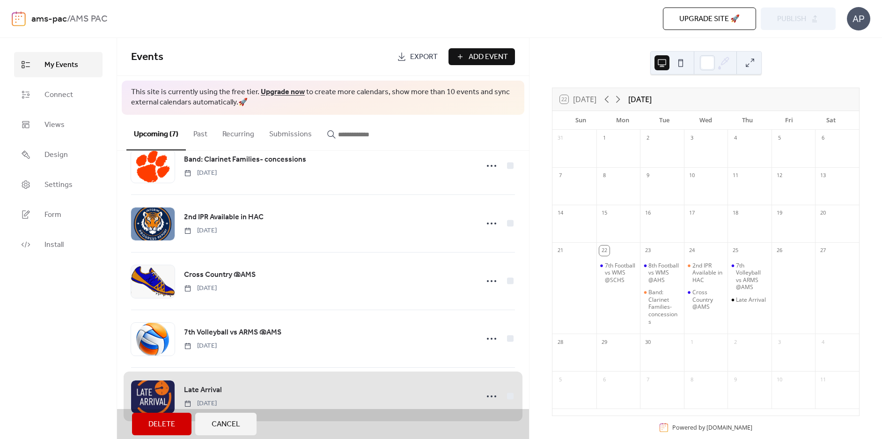
click at [66, 395] on div "My Events Connect Views Design Settings Form Install" at bounding box center [58, 238] width 117 height 401
click at [172, 430] on span "Delete" at bounding box center [161, 423] width 27 height 11
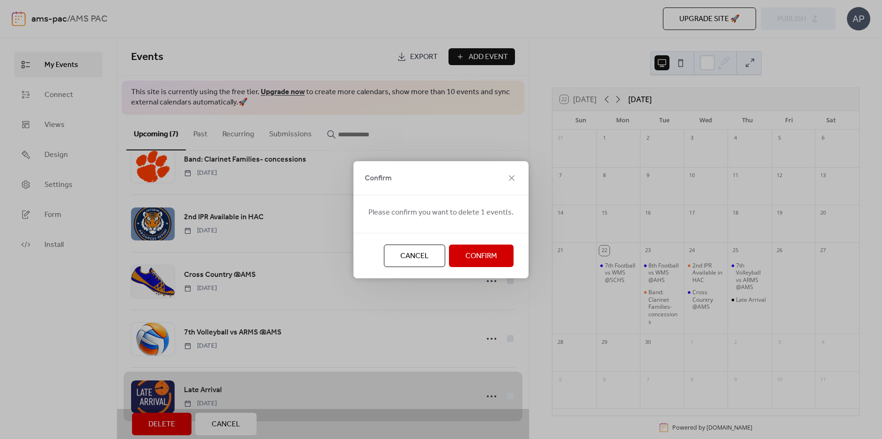
click at [484, 260] on span "Confirm" at bounding box center [481, 255] width 32 height 11
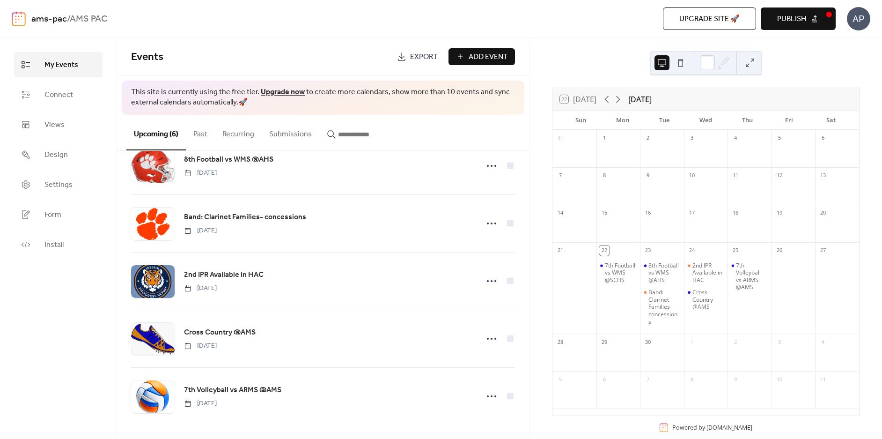
click at [493, 58] on span "Add Event" at bounding box center [487, 56] width 39 height 11
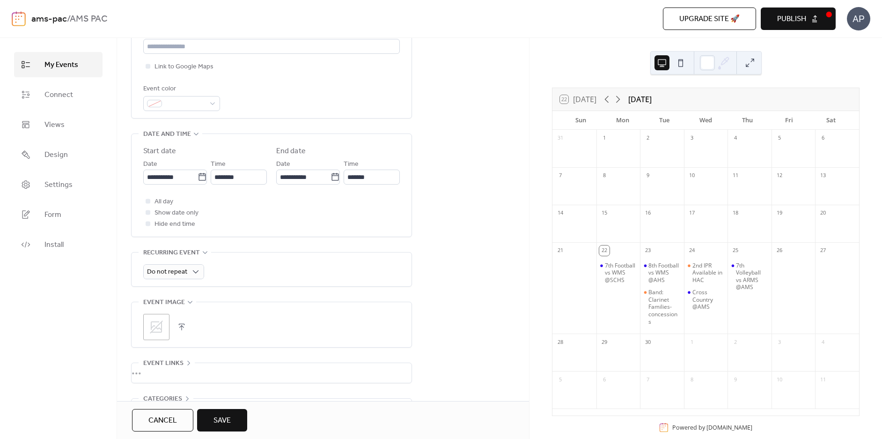
scroll to position [234, 0]
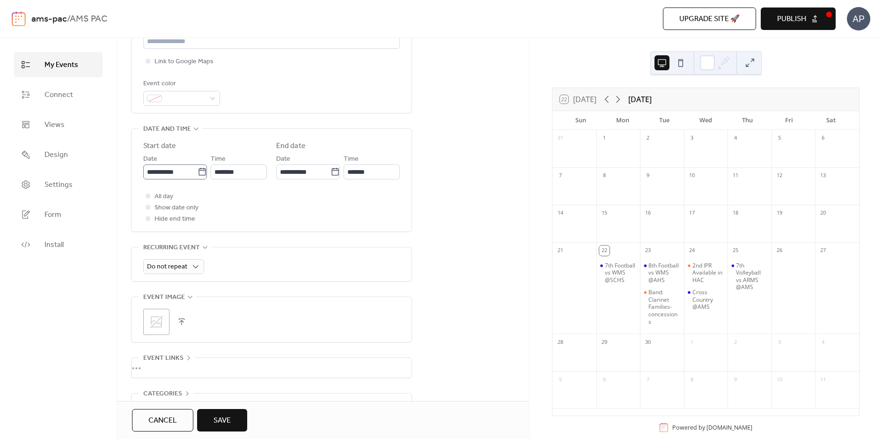
type input "**********"
click at [197, 168] on icon at bounding box center [201, 171] width 9 height 9
click at [196, 168] on input "**********" at bounding box center [170, 171] width 54 height 15
click at [215, 278] on td "25" at bounding box center [217, 278] width 15 height 15
type input "**********"
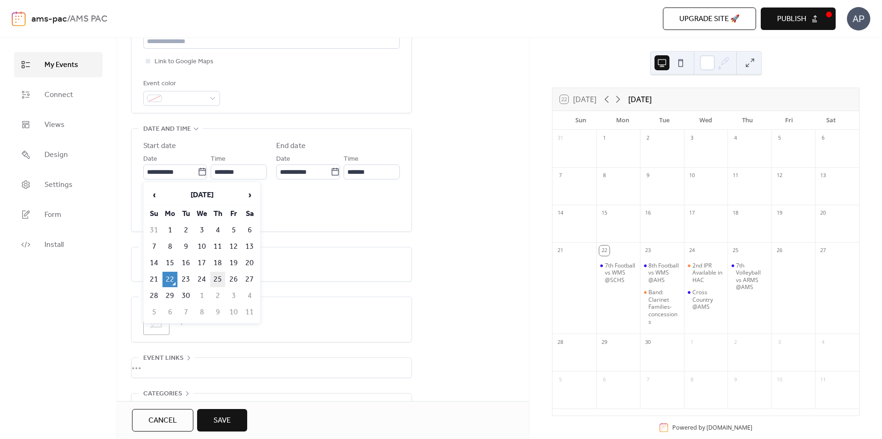
type input "**********"
click at [154, 323] on icon at bounding box center [156, 321] width 13 height 13
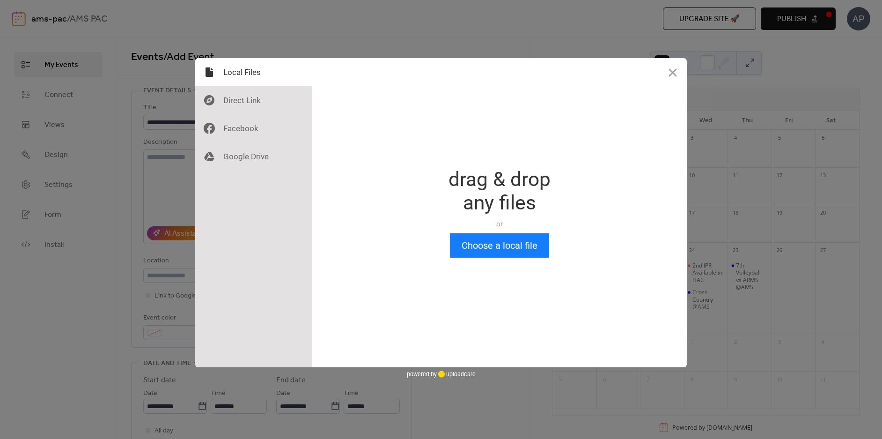
scroll to position [0, 0]
click at [475, 243] on button "Choose a local file" at bounding box center [499, 245] width 99 height 24
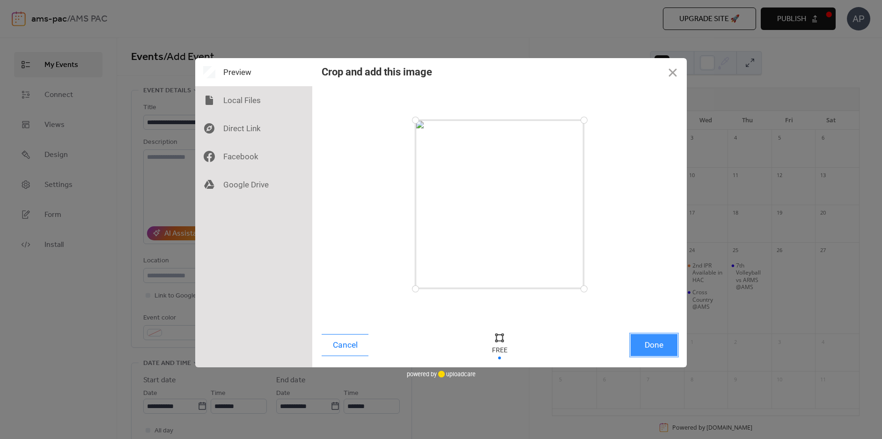
click at [642, 343] on button "Done" at bounding box center [653, 345] width 47 height 22
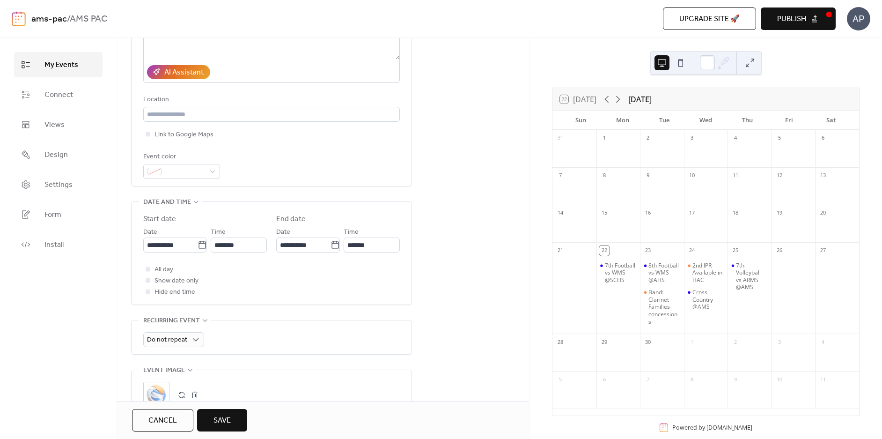
scroll to position [140, 0]
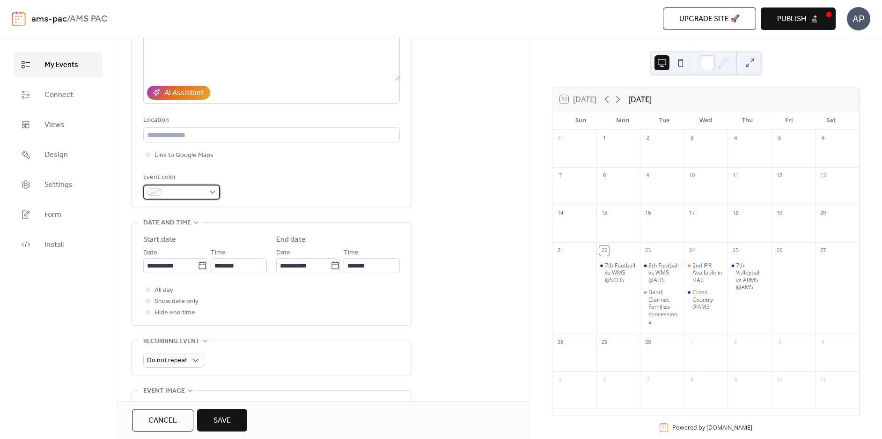
click at [211, 190] on div at bounding box center [181, 191] width 77 height 15
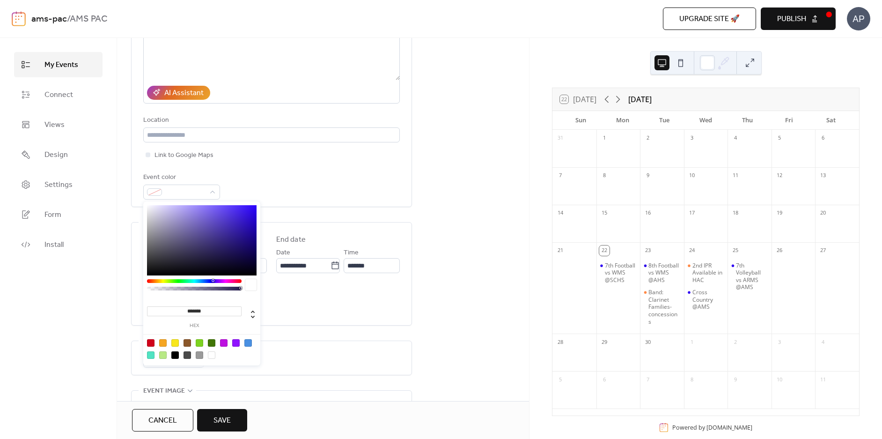
click at [164, 342] on div at bounding box center [162, 342] width 7 height 7
type input "*******"
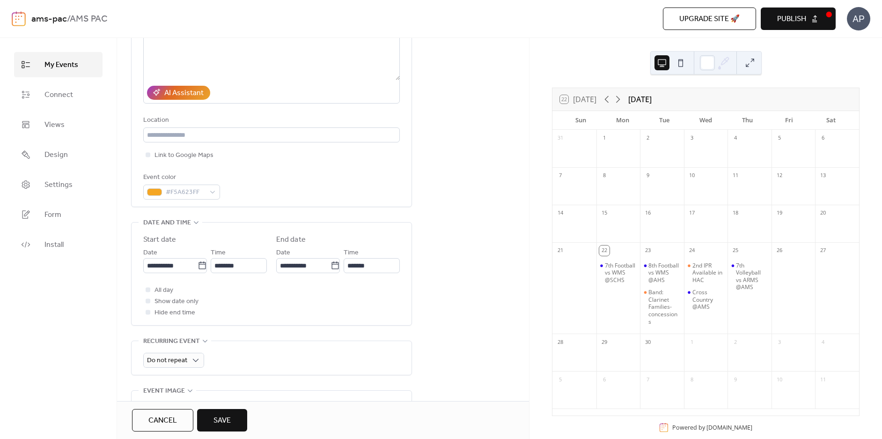
click at [244, 415] on button "Save" at bounding box center [222, 420] width 50 height 22
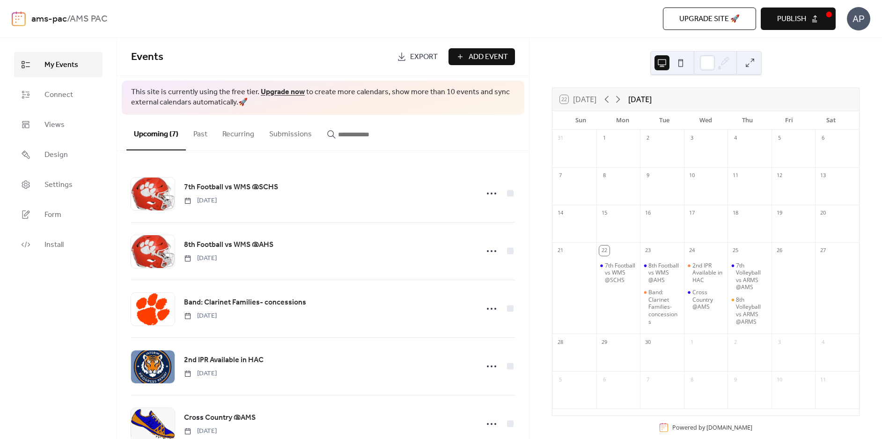
click at [490, 54] on span "Add Event" at bounding box center [487, 56] width 39 height 11
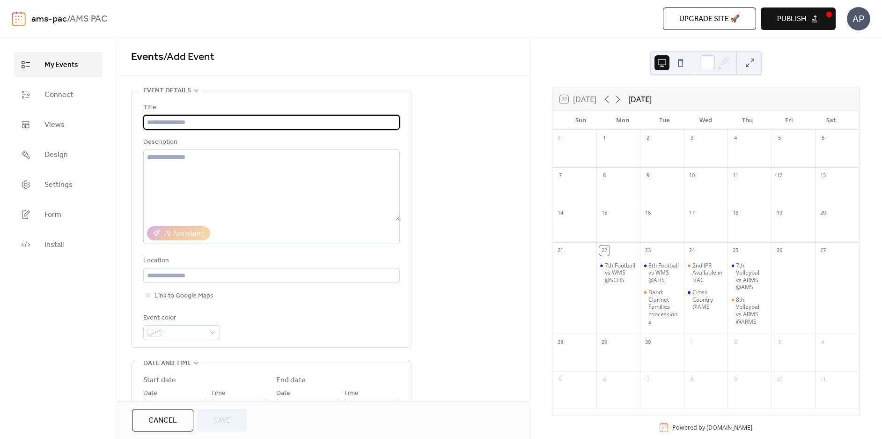
click at [275, 122] on input "text" at bounding box center [271, 122] width 256 height 15
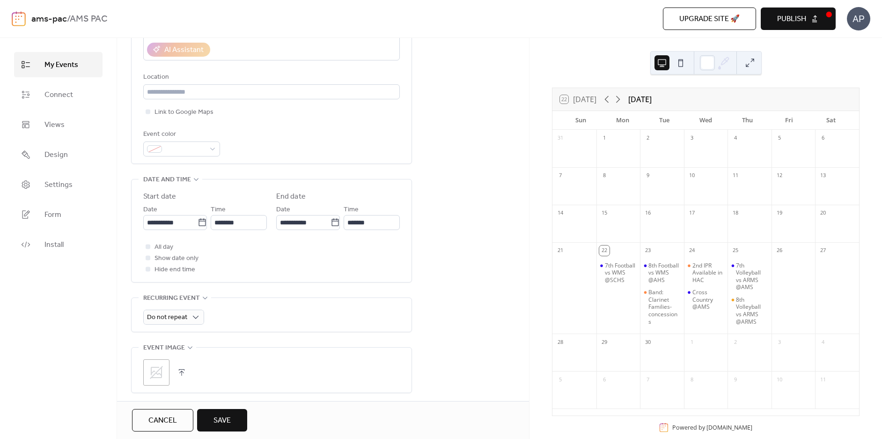
scroll to position [187, 0]
type input "**********"
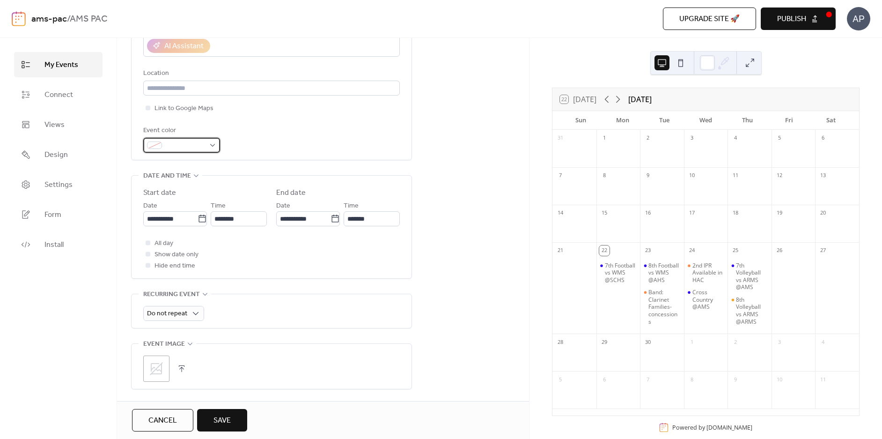
click at [212, 144] on div at bounding box center [181, 145] width 77 height 15
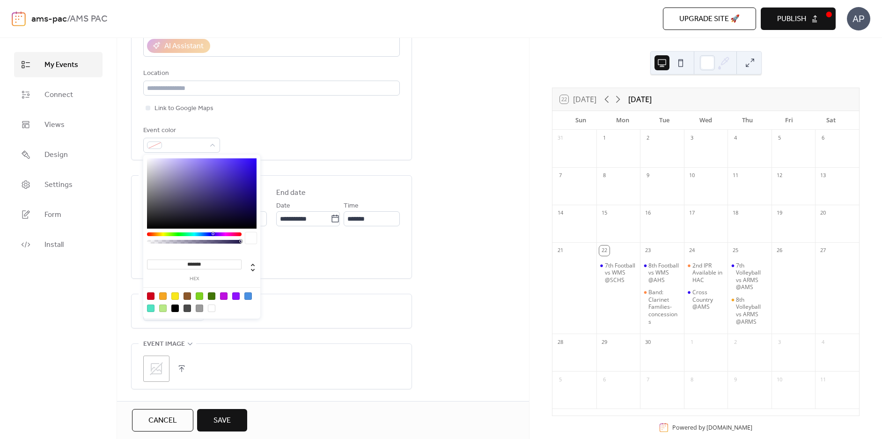
type input "*******"
click at [147, 226] on div at bounding box center [202, 193] width 110 height 70
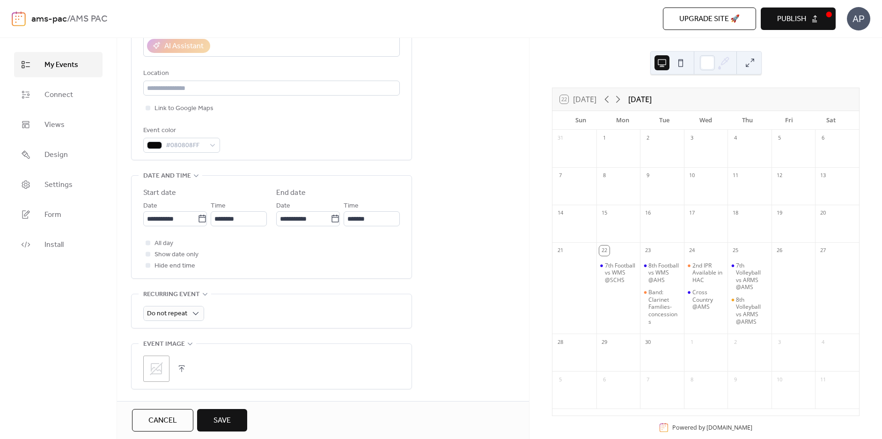
click at [164, 363] on div ";" at bounding box center [156, 368] width 26 height 26
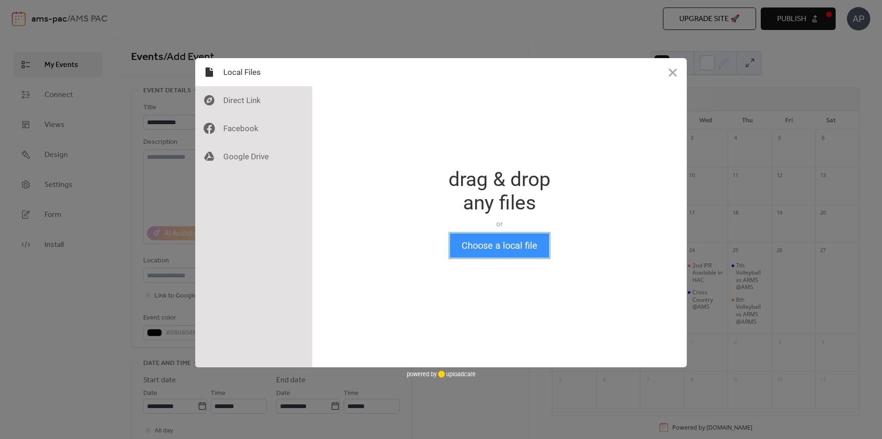
click at [491, 237] on button "Choose a local file" at bounding box center [499, 245] width 99 height 24
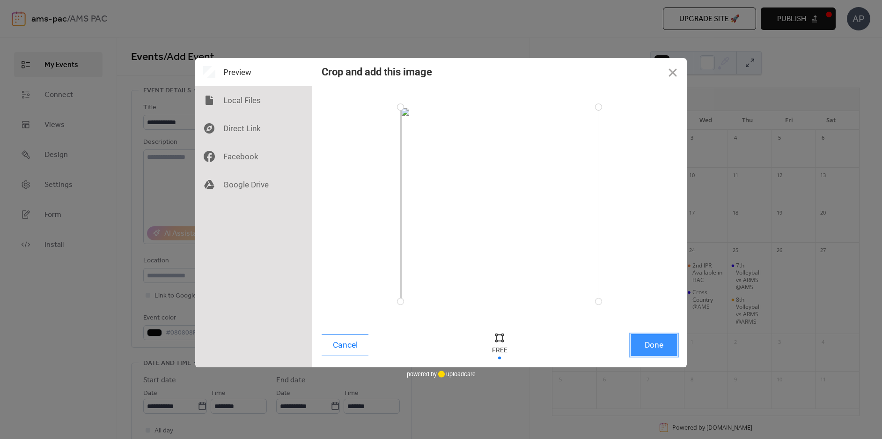
click at [657, 340] on button "Done" at bounding box center [653, 345] width 47 height 22
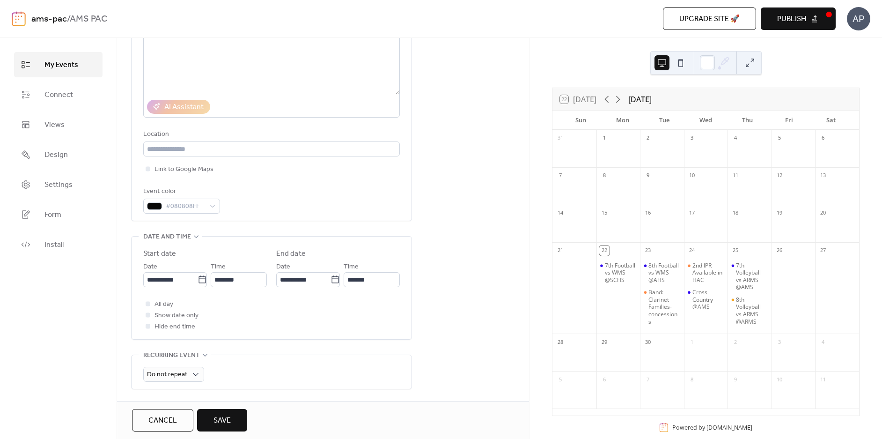
scroll to position [140, 0]
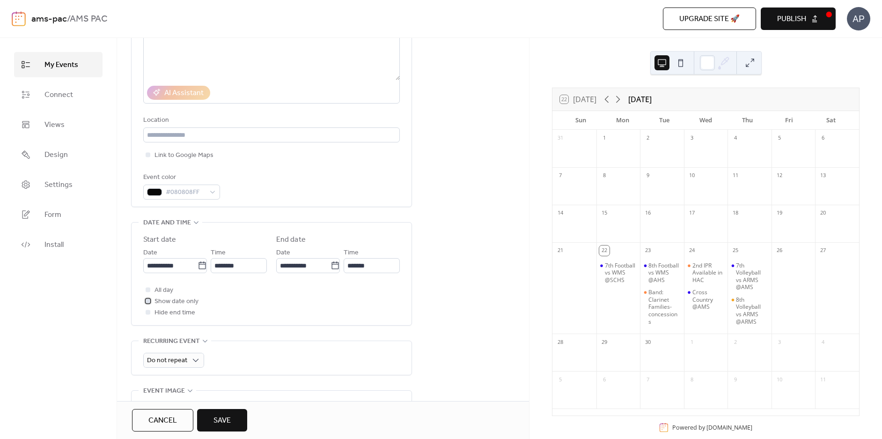
click at [158, 301] on span "Show date only" at bounding box center [176, 301] width 44 height 11
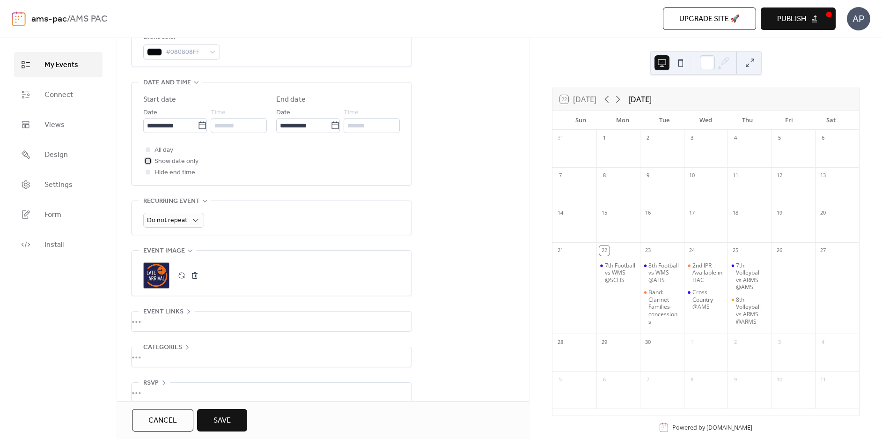
scroll to position [281, 0]
click at [217, 419] on span "Save" at bounding box center [221, 420] width 17 height 11
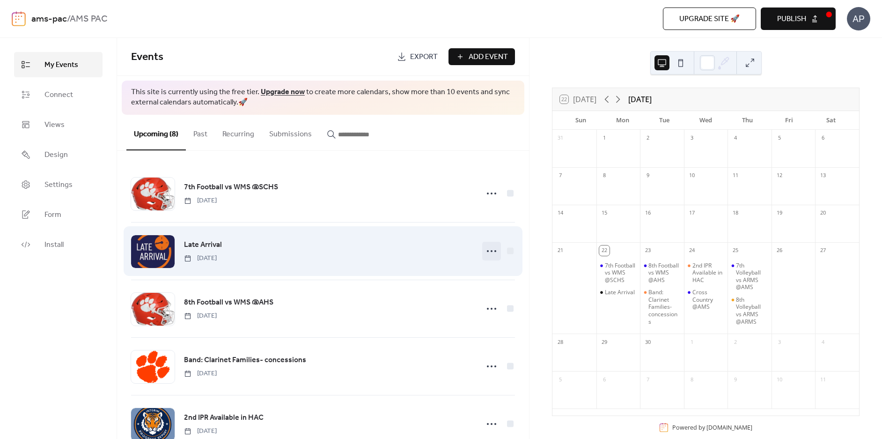
click at [490, 251] on circle at bounding box center [491, 251] width 2 height 2
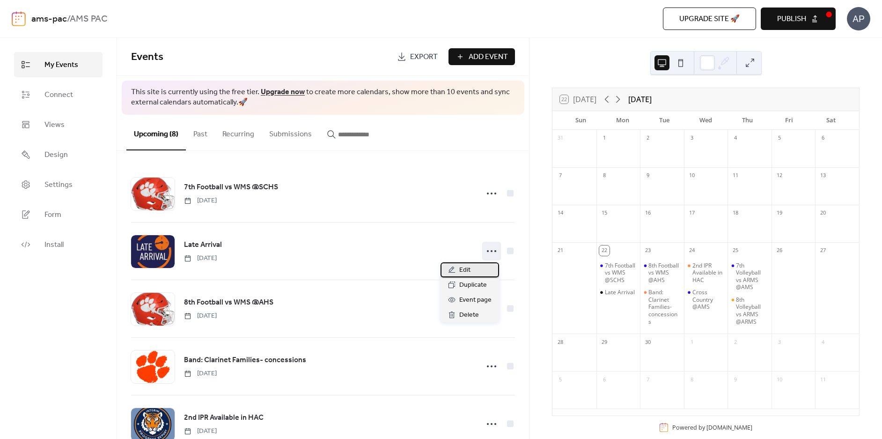
click at [463, 269] on span "Edit" at bounding box center [464, 269] width 11 height 11
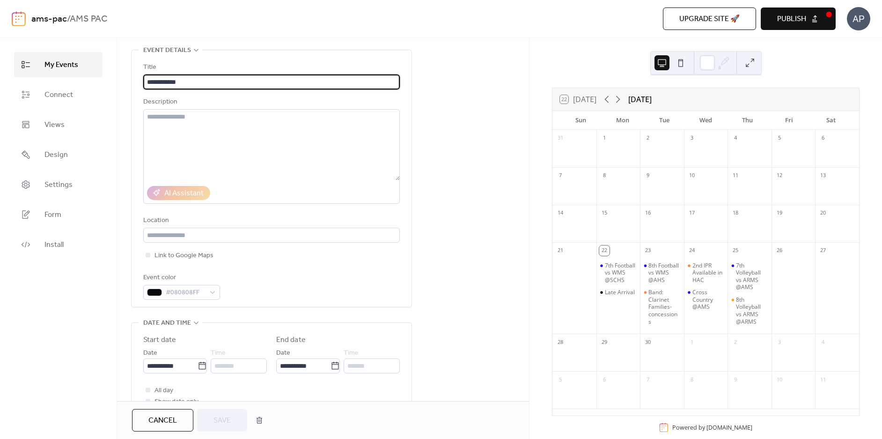
scroll to position [234, 0]
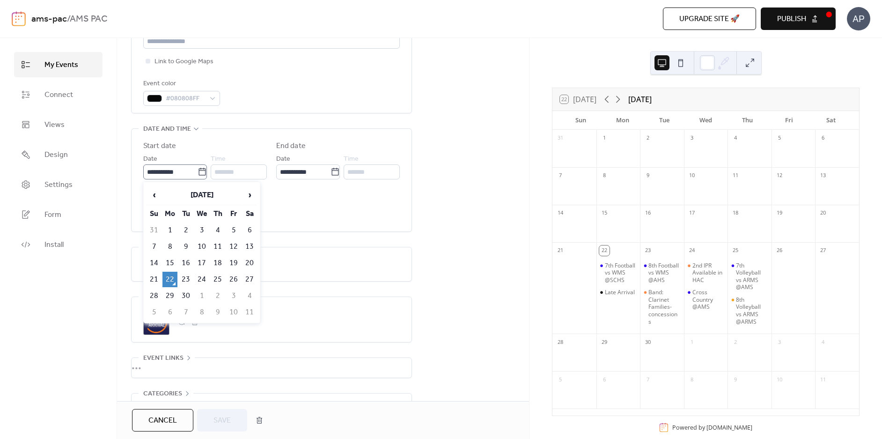
click at [201, 173] on icon at bounding box center [201, 171] width 9 height 9
click at [197, 173] on input "**********" at bounding box center [170, 171] width 54 height 15
click at [218, 280] on td "25" at bounding box center [217, 278] width 15 height 15
type input "**********"
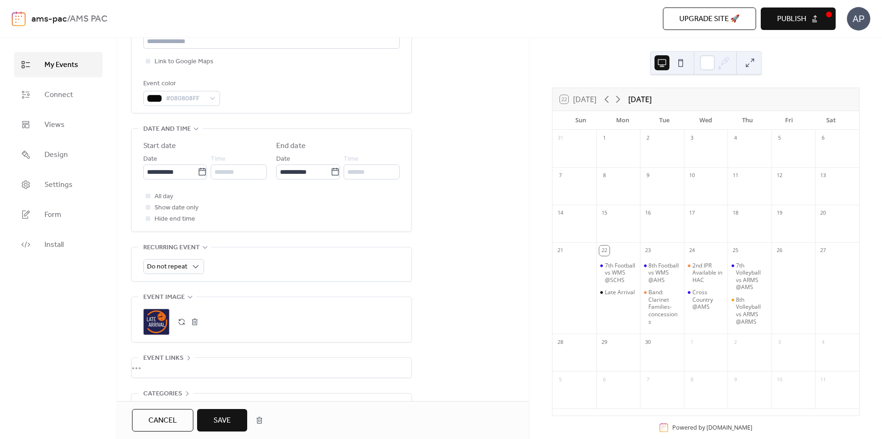
click at [225, 417] on span "Save" at bounding box center [221, 420] width 17 height 11
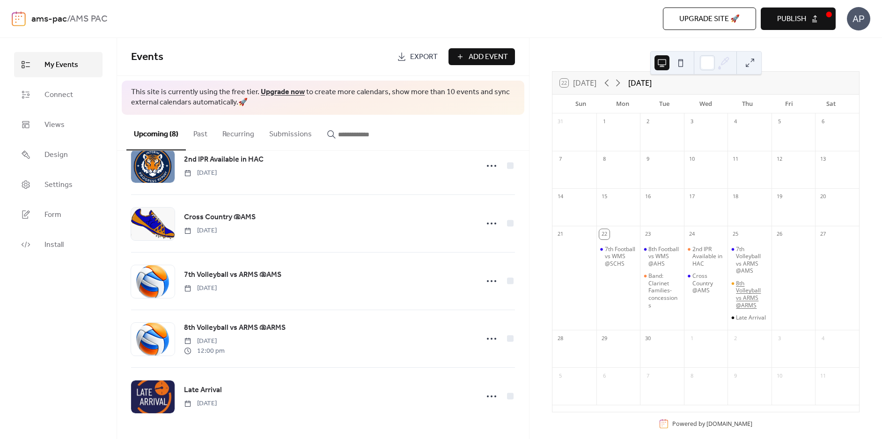
scroll to position [33, 0]
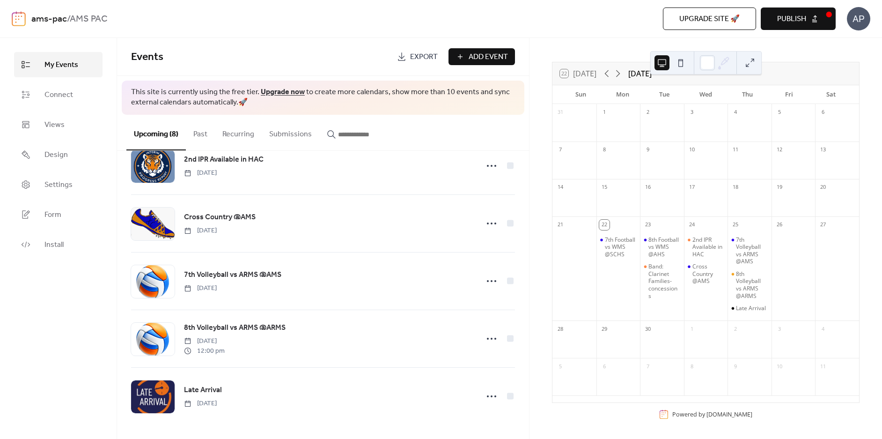
click at [792, 16] on span "Publish" at bounding box center [791, 19] width 29 height 11
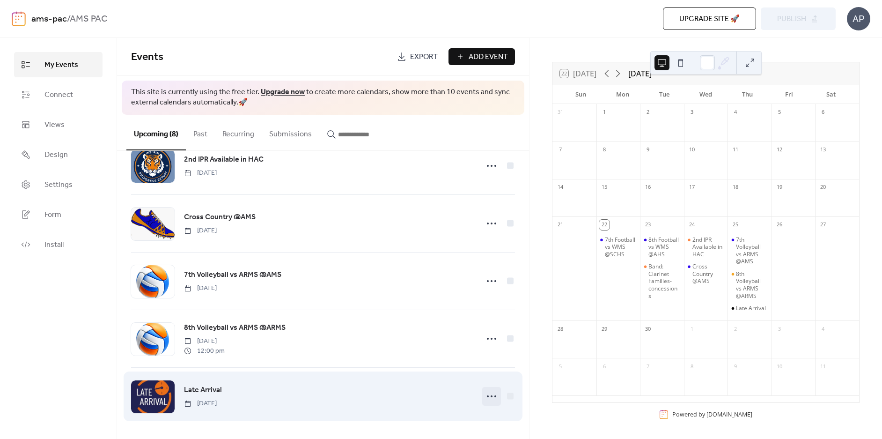
click at [491, 396] on icon at bounding box center [491, 395] width 15 height 15
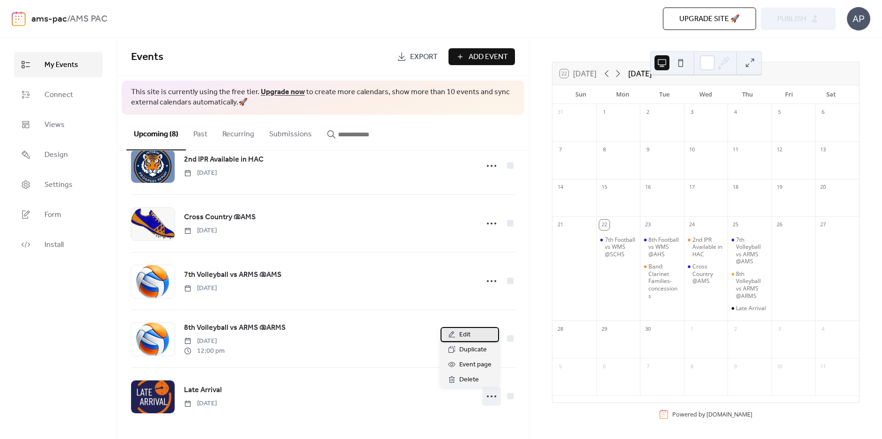
click at [470, 334] on span "Edit" at bounding box center [464, 334] width 11 height 11
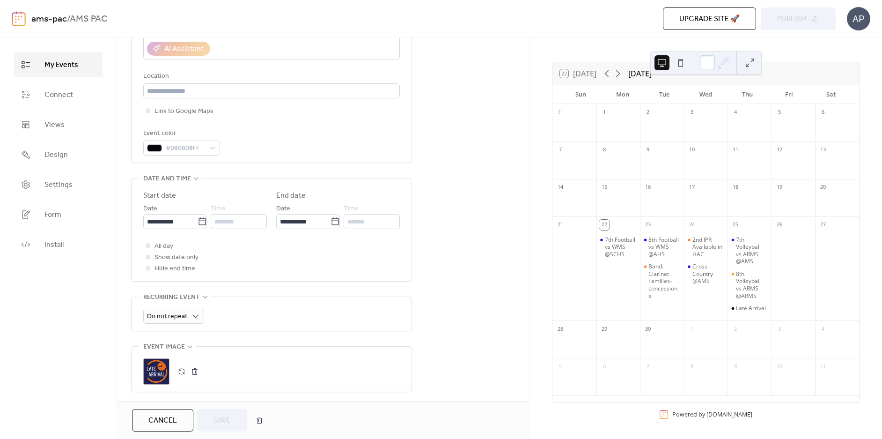
scroll to position [234, 0]
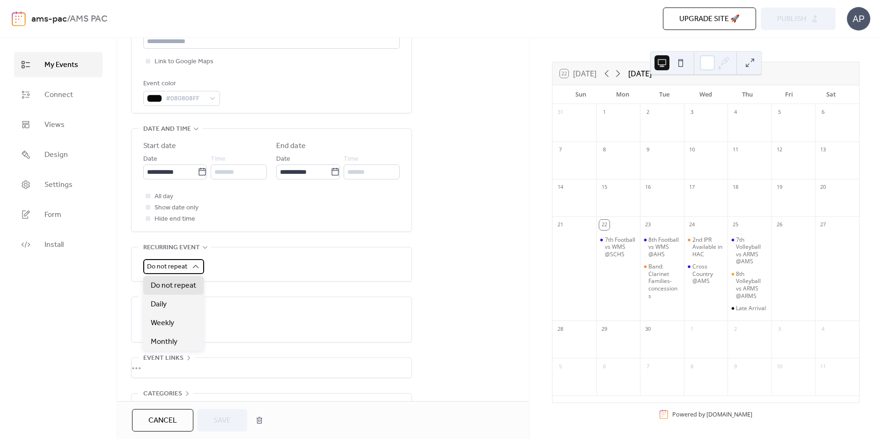
click at [184, 264] on span "Do not repeat" at bounding box center [167, 266] width 40 height 13
click at [171, 320] on span "Weekly" at bounding box center [162, 322] width 23 height 11
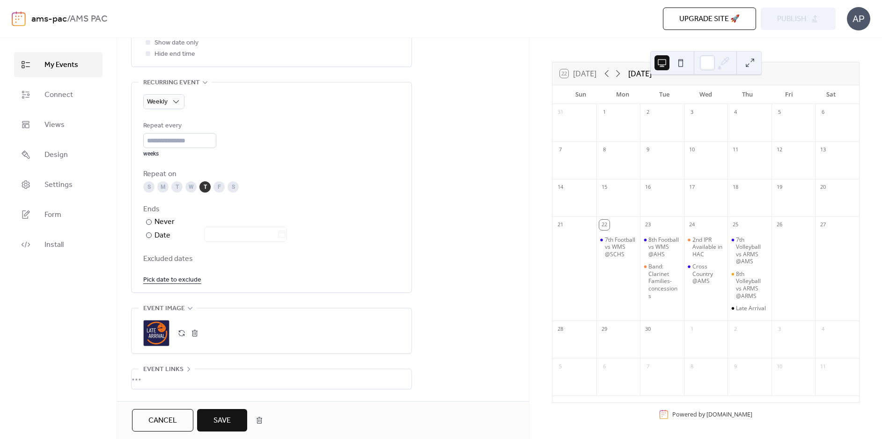
scroll to position [421, 0]
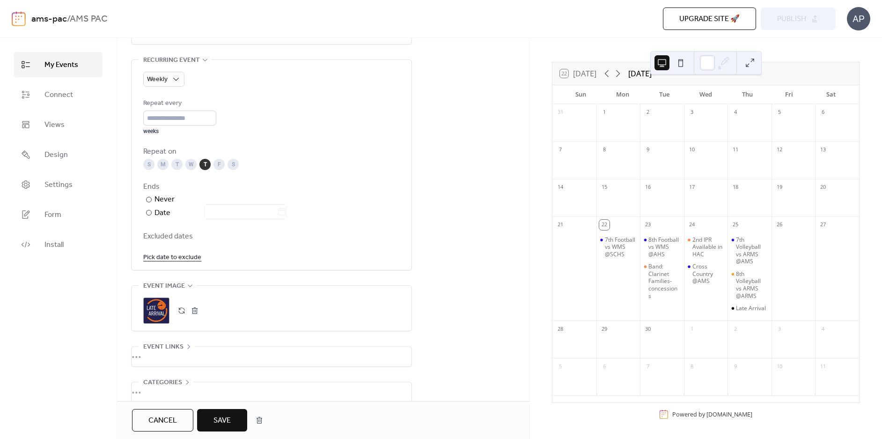
click at [165, 236] on span "Excluded dates" at bounding box center [271, 236] width 256 height 11
click at [171, 257] on link "Pick date to exclude" at bounding box center [172, 257] width 58 height 12
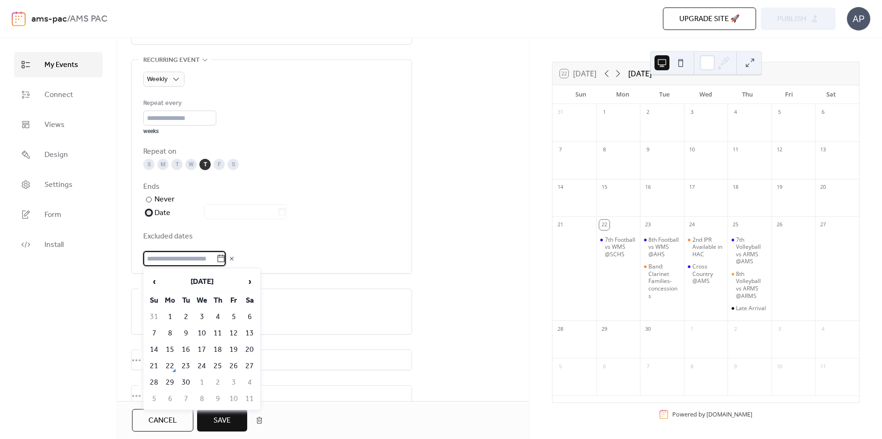
click at [148, 213] on div at bounding box center [149, 213] width 6 height 6
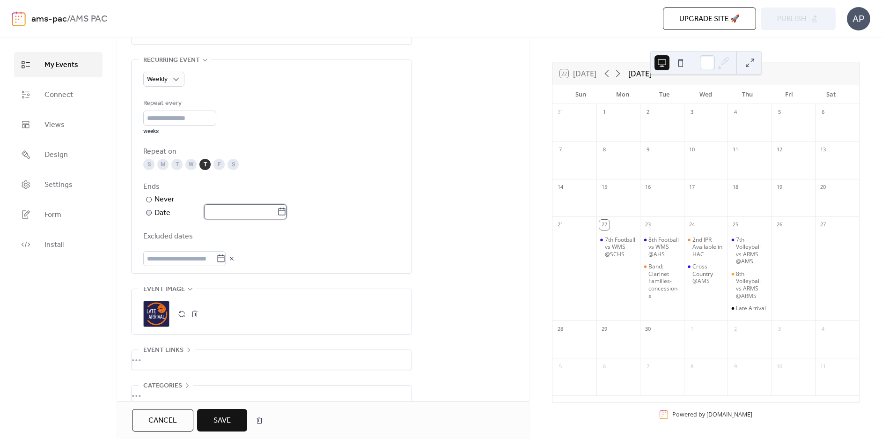
click at [219, 213] on input "text" at bounding box center [240, 211] width 73 height 15
click at [451, 225] on div "**********" at bounding box center [323, 60] width 412 height 782
click at [254, 209] on input "**********" at bounding box center [240, 211] width 73 height 15
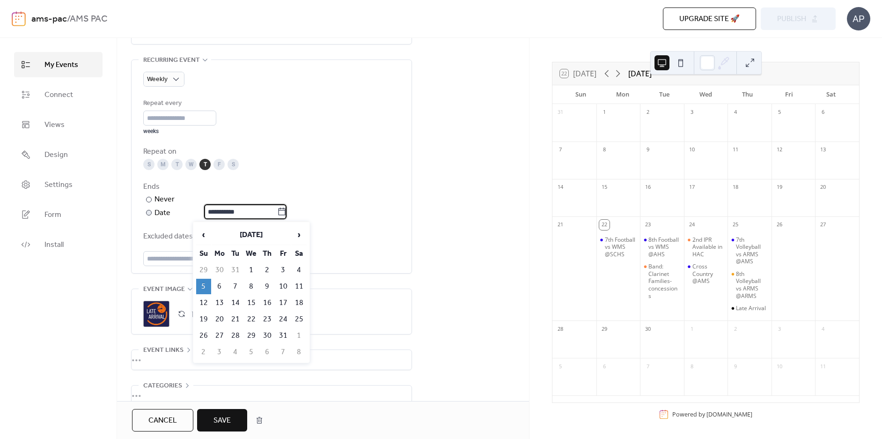
scroll to position [0, 0]
drag, startPoint x: 254, startPoint y: 209, endPoint x: 199, endPoint y: 217, distance: 54.8
click at [199, 217] on div "**********" at bounding box center [243, 212] width 100 height 14
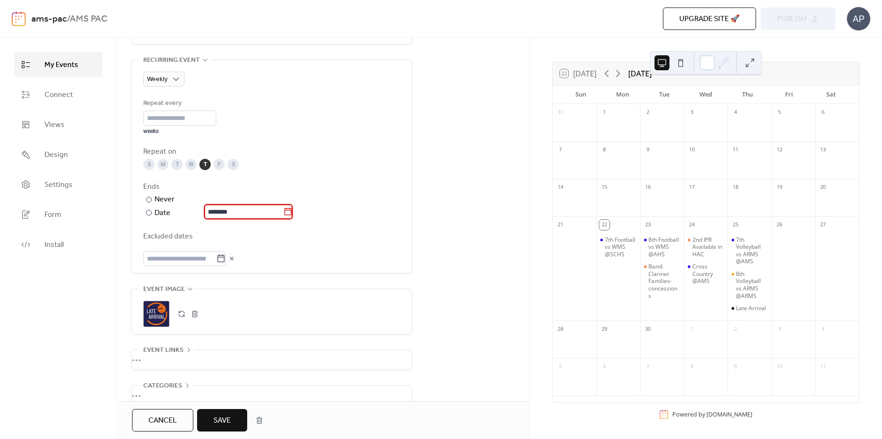
click at [451, 228] on div "**********" at bounding box center [323, 60] width 412 height 782
click at [215, 206] on input "********" at bounding box center [243, 211] width 79 height 15
drag, startPoint x: 256, startPoint y: 218, endPoint x: 190, endPoint y: 215, distance: 65.6
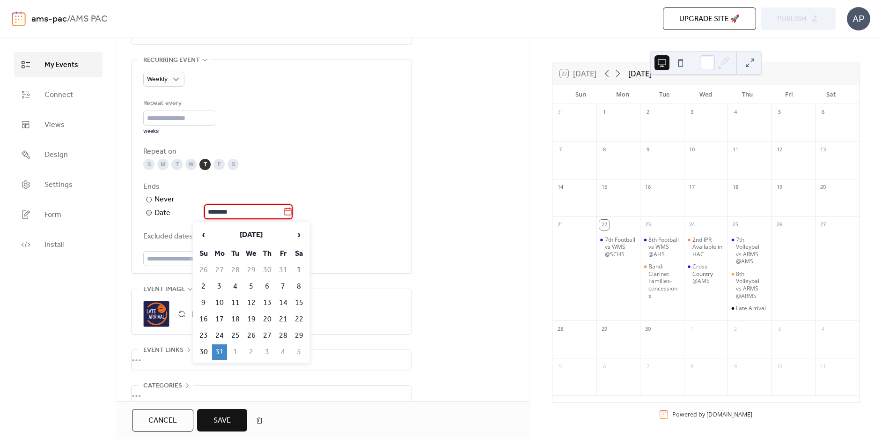
click at [190, 215] on div "Date ********" at bounding box center [223, 213] width 138 height 12
click at [197, 213] on div "**********" at bounding box center [243, 212] width 100 height 14
click at [247, 211] on input "**********" at bounding box center [243, 211] width 79 height 15
click at [296, 231] on span "›" at bounding box center [299, 234] width 14 height 19
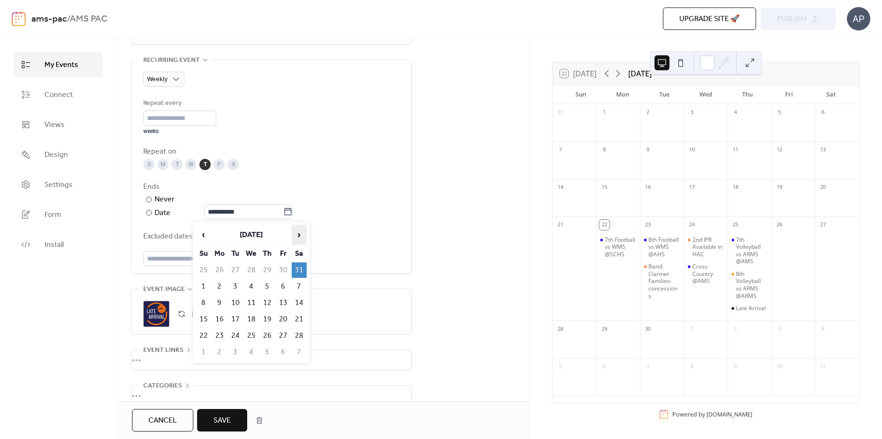
click at [300, 233] on span "›" at bounding box center [299, 234] width 14 height 19
click at [284, 334] on td "29" at bounding box center [283, 335] width 15 height 15
type input "**********"
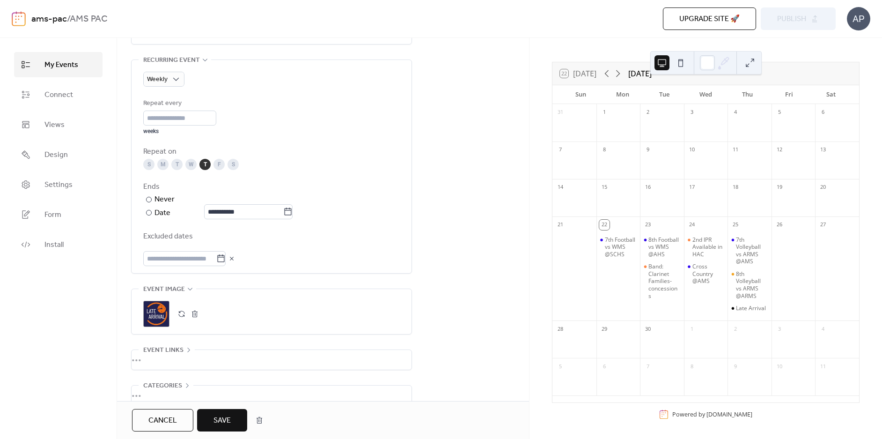
click at [352, 234] on span "Excluded dates" at bounding box center [271, 236] width 256 height 11
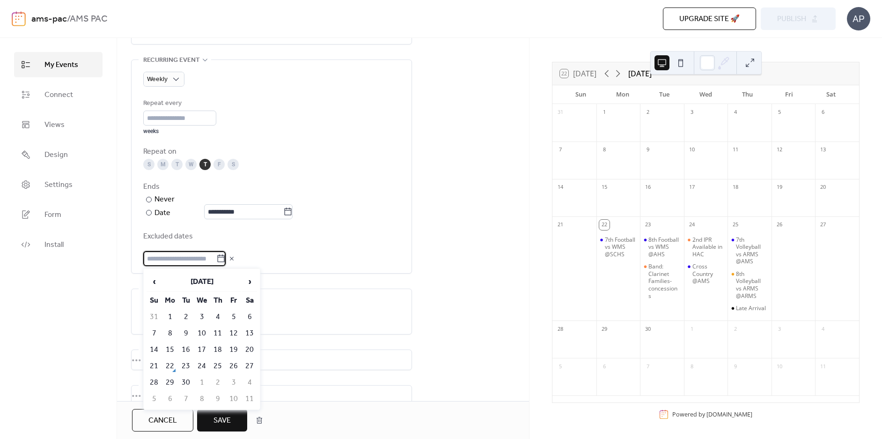
click at [216, 259] on input "text" at bounding box center [179, 258] width 73 height 15
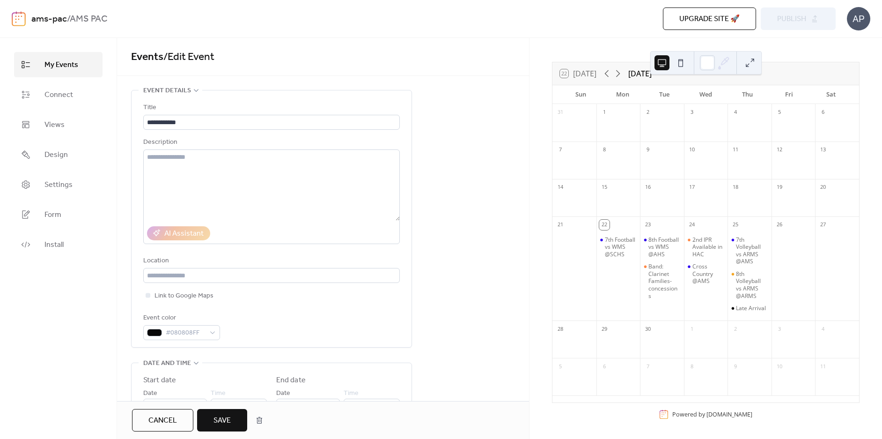
drag, startPoint x: 61, startPoint y: 63, endPoint x: 74, endPoint y: 59, distance: 14.1
click at [61, 63] on span "My Events" at bounding box center [61, 64] width 34 height 11
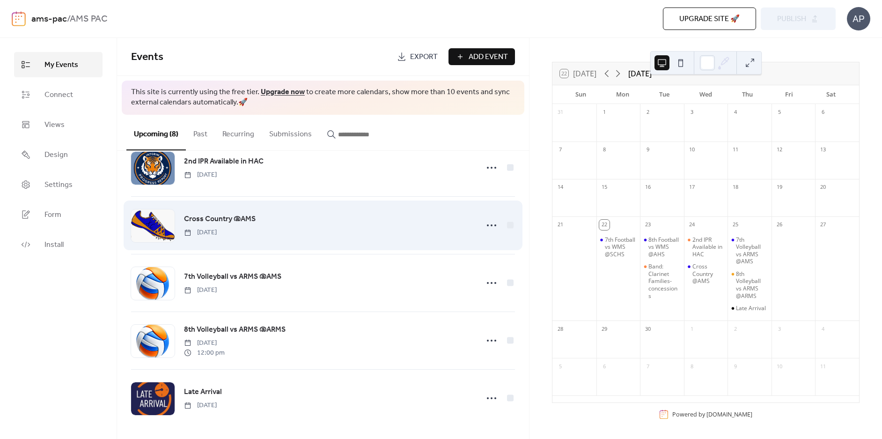
scroll to position [201, 0]
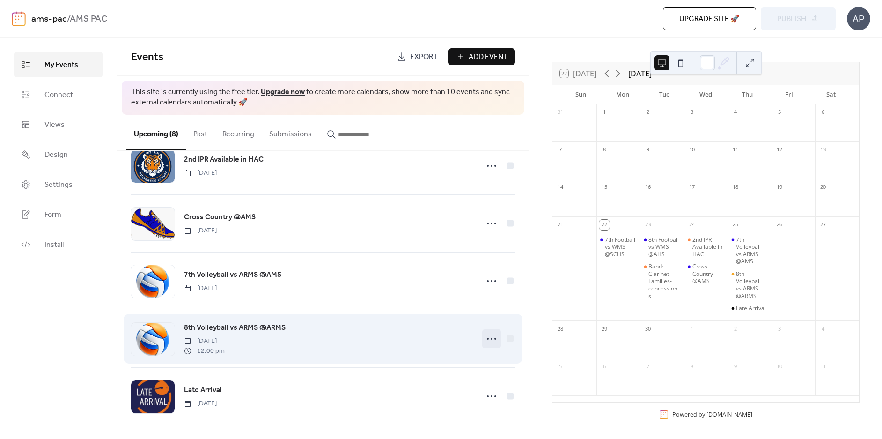
click at [489, 340] on icon at bounding box center [491, 338] width 15 height 15
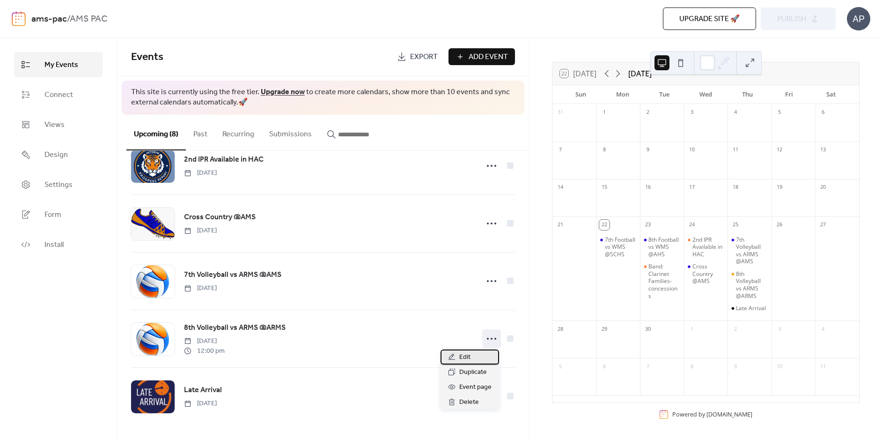
click at [472, 359] on div "Edit" at bounding box center [469, 356] width 58 height 15
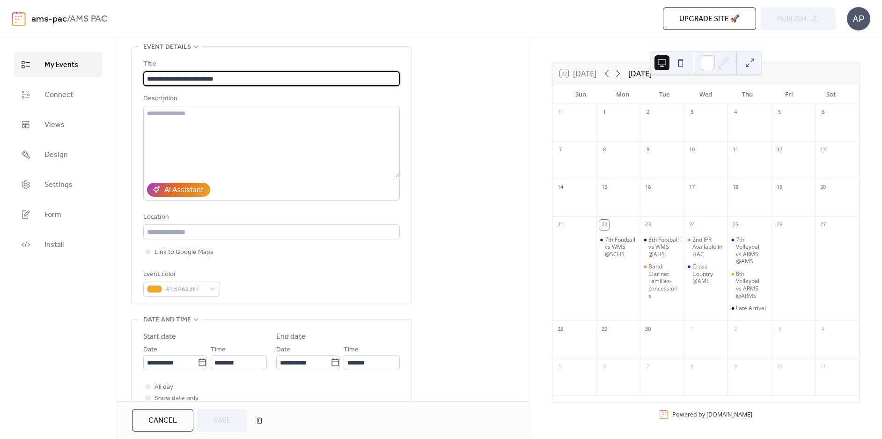
scroll to position [234, 0]
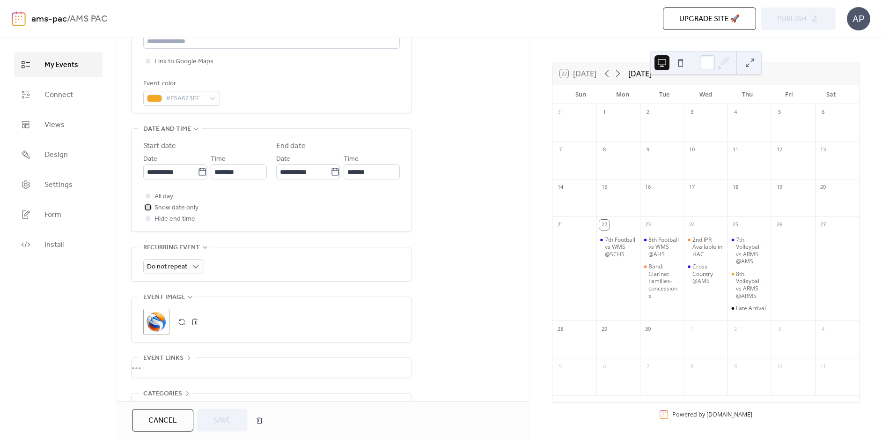
click at [149, 208] on div at bounding box center [148, 207] width 5 height 5
click at [222, 415] on span "Save" at bounding box center [221, 420] width 17 height 11
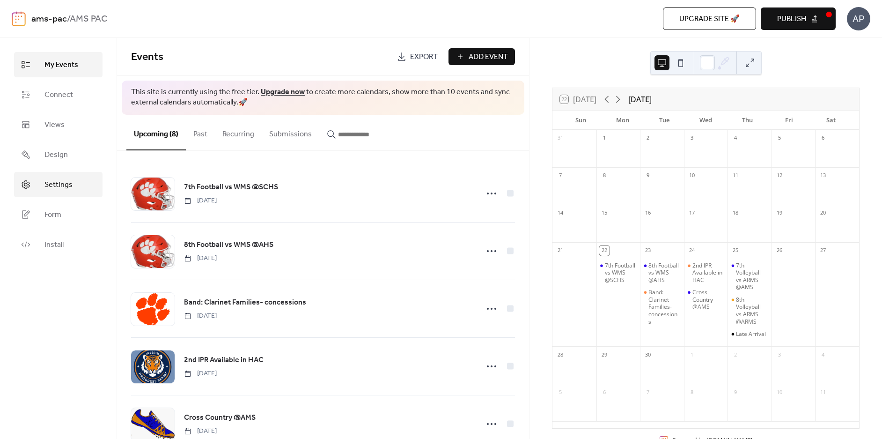
click at [77, 184] on link "Settings" at bounding box center [58, 184] width 88 height 25
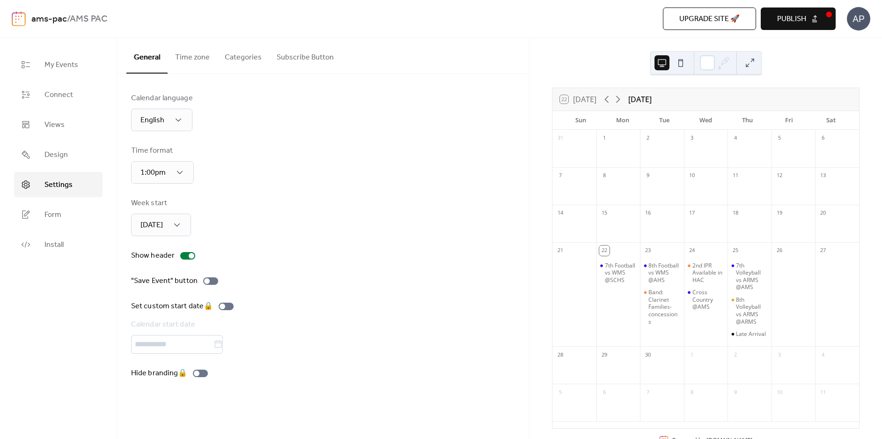
click at [248, 61] on button "Categories" at bounding box center [243, 55] width 52 height 35
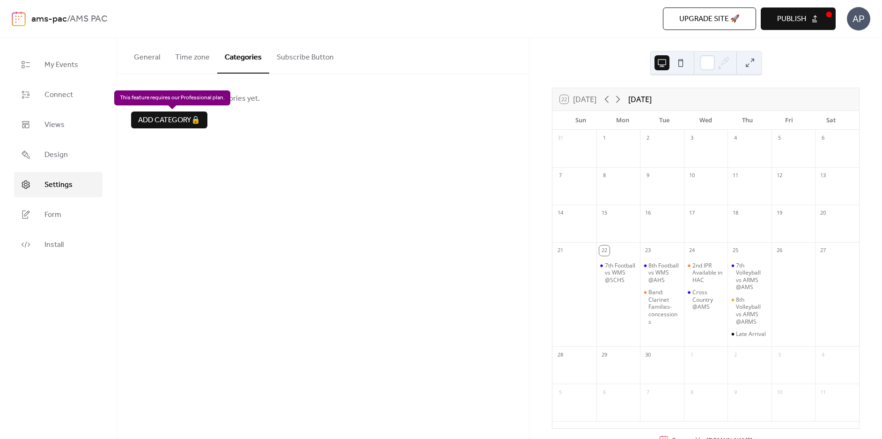
click at [178, 122] on div "Add category 🔒" at bounding box center [169, 119] width 76 height 17
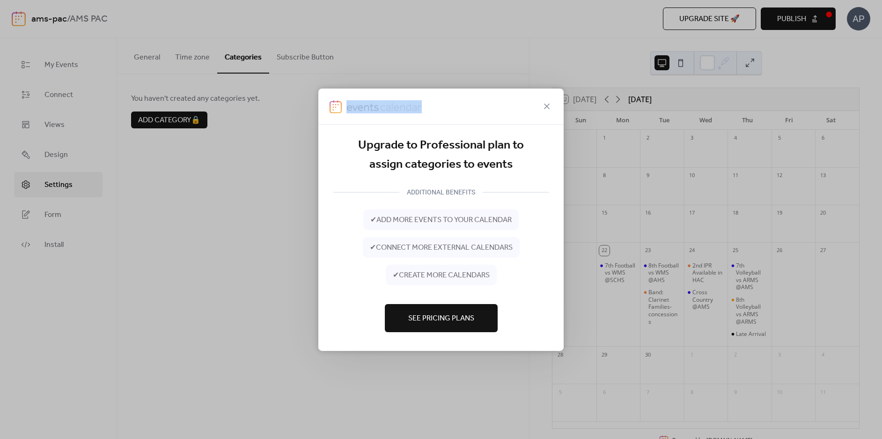
click at [548, 104] on icon at bounding box center [546, 105] width 11 height 11
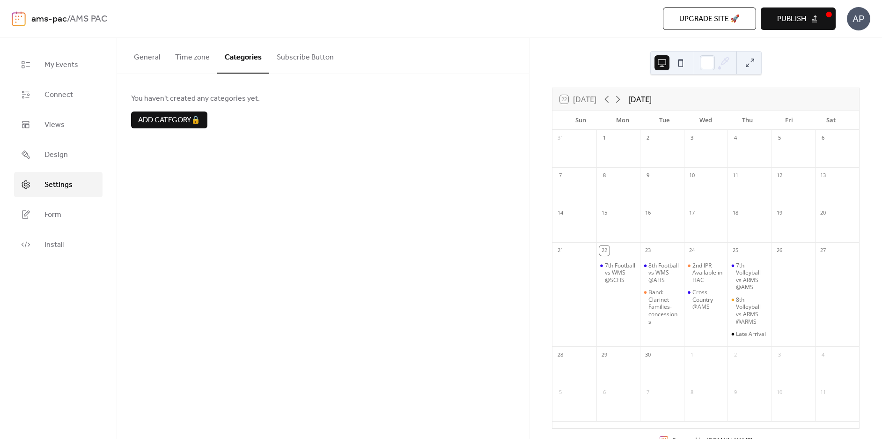
click at [144, 54] on button "General" at bounding box center [146, 55] width 41 height 35
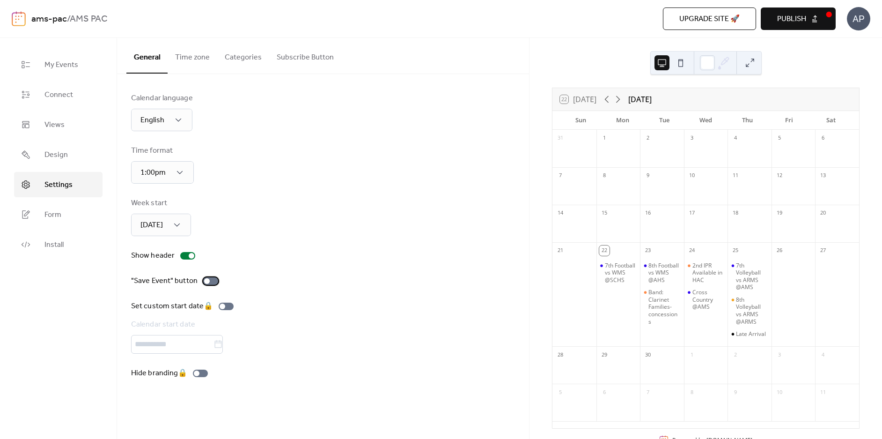
click at [214, 283] on div at bounding box center [210, 280] width 15 height 7
click at [205, 280] on div at bounding box center [210, 280] width 15 height 7
click at [88, 152] on link "Design" at bounding box center [58, 154] width 88 height 25
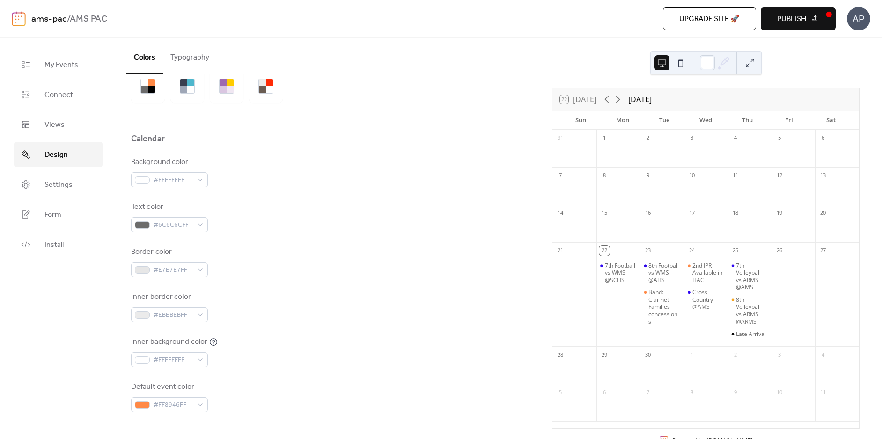
scroll to position [94, 0]
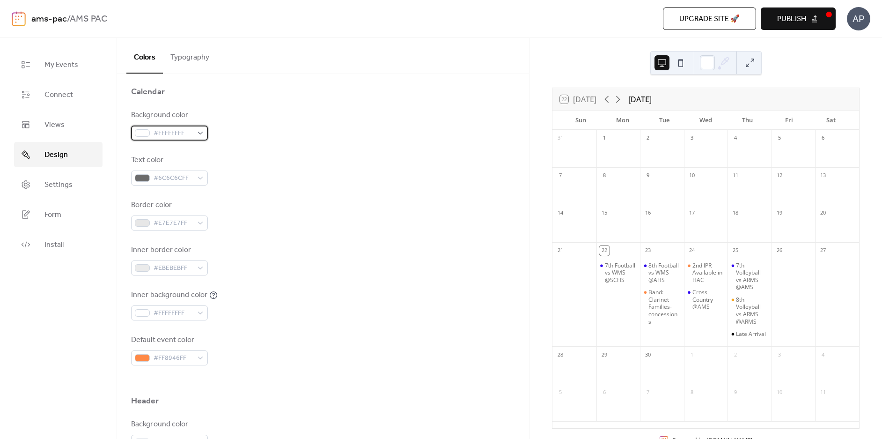
click at [202, 131] on div "#FFFFFFFF" at bounding box center [169, 132] width 77 height 15
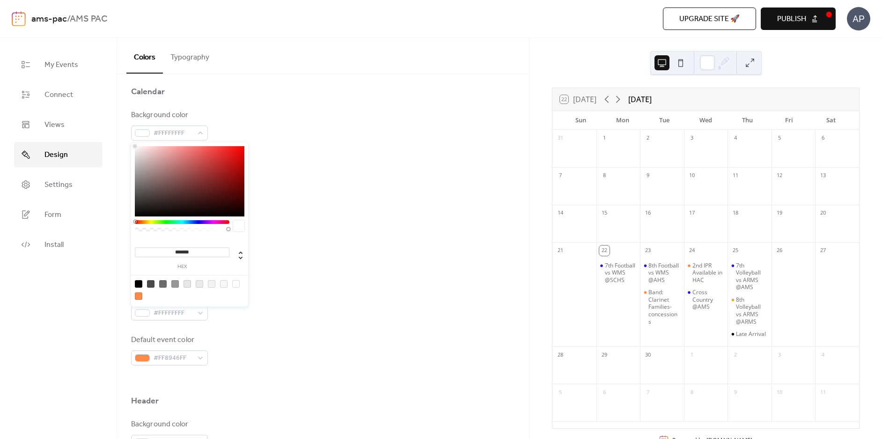
click at [330, 137] on div "Background color #FFFFFFFF" at bounding box center [323, 125] width 384 height 31
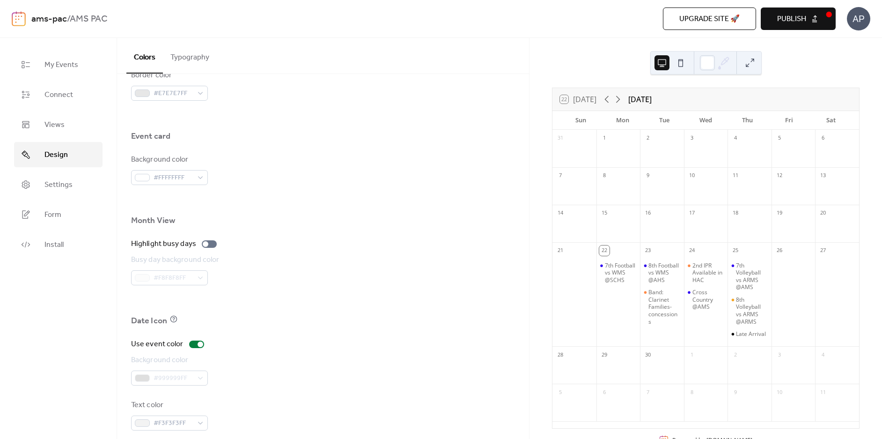
scroll to position [542, 0]
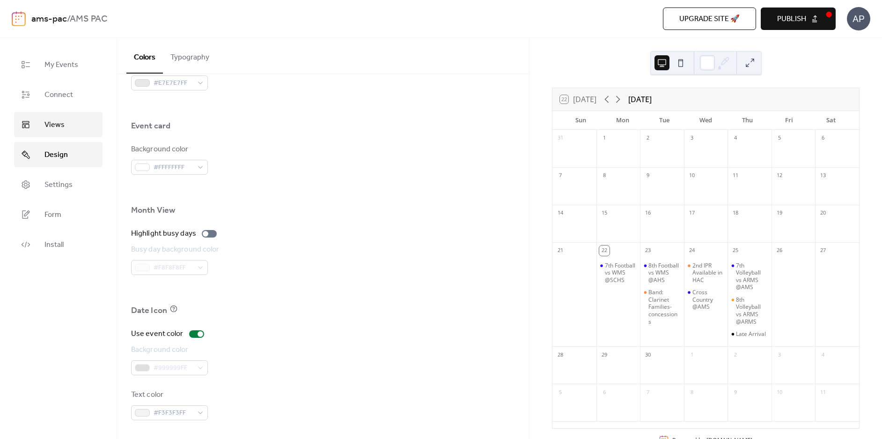
click at [64, 125] on span "Views" at bounding box center [54, 124] width 20 height 11
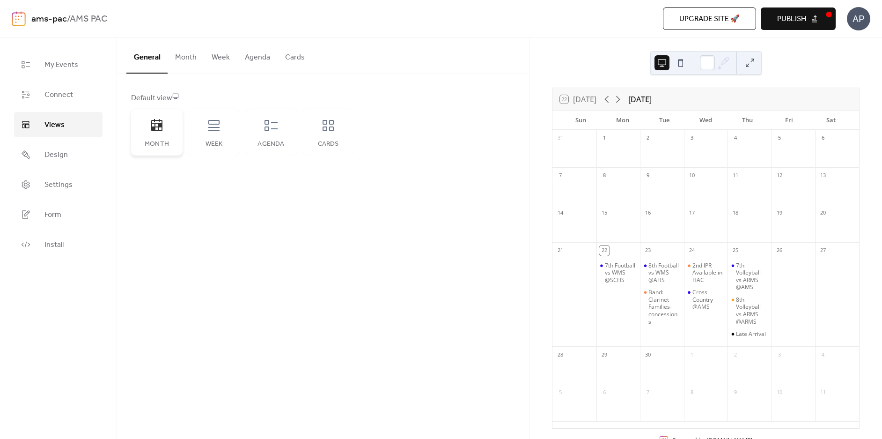
click at [168, 130] on div "Month" at bounding box center [156, 132] width 51 height 47
click at [251, 58] on button "Agenda" at bounding box center [257, 55] width 40 height 35
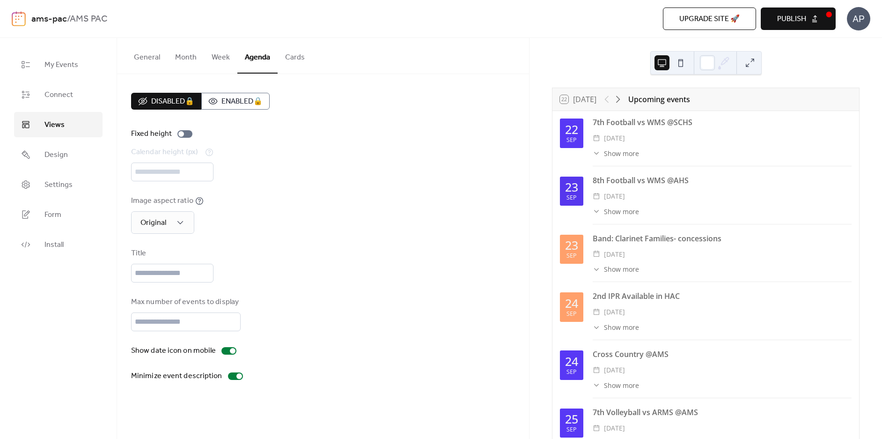
click at [756, 63] on button at bounding box center [749, 62] width 15 height 15
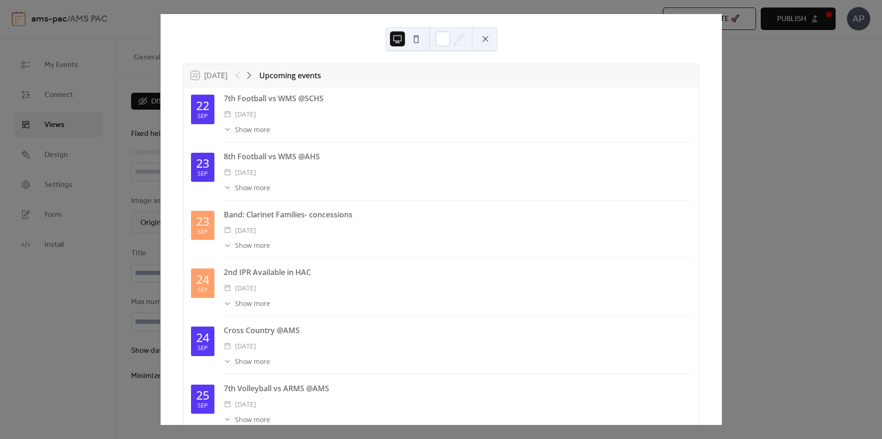
click at [422, 42] on button at bounding box center [416, 38] width 15 height 15
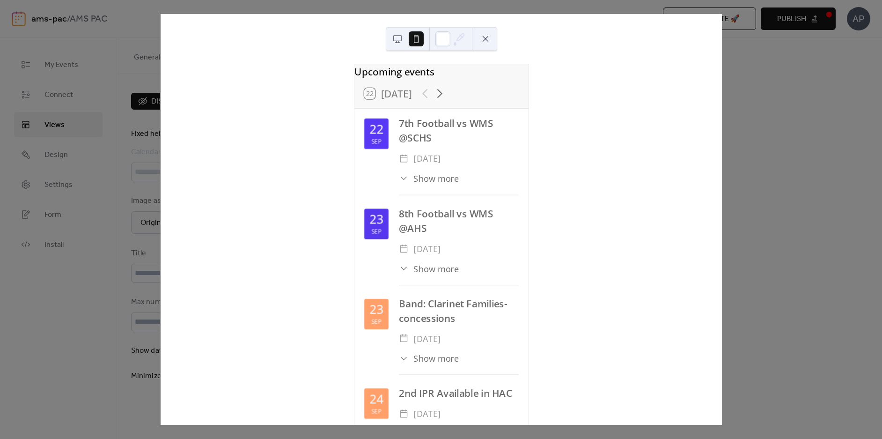
click at [393, 42] on button at bounding box center [397, 38] width 15 height 15
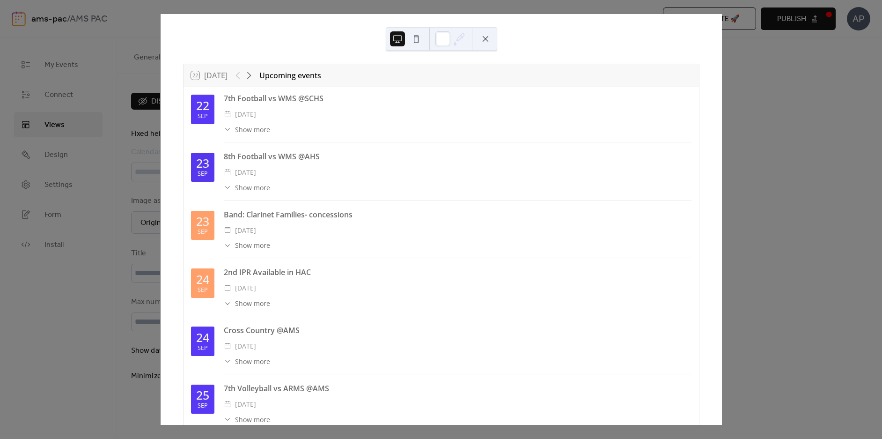
click at [491, 40] on button at bounding box center [485, 38] width 15 height 15
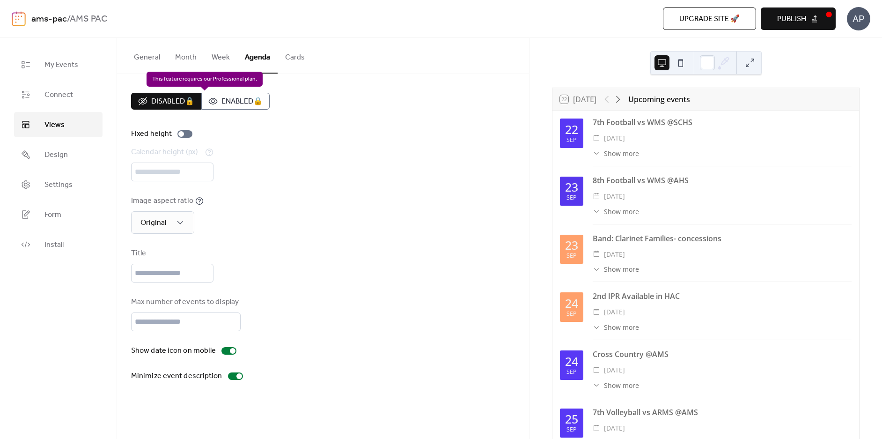
click at [246, 105] on div "Disabled 🔒 Enabled 🔒" at bounding box center [200, 101] width 139 height 17
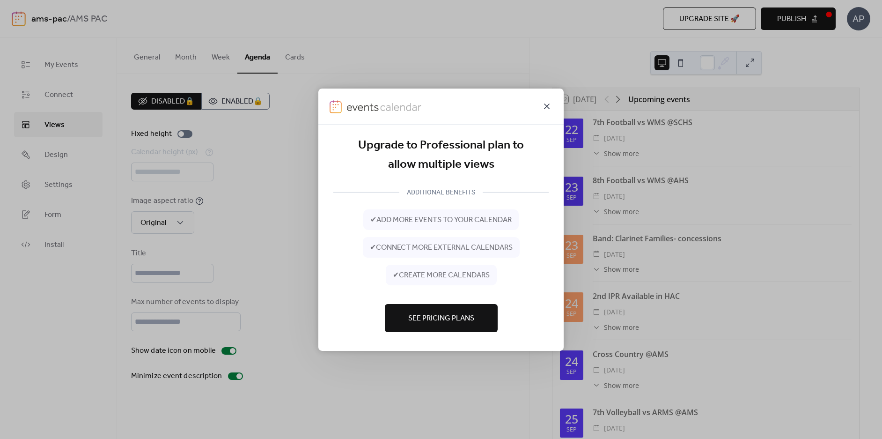
click at [550, 108] on icon at bounding box center [546, 105] width 11 height 11
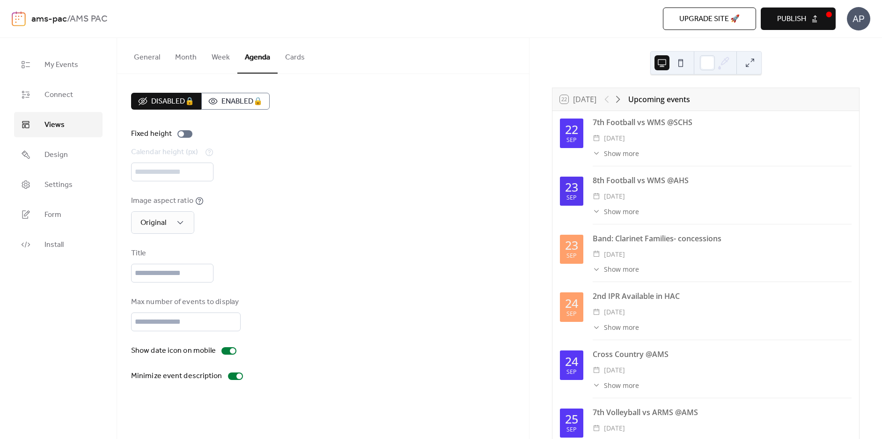
click at [301, 60] on button "Cards" at bounding box center [295, 55] width 35 height 35
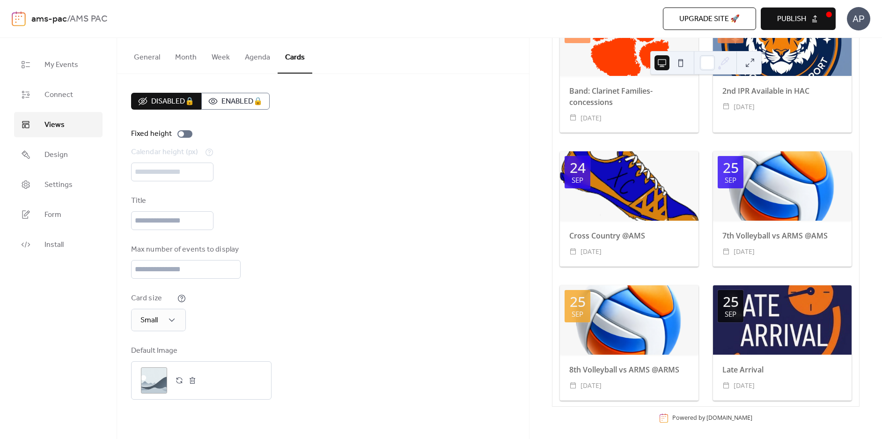
scroll to position [245, 0]
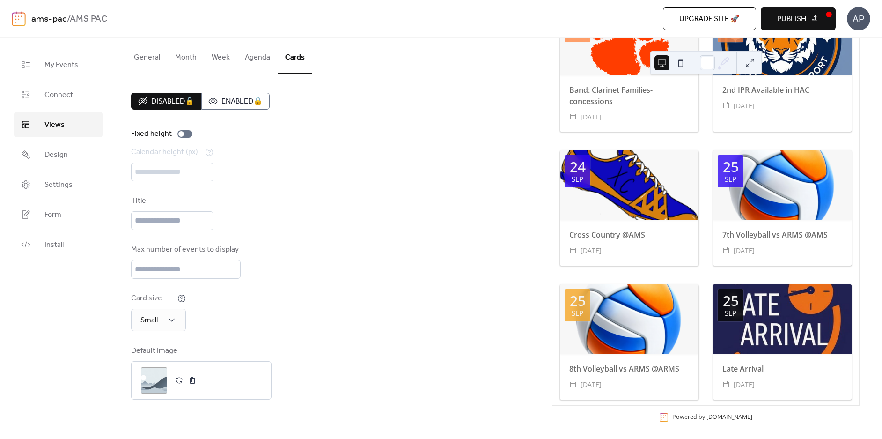
click at [156, 57] on button "General" at bounding box center [146, 55] width 41 height 35
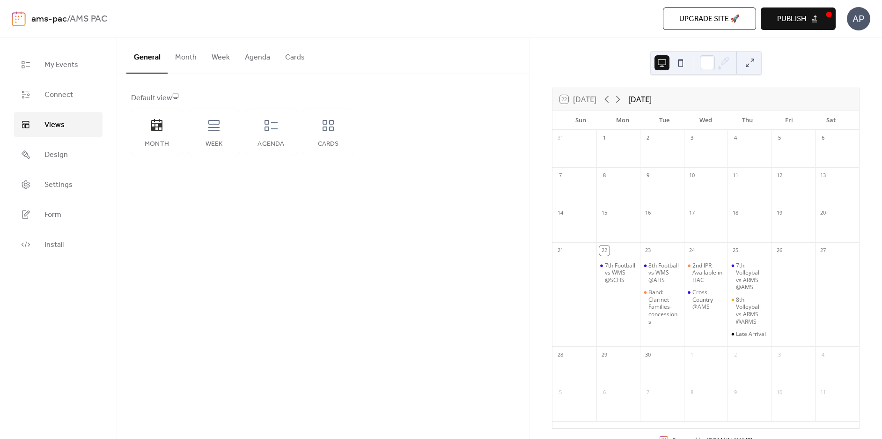
click at [190, 57] on button "Month" at bounding box center [186, 55] width 37 height 35
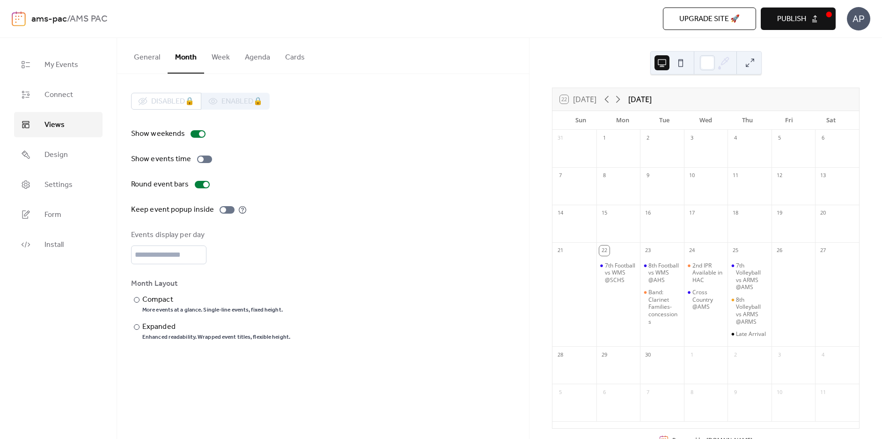
click at [264, 61] on button "Agenda" at bounding box center [257, 55] width 40 height 35
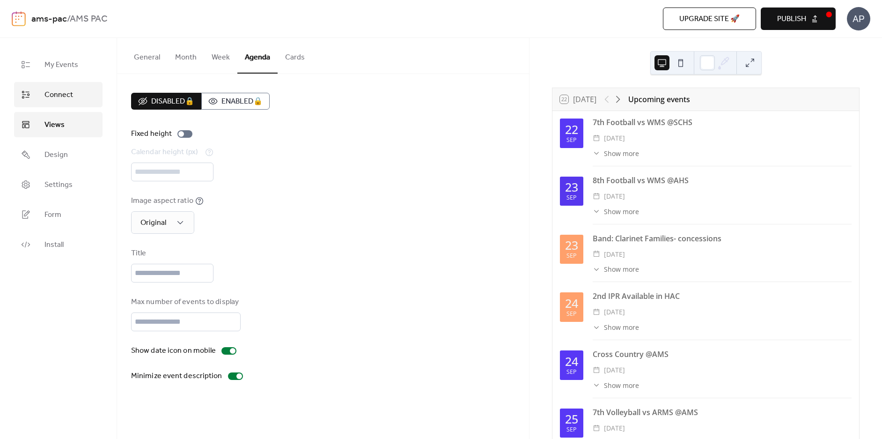
click at [62, 101] on span "Connect" at bounding box center [58, 94] width 29 height 11
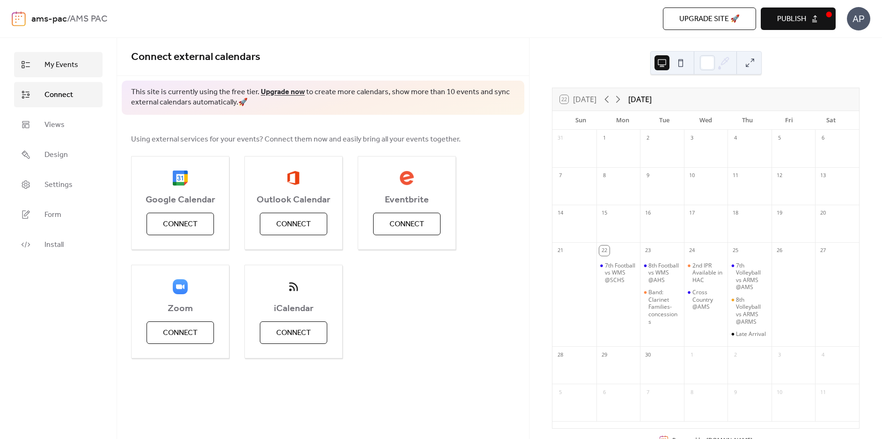
click at [62, 64] on span "My Events" at bounding box center [61, 64] width 34 height 11
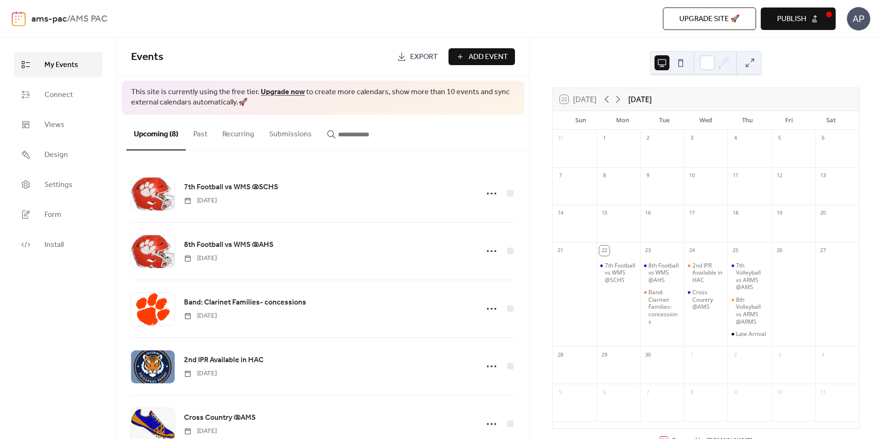
click at [494, 52] on span "Add Event" at bounding box center [487, 56] width 39 height 11
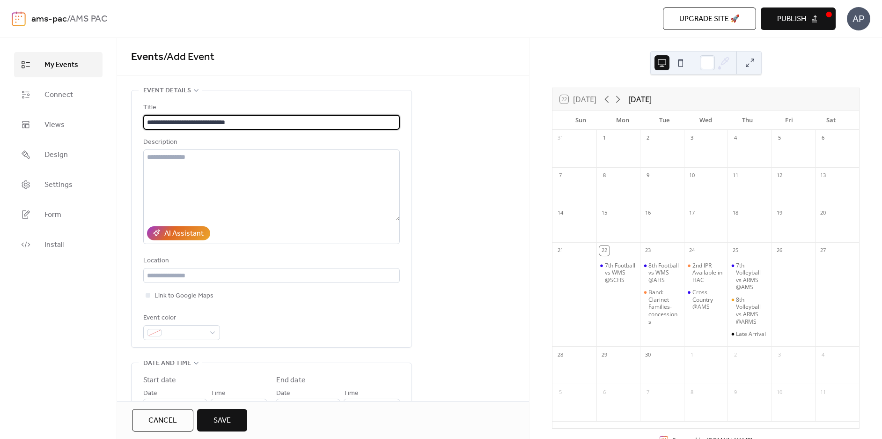
scroll to position [47, 0]
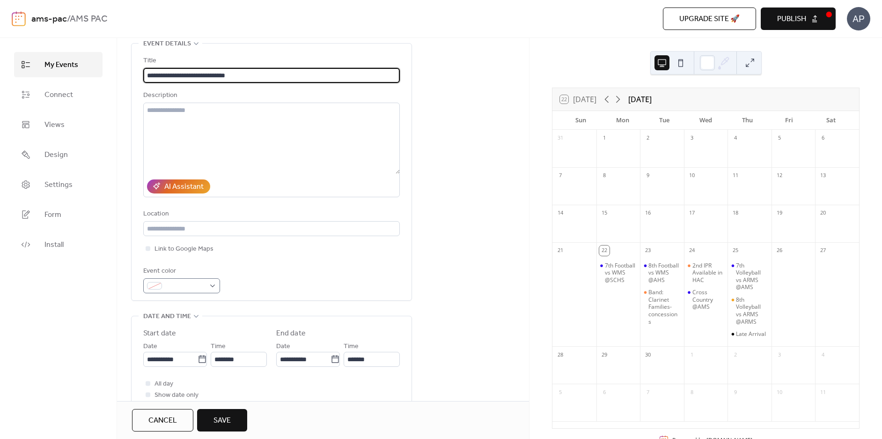
type input "**********"
click at [212, 286] on div at bounding box center [181, 285] width 77 height 15
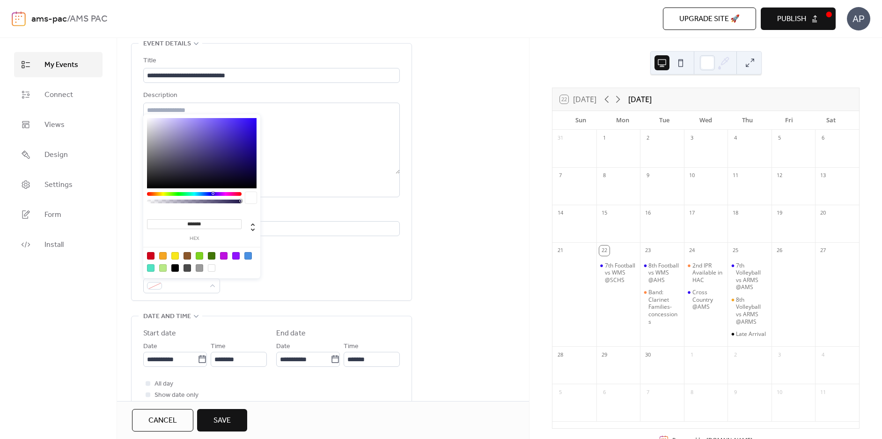
click at [164, 255] on div at bounding box center [162, 255] width 7 height 7
type input "*******"
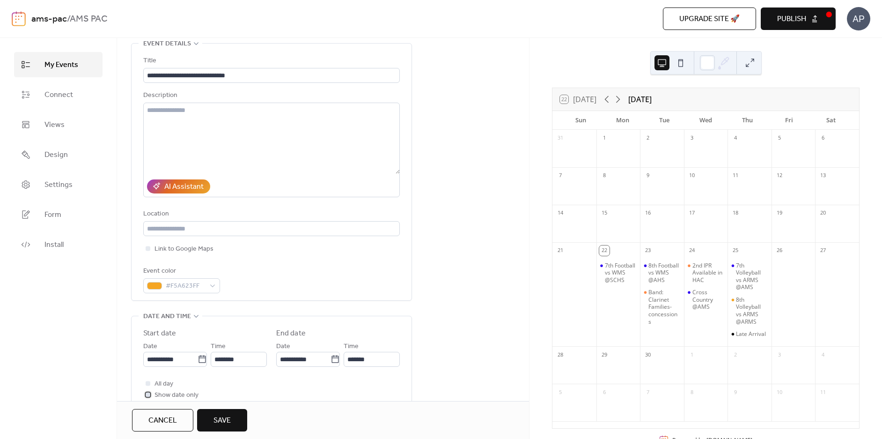
click at [162, 396] on span "Show date only" at bounding box center [176, 394] width 44 height 11
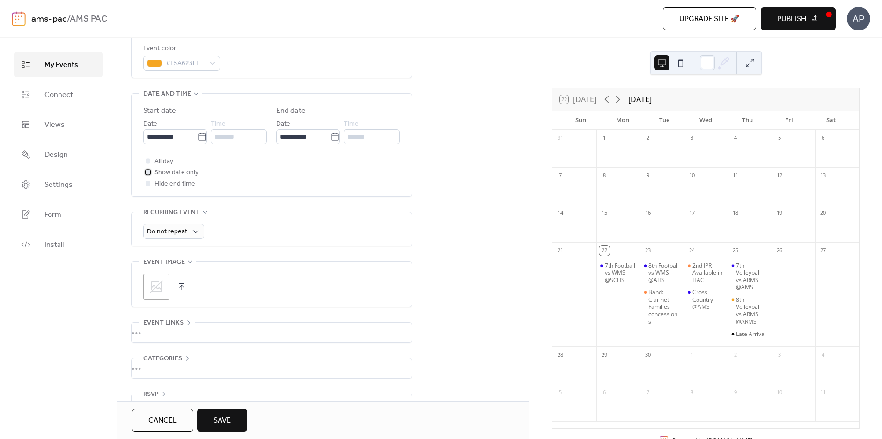
scroll to position [281, 0]
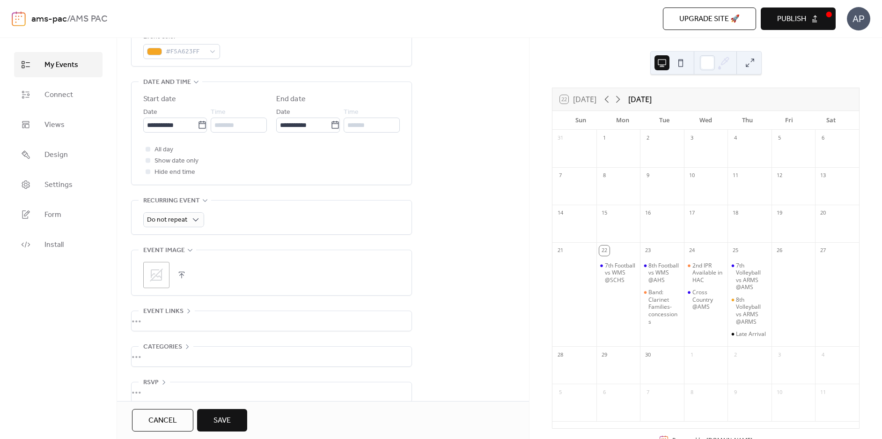
click at [151, 280] on icon at bounding box center [156, 274] width 13 height 13
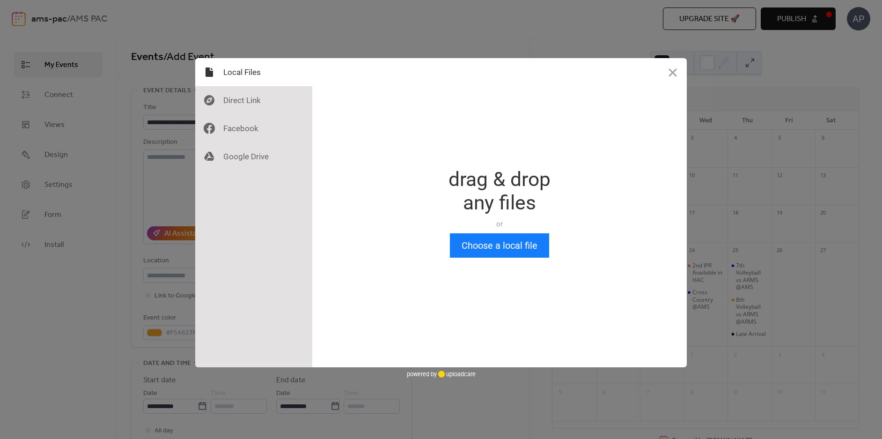
scroll to position [0, 0]
click at [525, 261] on div "Drop a file here drag & drop any files or Upload files from your computer Choos…" at bounding box center [499, 212] width 374 height 309
click at [526, 251] on button "Choose a local file" at bounding box center [499, 245] width 99 height 24
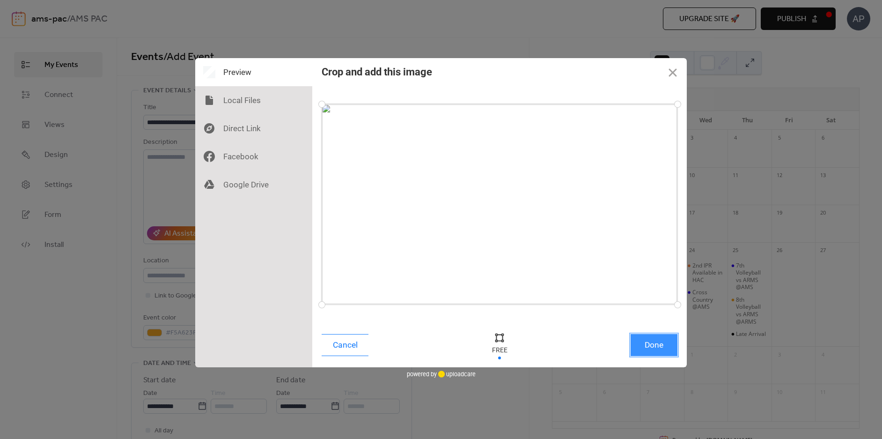
click at [656, 343] on button "Done" at bounding box center [653, 345] width 47 height 22
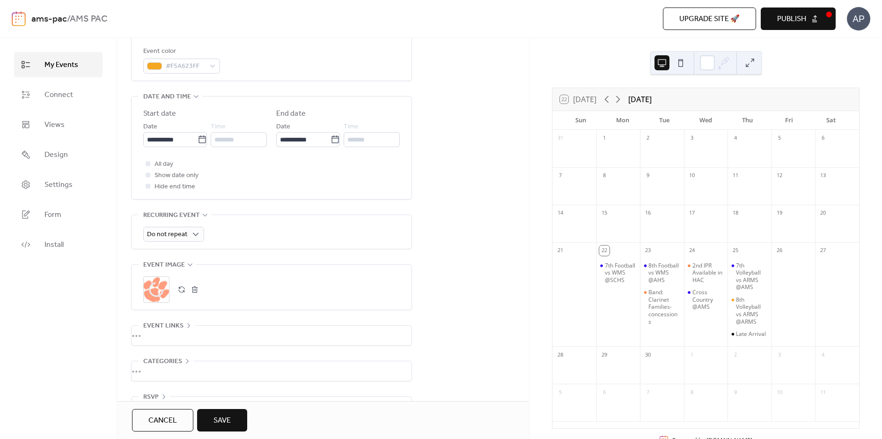
scroll to position [281, 0]
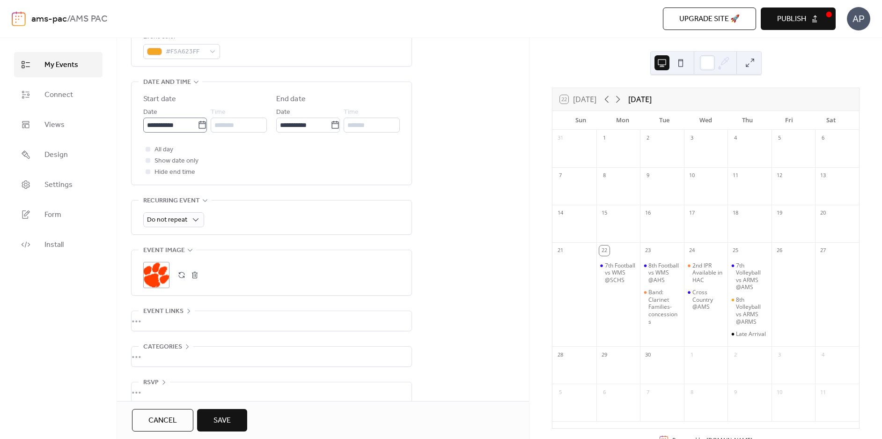
click at [202, 126] on icon at bounding box center [201, 124] width 9 height 9
click at [197, 126] on input "**********" at bounding box center [170, 124] width 54 height 15
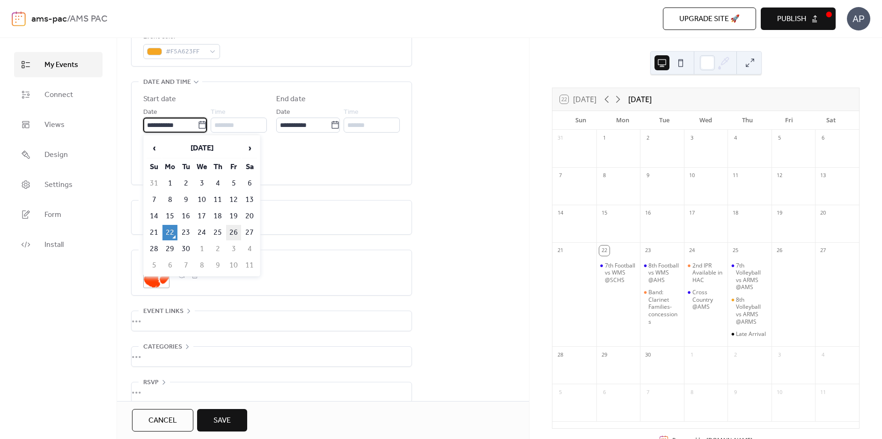
click at [228, 234] on td "26" at bounding box center [233, 232] width 15 height 15
type input "**********"
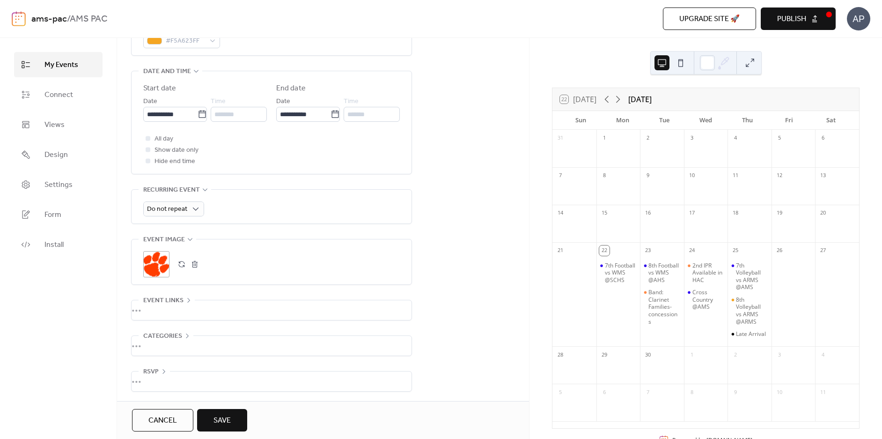
scroll to position [294, 0]
click at [216, 416] on span "Save" at bounding box center [221, 420] width 17 height 11
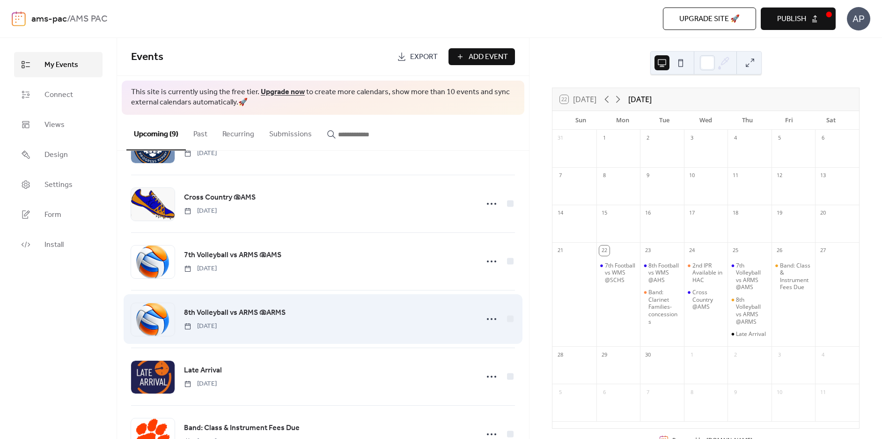
scroll to position [258, 0]
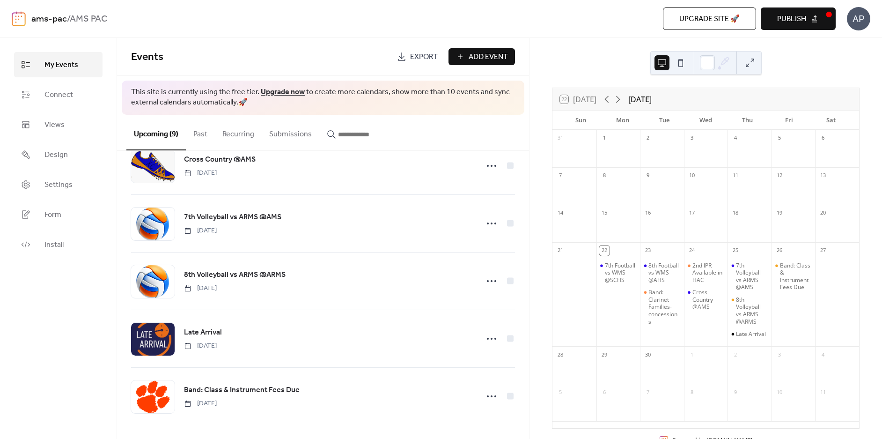
click at [497, 55] on span "Add Event" at bounding box center [487, 56] width 39 height 11
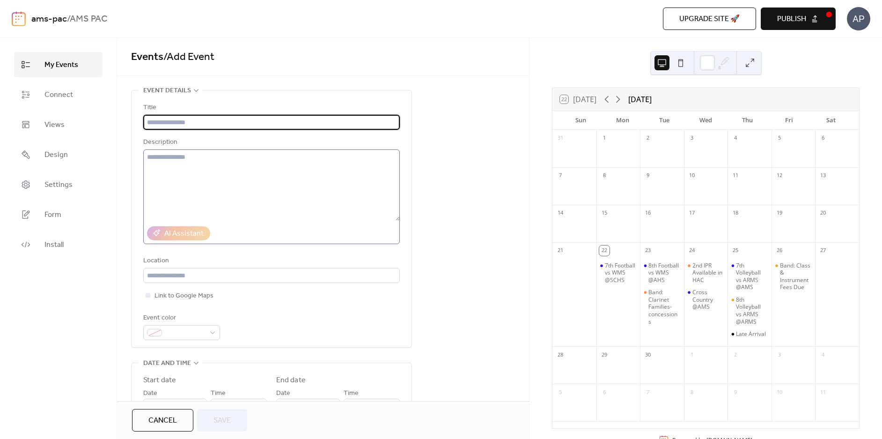
paste input "**********"
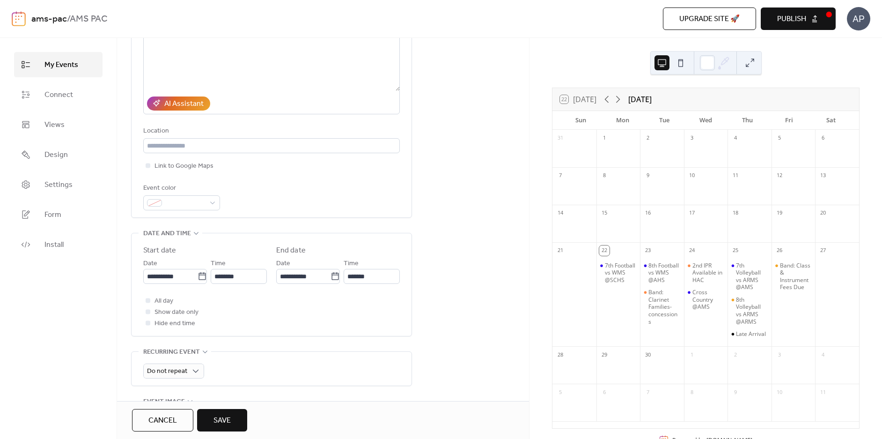
scroll to position [140, 0]
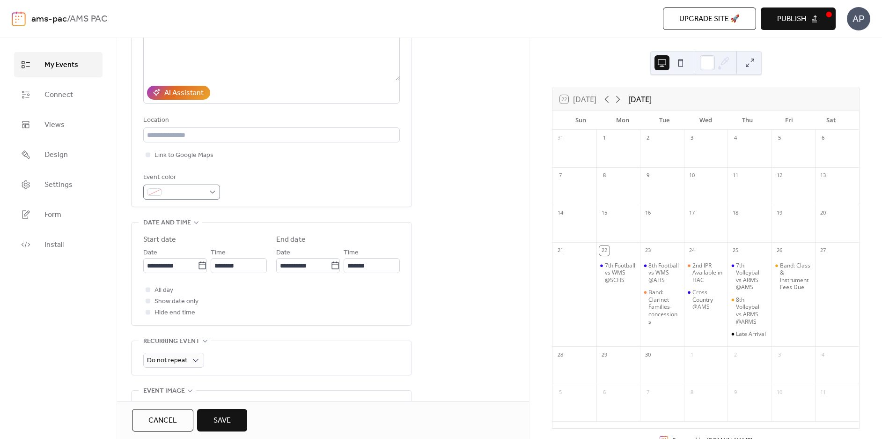
type input "**********"
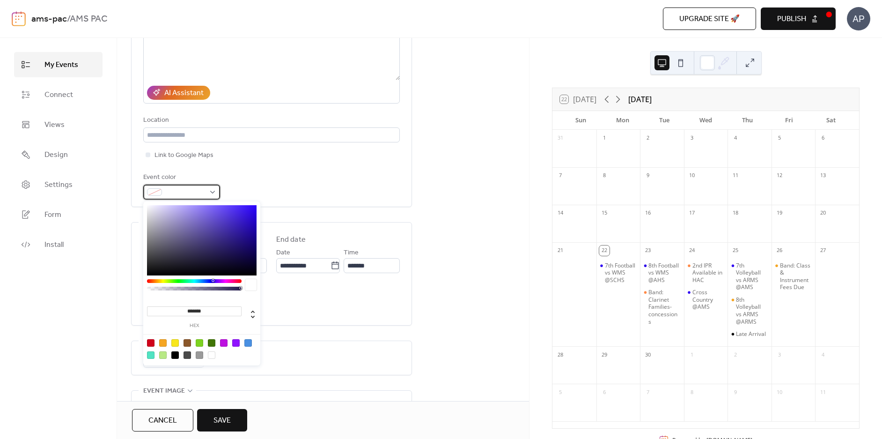
click at [212, 188] on div at bounding box center [181, 191] width 77 height 15
click at [160, 344] on div at bounding box center [162, 342] width 7 height 7
type input "*******"
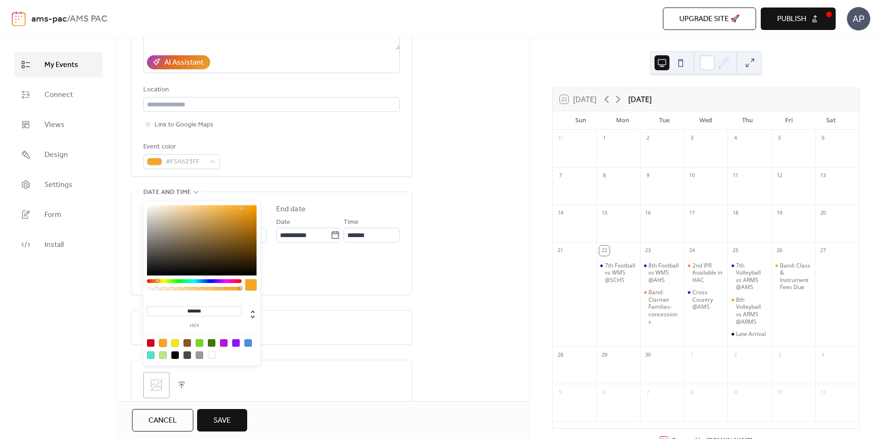
scroll to position [187, 0]
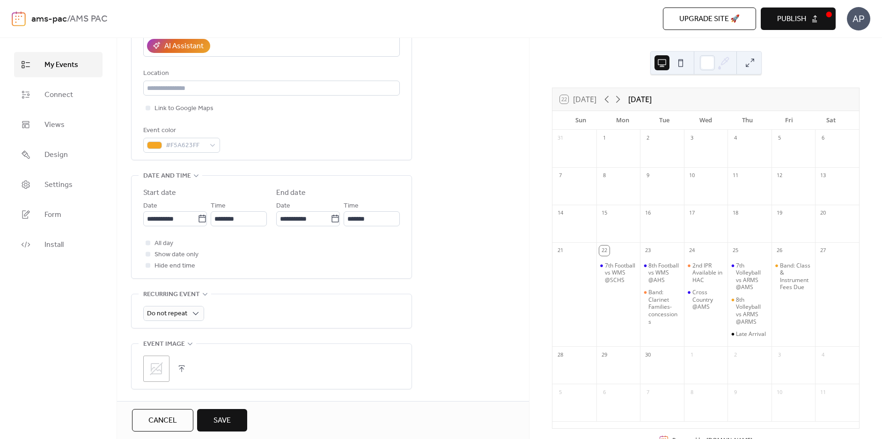
click at [335, 336] on div "**********" at bounding box center [271, 199] width 281 height 593
click at [162, 366] on icon at bounding box center [156, 368] width 15 height 15
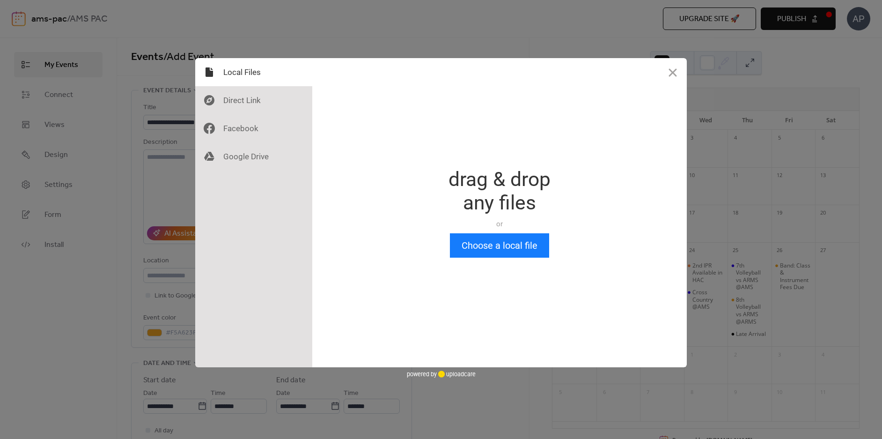
scroll to position [0, 0]
click at [493, 240] on button "Choose a local file" at bounding box center [499, 245] width 99 height 24
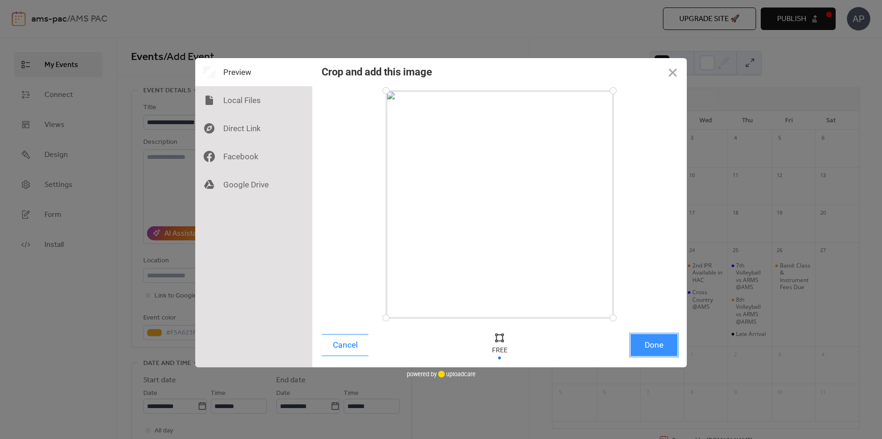
click at [655, 334] on button "Done" at bounding box center [653, 345] width 47 height 22
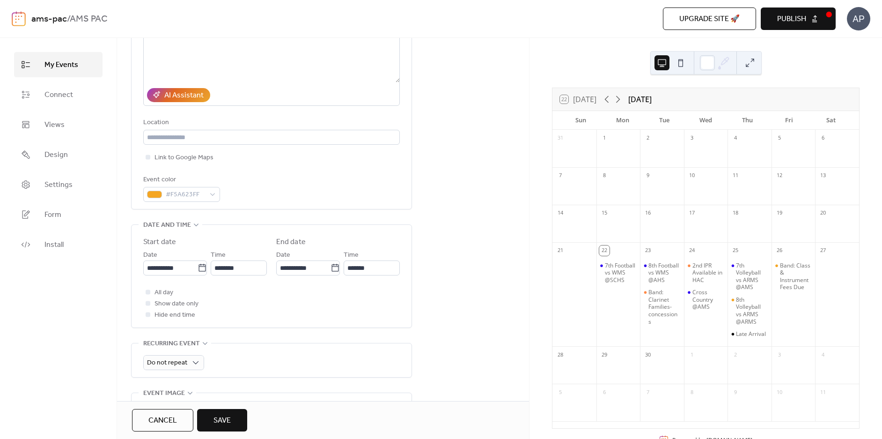
scroll to position [140, 0]
click at [147, 300] on div at bounding box center [148, 300] width 5 height 5
click at [220, 422] on span "Save" at bounding box center [221, 420] width 17 height 11
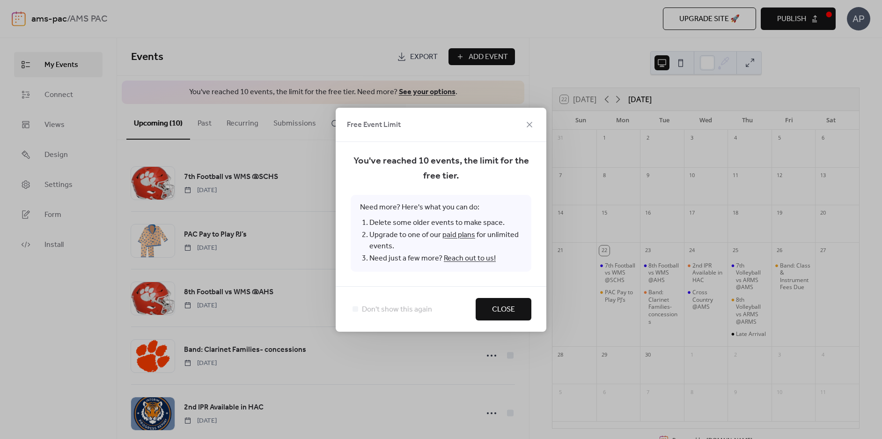
click at [514, 300] on button "Close" at bounding box center [503, 309] width 56 height 22
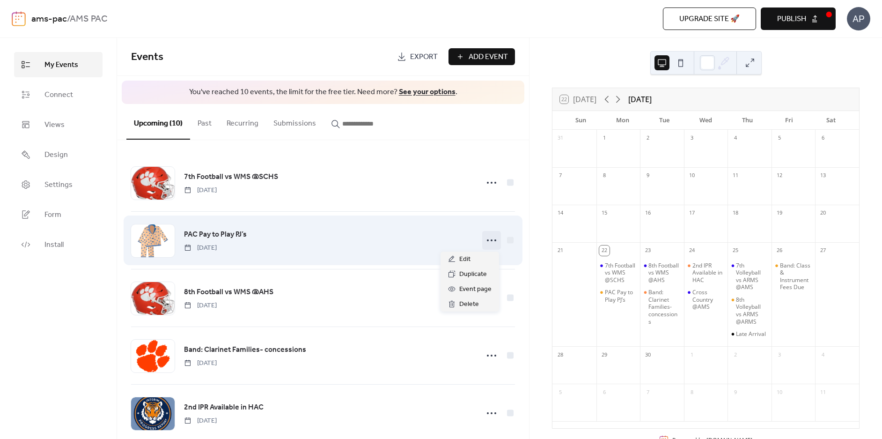
click at [494, 240] on circle at bounding box center [495, 240] width 2 height 2
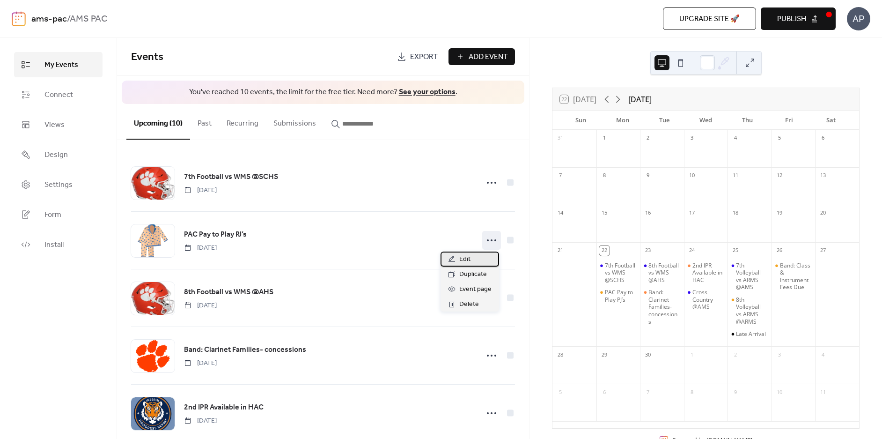
click at [477, 263] on div "Edit" at bounding box center [469, 258] width 58 height 15
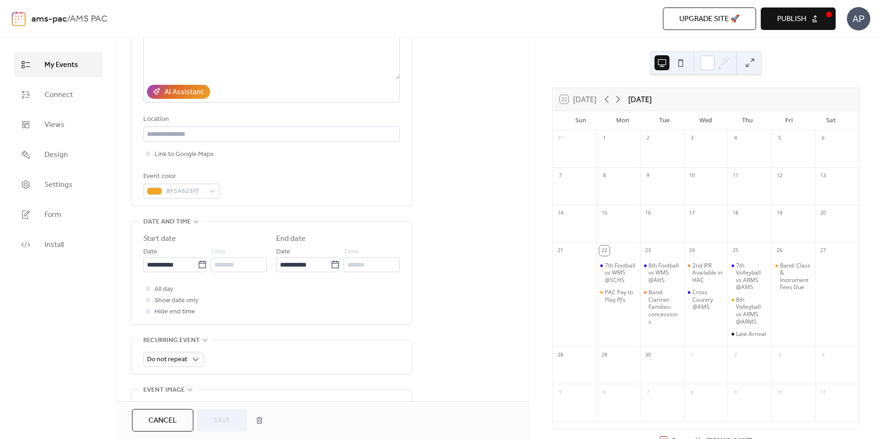
scroll to position [234, 0]
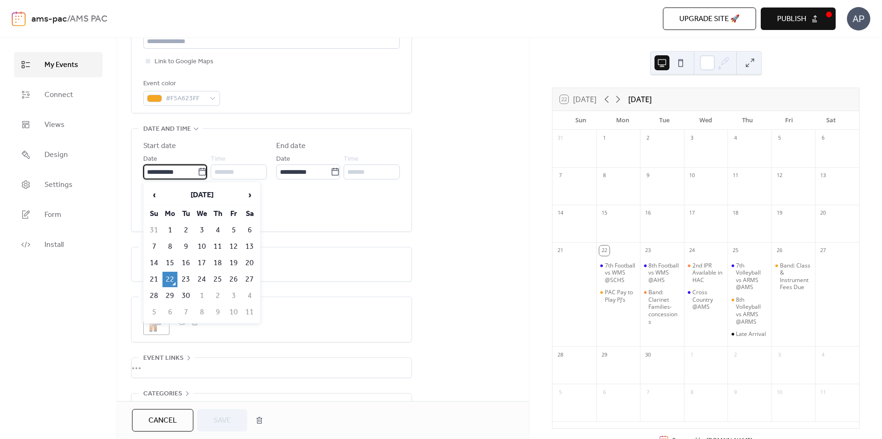
click at [184, 169] on input "**********" at bounding box center [170, 171] width 54 height 15
click at [239, 276] on td "26" at bounding box center [233, 278] width 15 height 15
type input "**********"
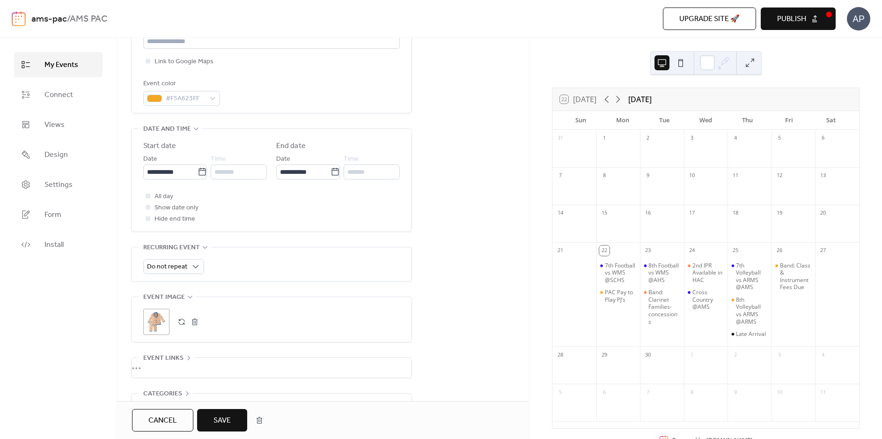
click at [225, 426] on span "Save" at bounding box center [221, 420] width 17 height 11
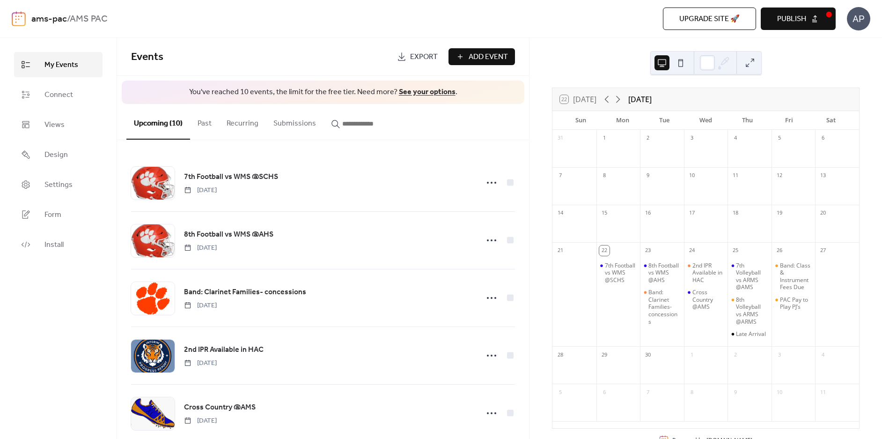
click at [489, 61] on div "Add Event" at bounding box center [481, 56] width 66 height 17
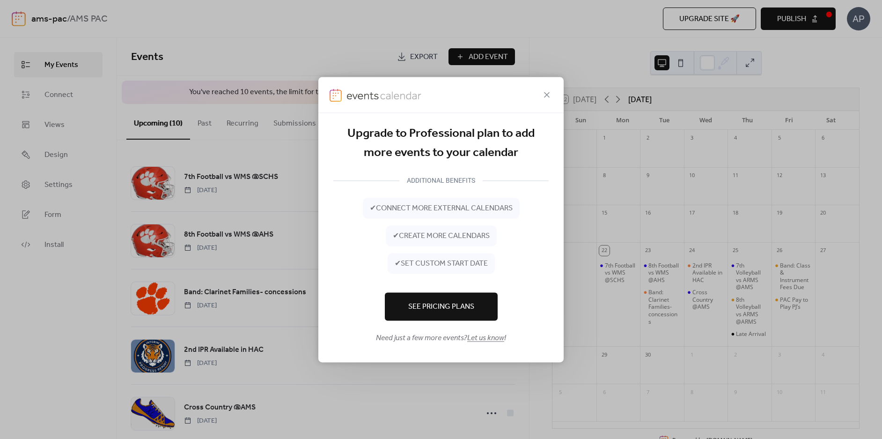
click at [545, 95] on icon at bounding box center [546, 94] width 11 height 11
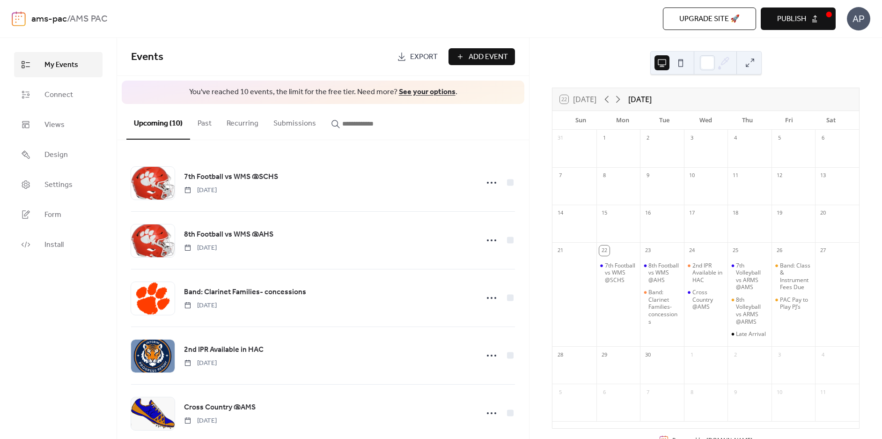
click at [497, 55] on div "Add Event" at bounding box center [481, 56] width 66 height 17
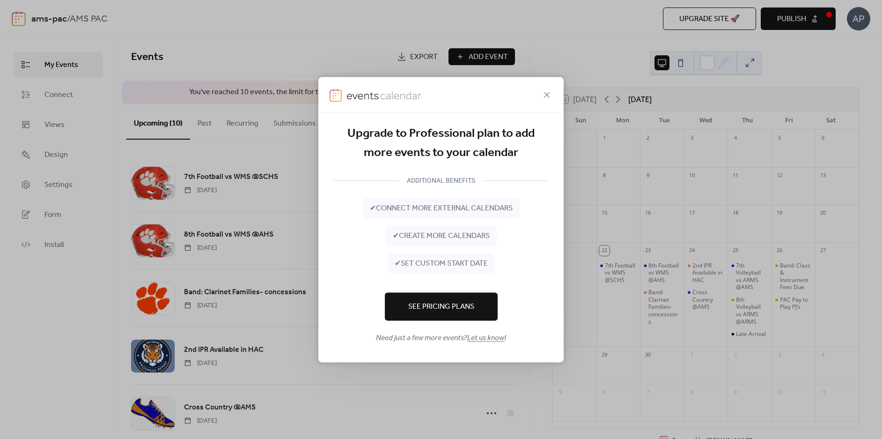
click at [447, 306] on span "See Pricing Plans" at bounding box center [441, 306] width 66 height 11
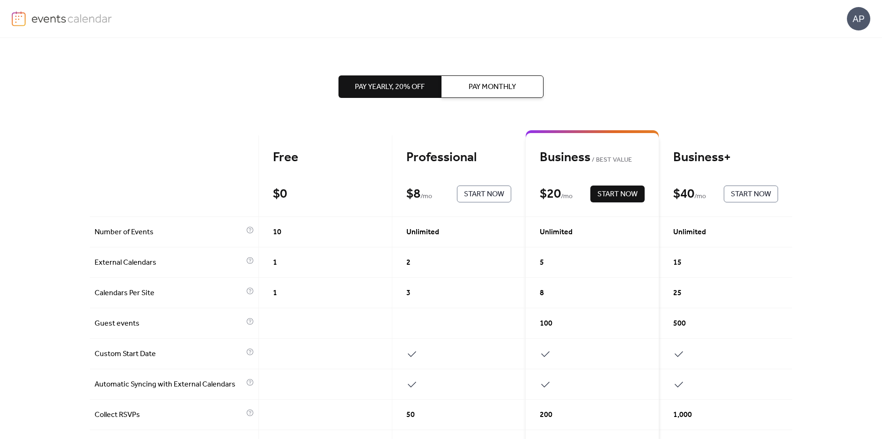
click at [329, 176] on div "Free $ 0 Start Now" at bounding box center [325, 175] width 133 height 81
click at [427, 153] on div "Professional" at bounding box center [458, 157] width 105 height 16
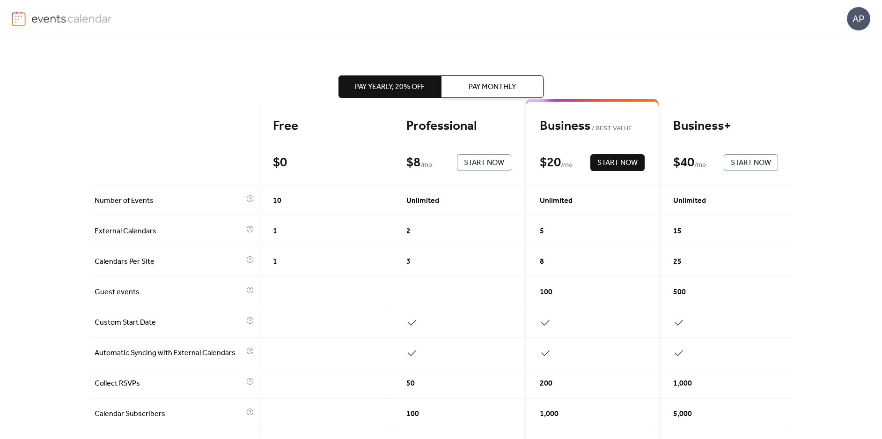
scroll to position [47, 0]
